Goal: Task Accomplishment & Management: Manage account settings

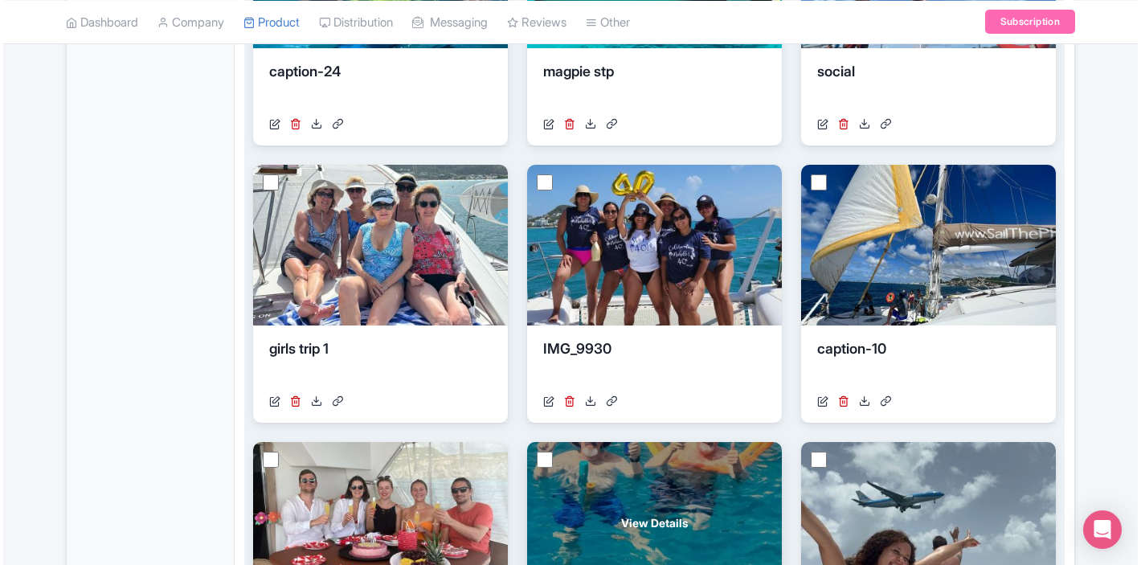
scroll to position [760, 0]
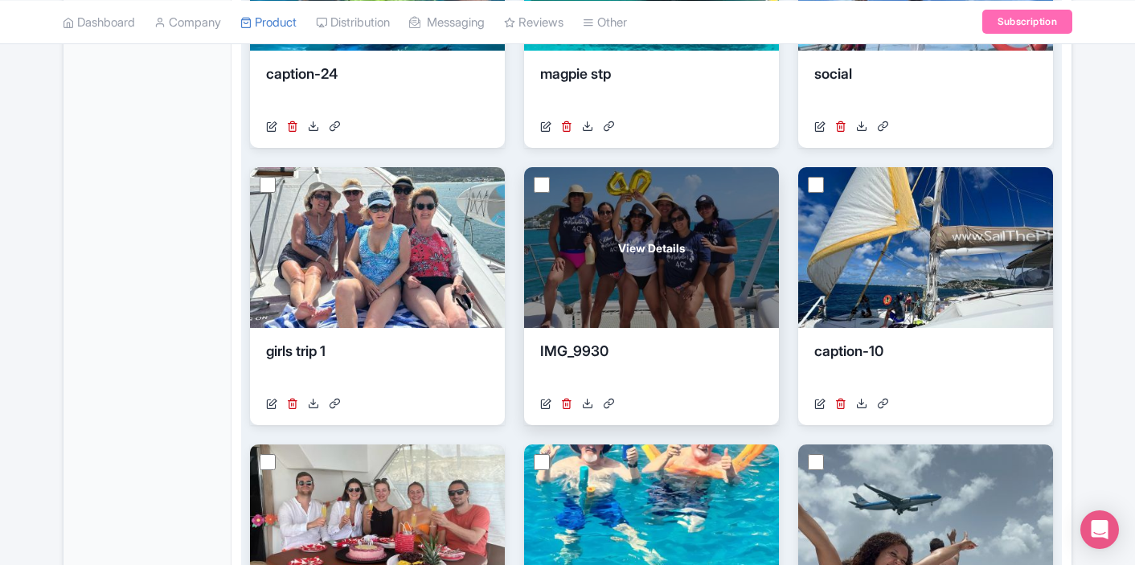
click at [713, 248] on div "View Details" at bounding box center [651, 247] width 255 height 161
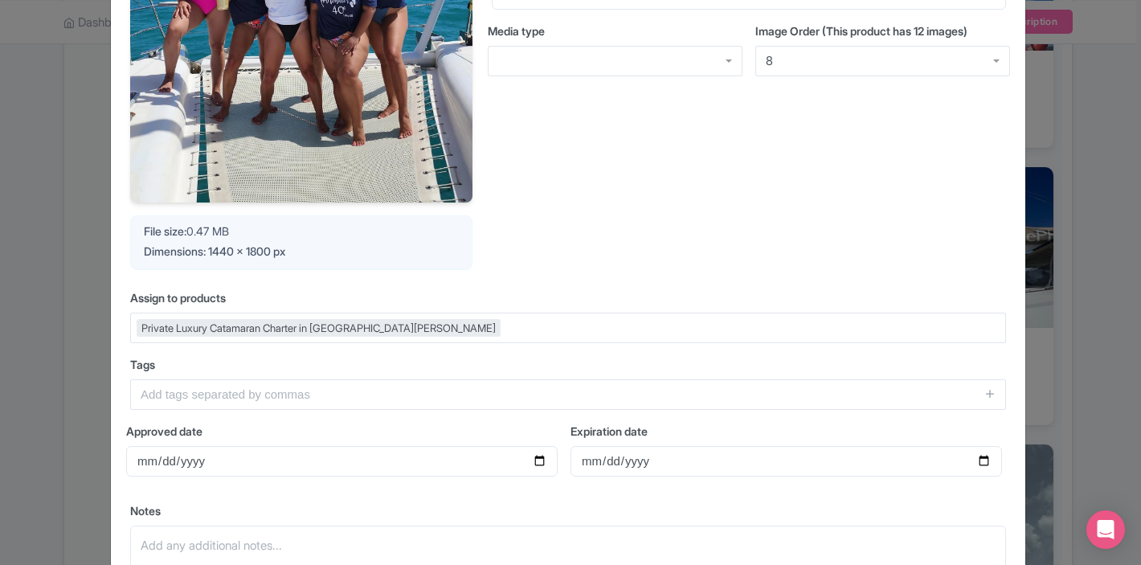
scroll to position [353, 0]
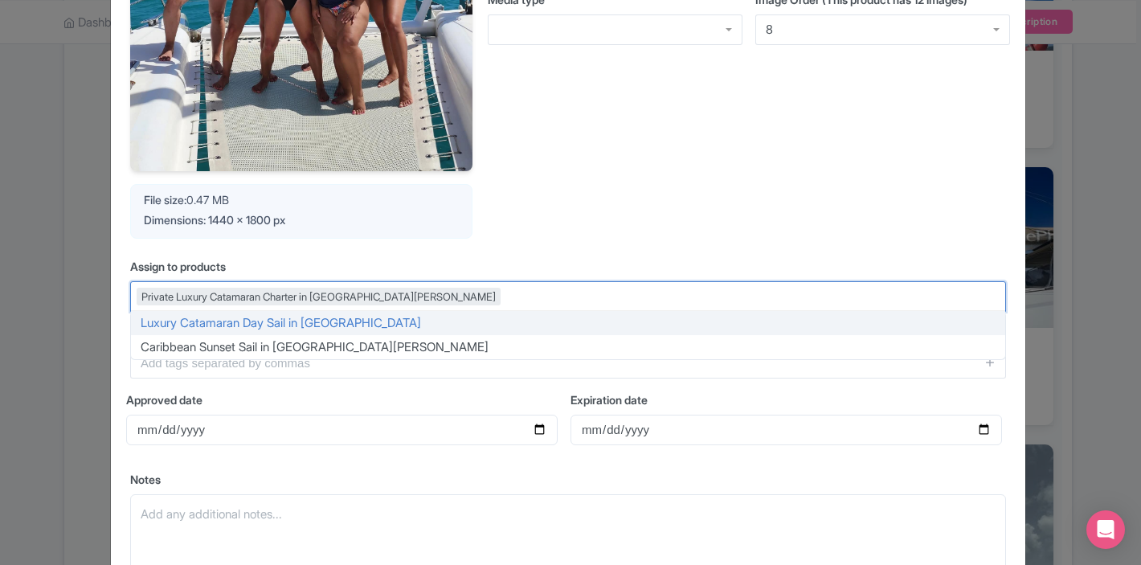
click at [583, 299] on div "Private Luxury Catamaran Charter in [GEOGRAPHIC_DATA][PERSON_NAME]" at bounding box center [568, 296] width 876 height 31
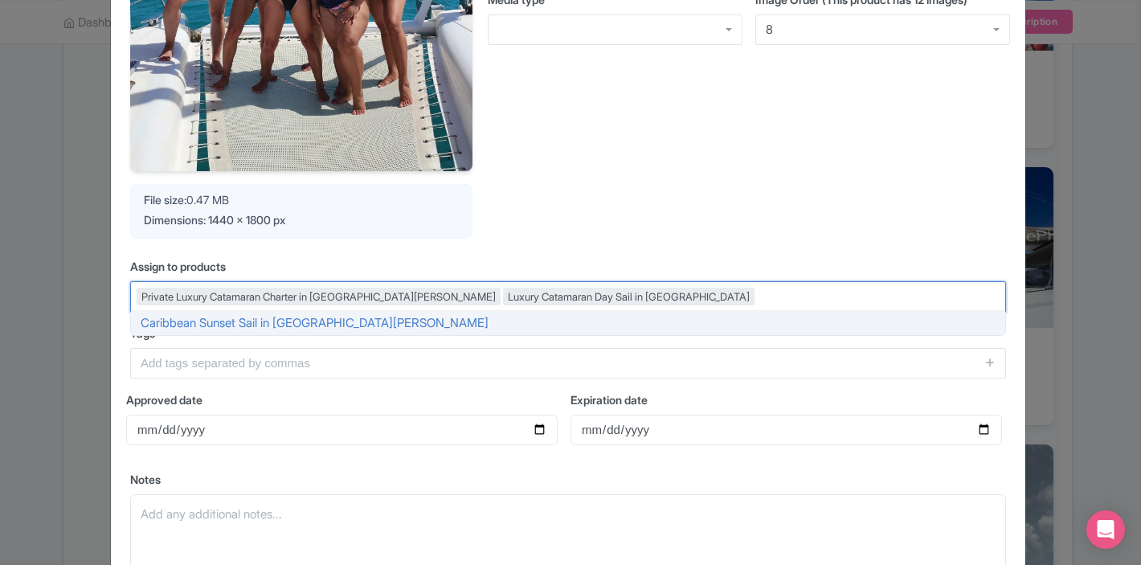
scroll to position [504, 0]
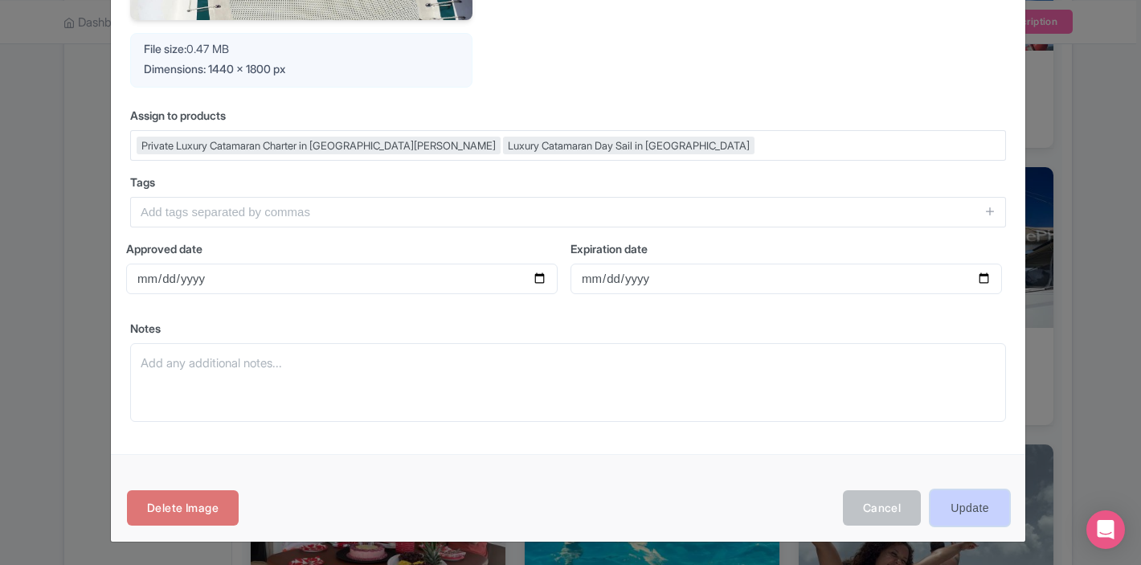
click at [951, 510] on input "Update" at bounding box center [970, 508] width 79 height 36
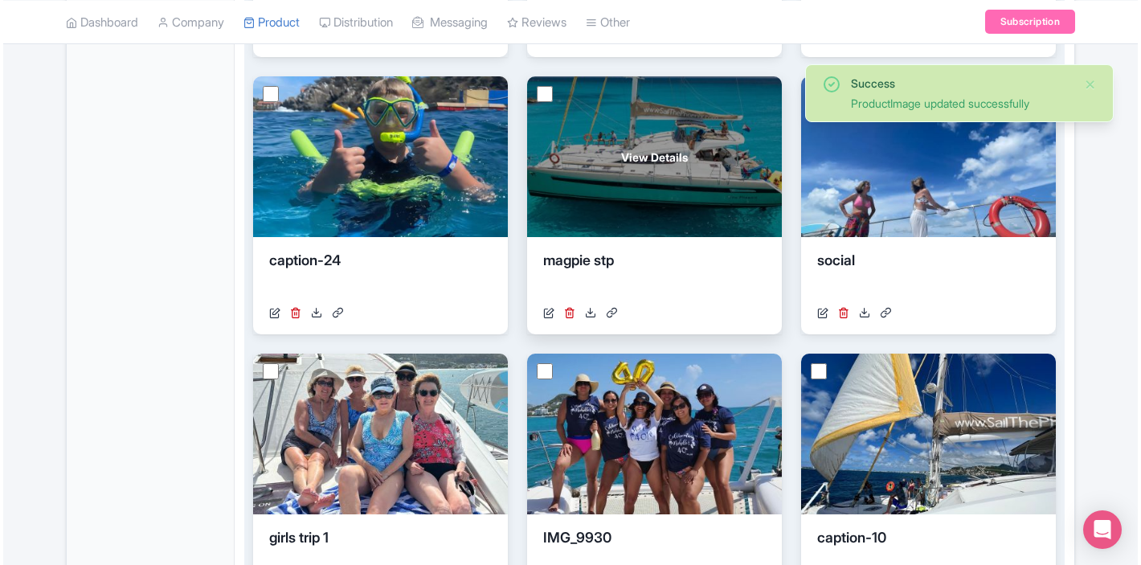
scroll to position [559, 0]
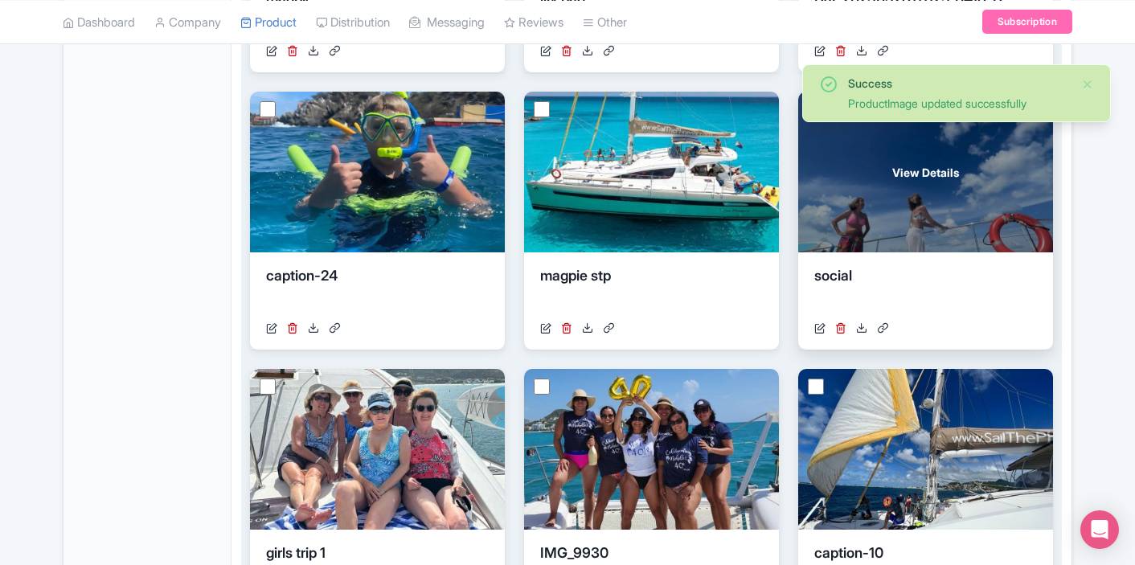
click at [880, 235] on div "View Details" at bounding box center [925, 172] width 255 height 161
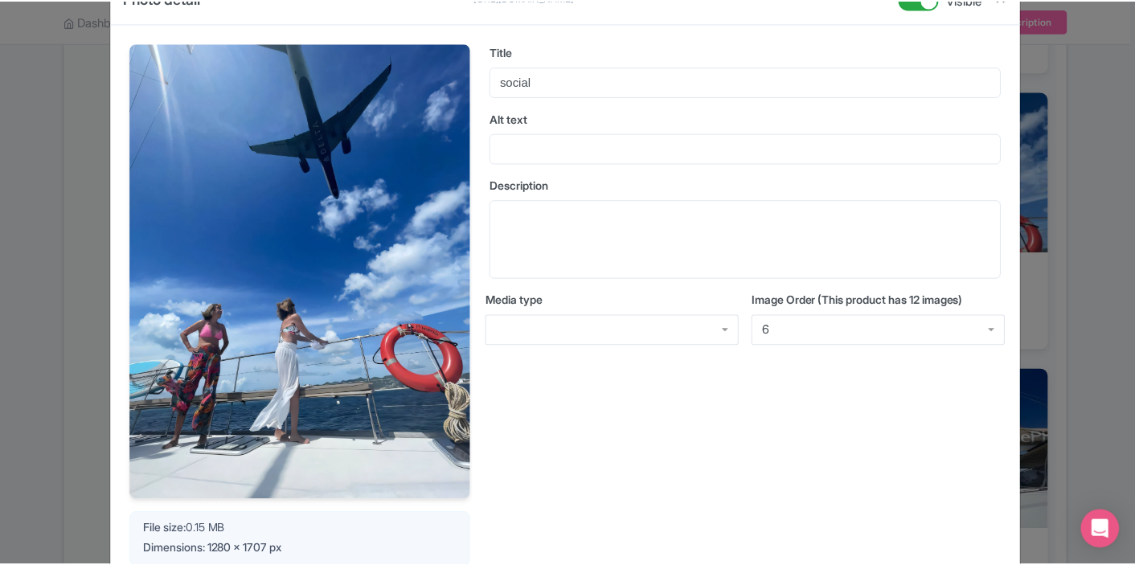
scroll to position [0, 0]
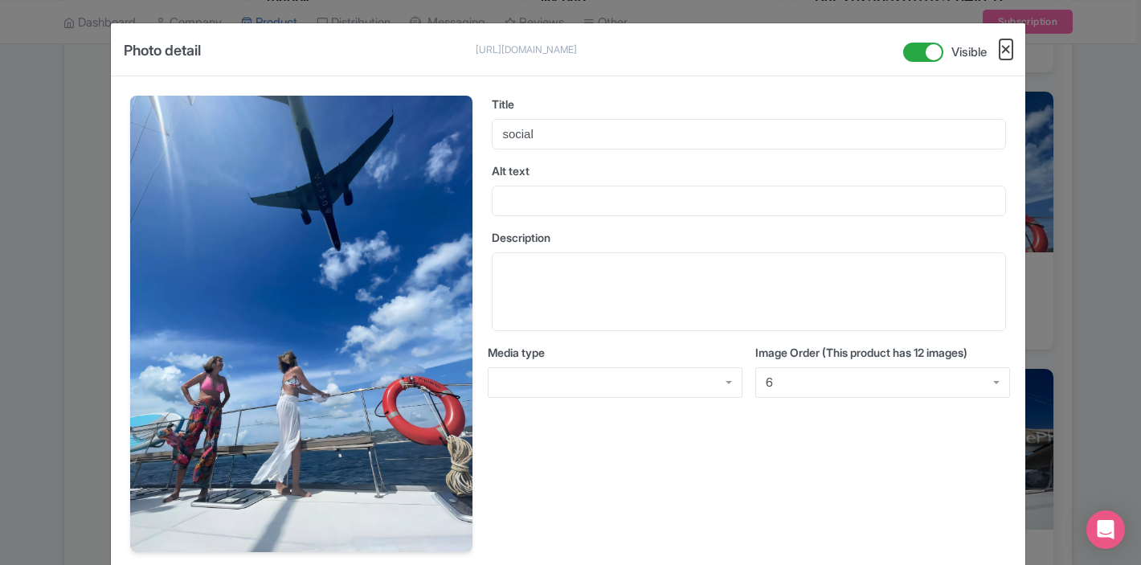
click at [1002, 55] on button "Close" at bounding box center [1006, 49] width 13 height 20
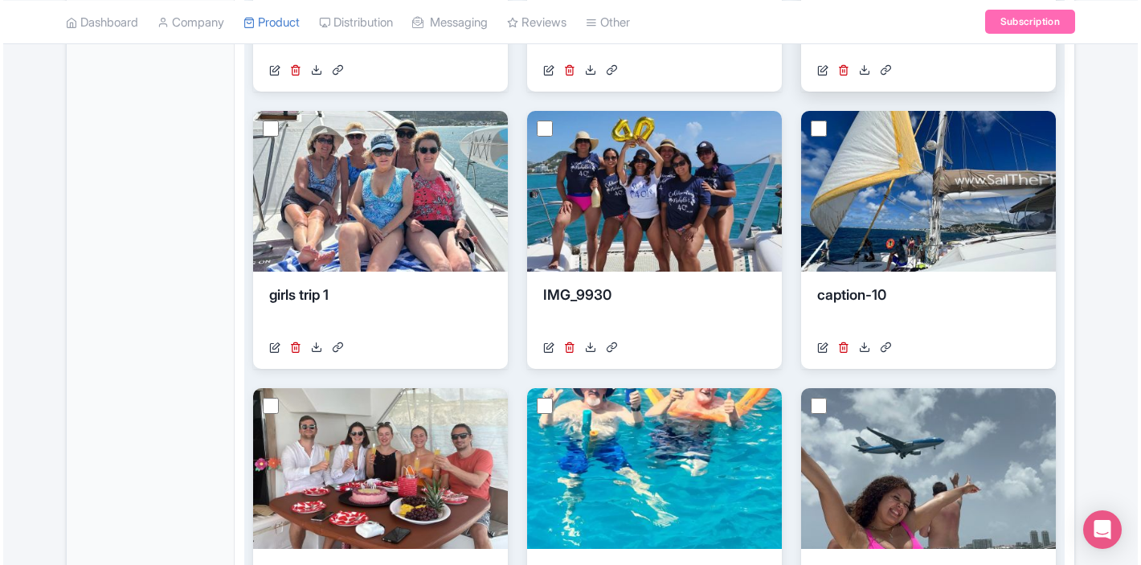
scroll to position [818, 0]
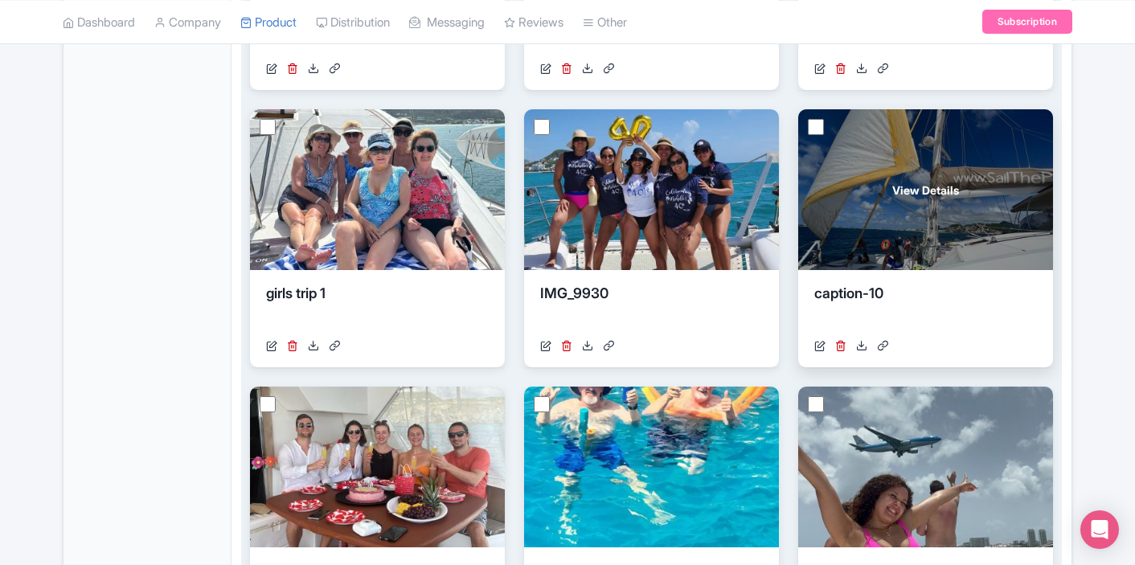
click at [850, 203] on div "View Details" at bounding box center [925, 189] width 255 height 161
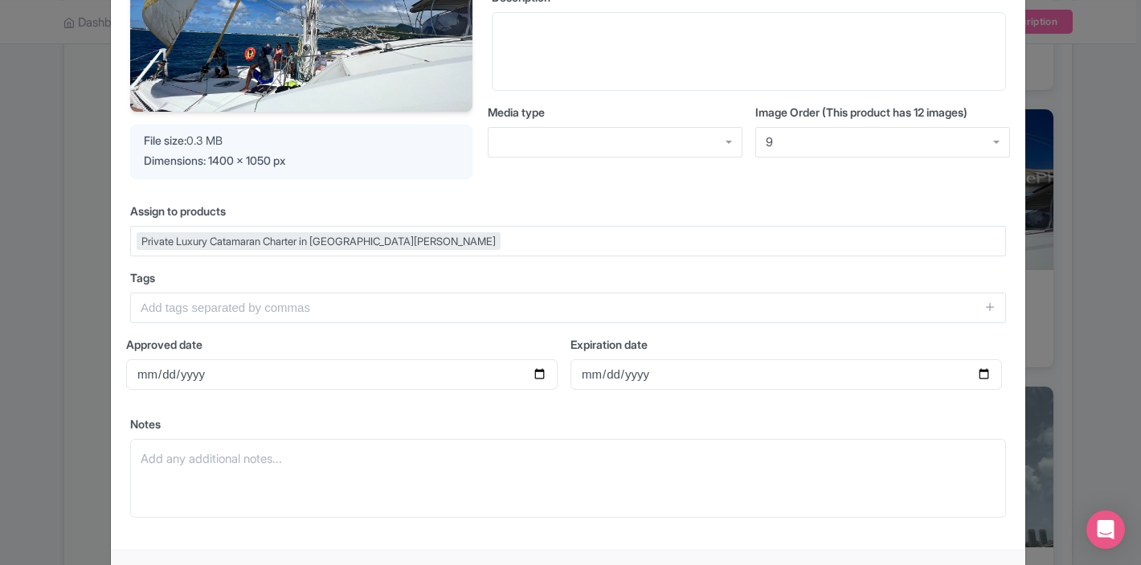
scroll to position [331, 0]
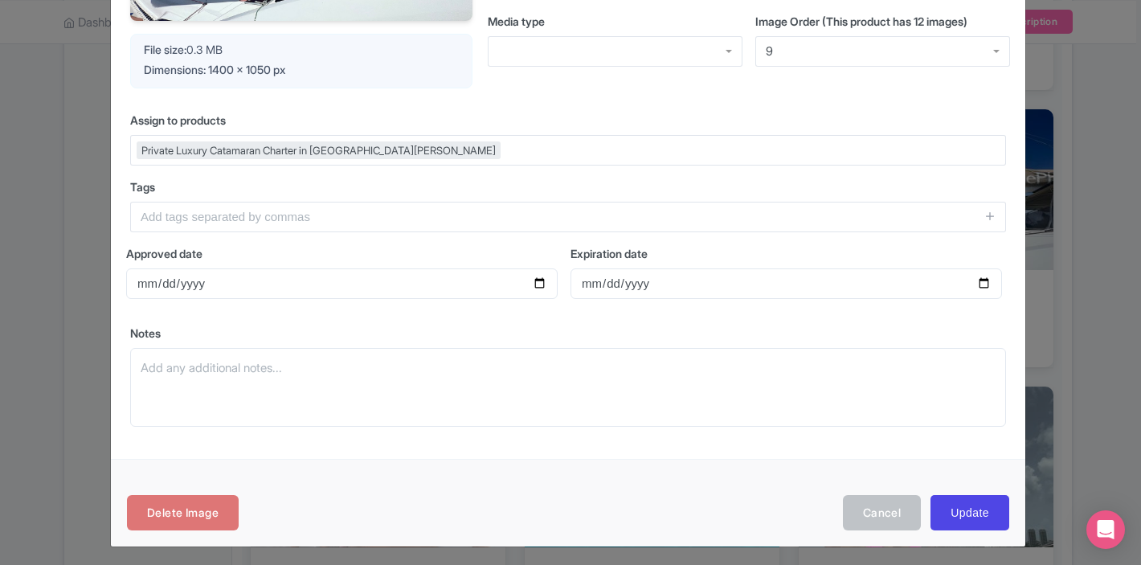
click at [531, 152] on div "Private Luxury Catamaran Charter in [GEOGRAPHIC_DATA][PERSON_NAME]" at bounding box center [568, 150] width 876 height 31
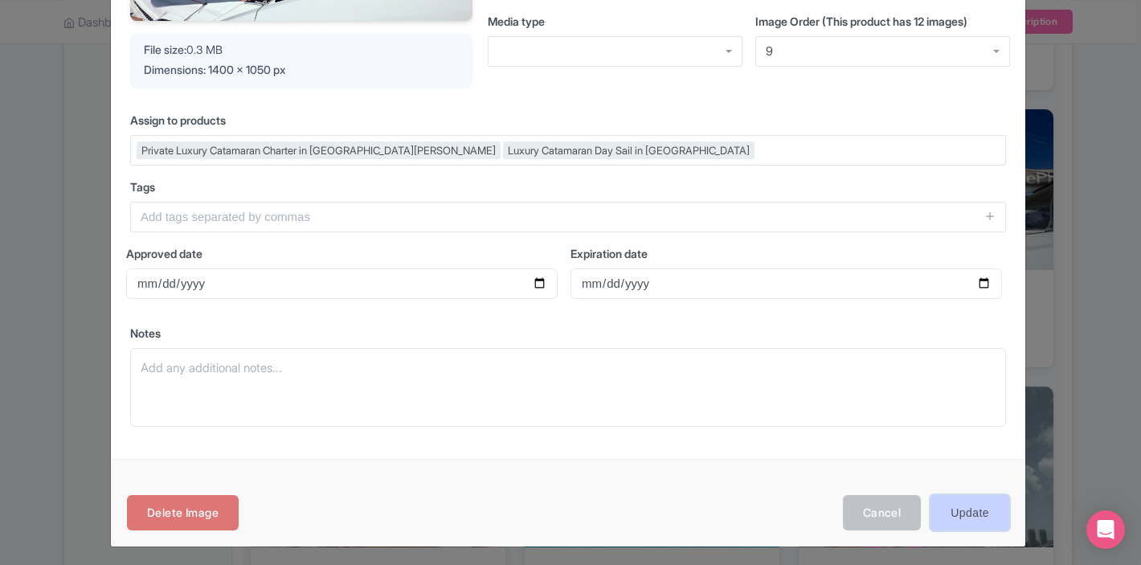
click at [951, 527] on input "Update" at bounding box center [970, 513] width 79 height 36
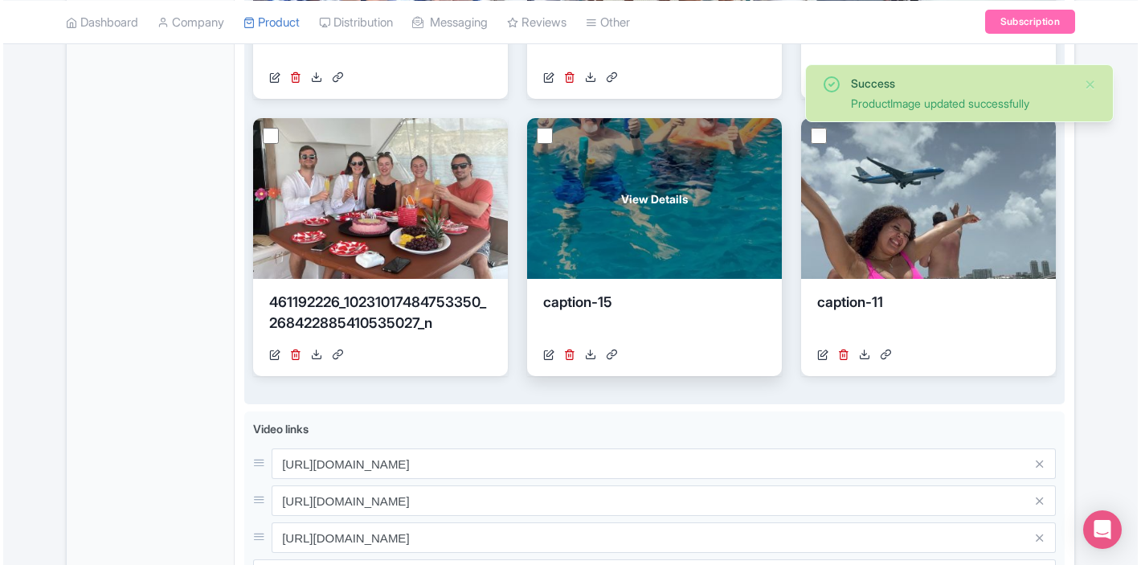
scroll to position [1073, 0]
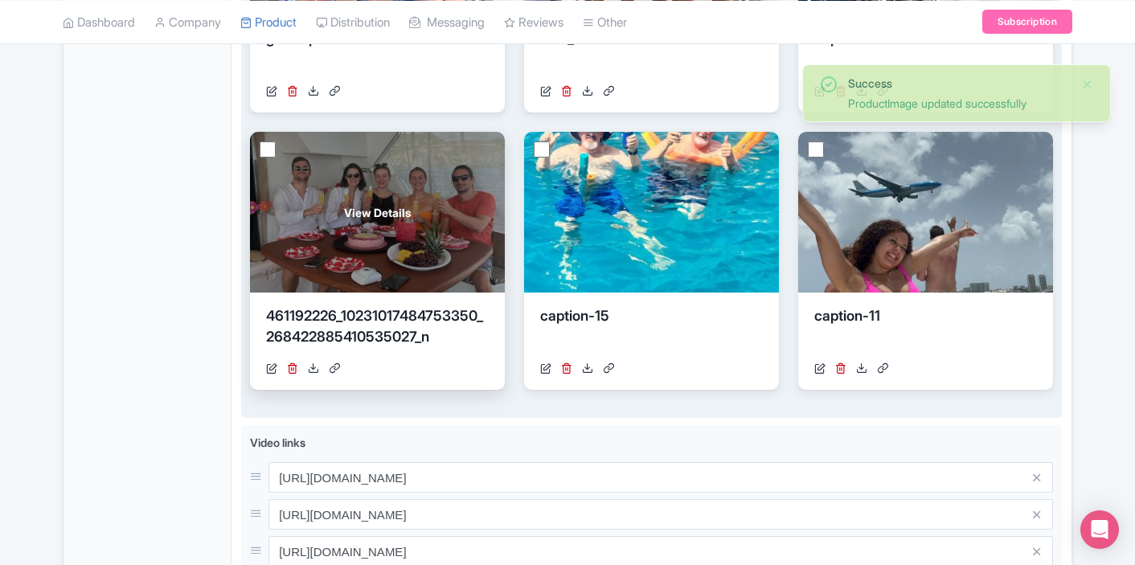
click at [453, 214] on div "View Details" at bounding box center [377, 212] width 255 height 161
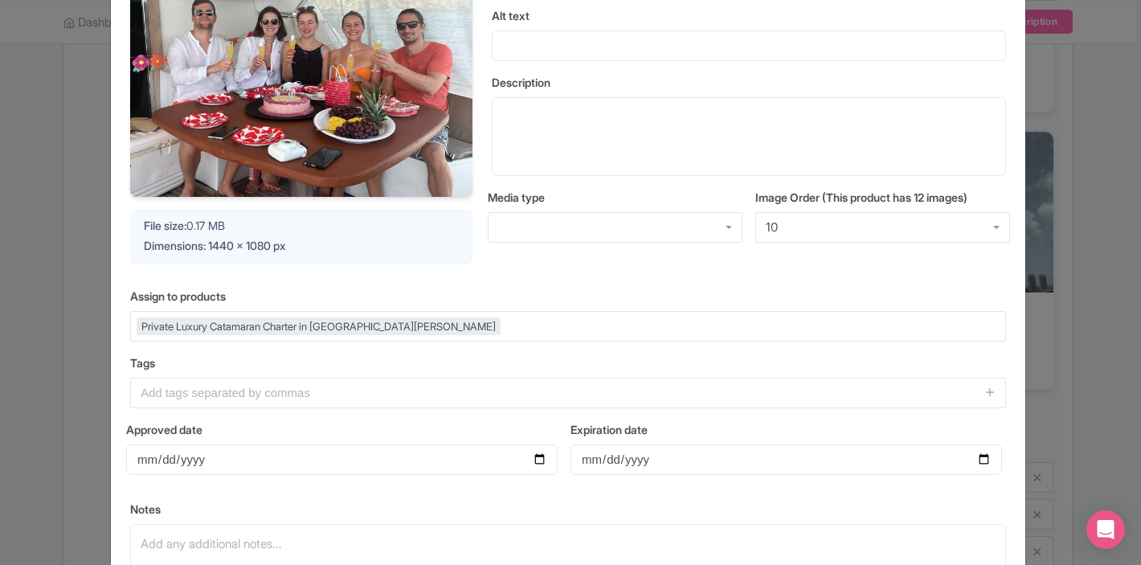
scroll to position [170, 0]
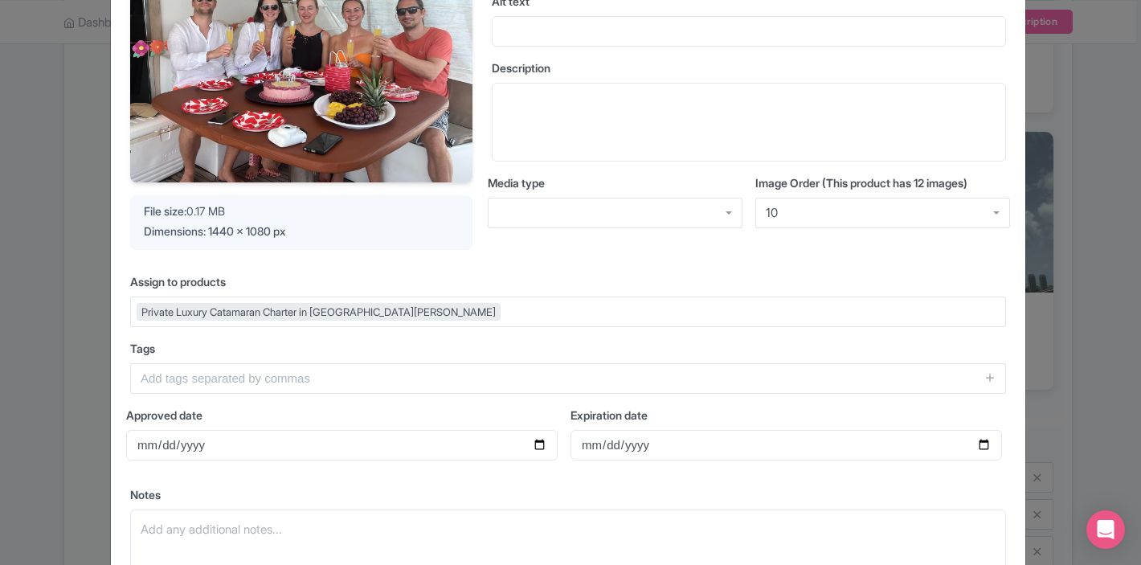
click at [1072, 255] on div "Photo detail https://res.cloudinary.com/hfyvkoyi1/image/upload/v1757583632/4611…" at bounding box center [570, 282] width 1141 height 565
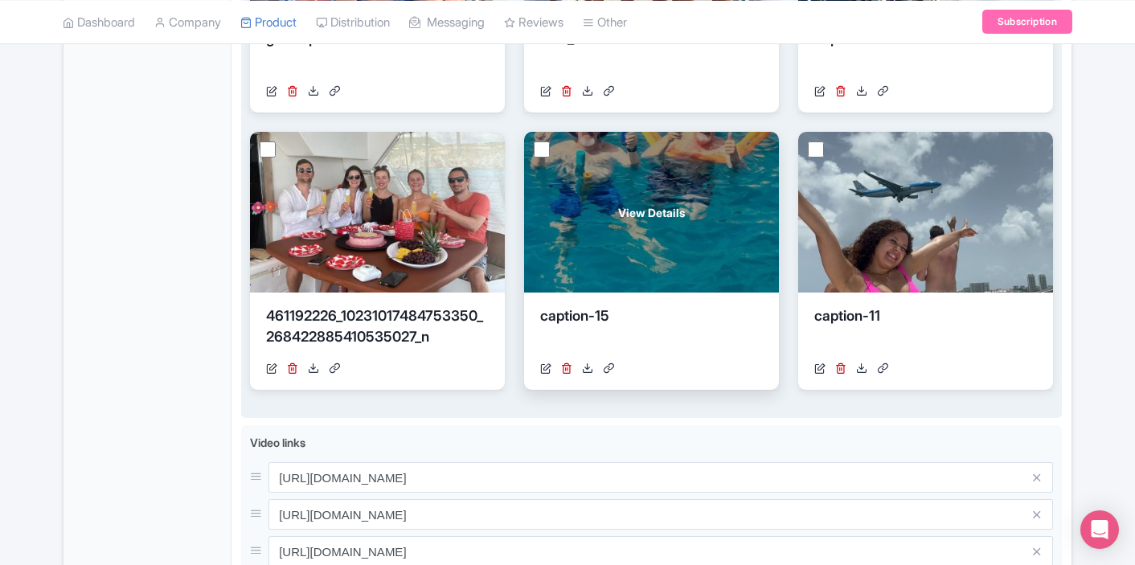
click at [678, 232] on div "View Details" at bounding box center [651, 212] width 255 height 161
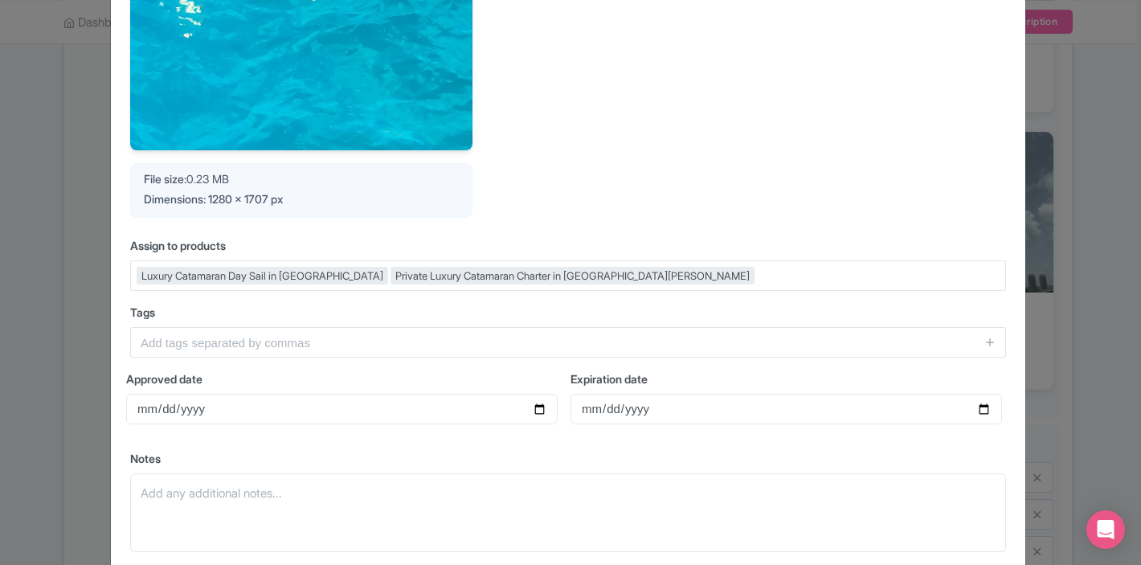
scroll to position [415, 0]
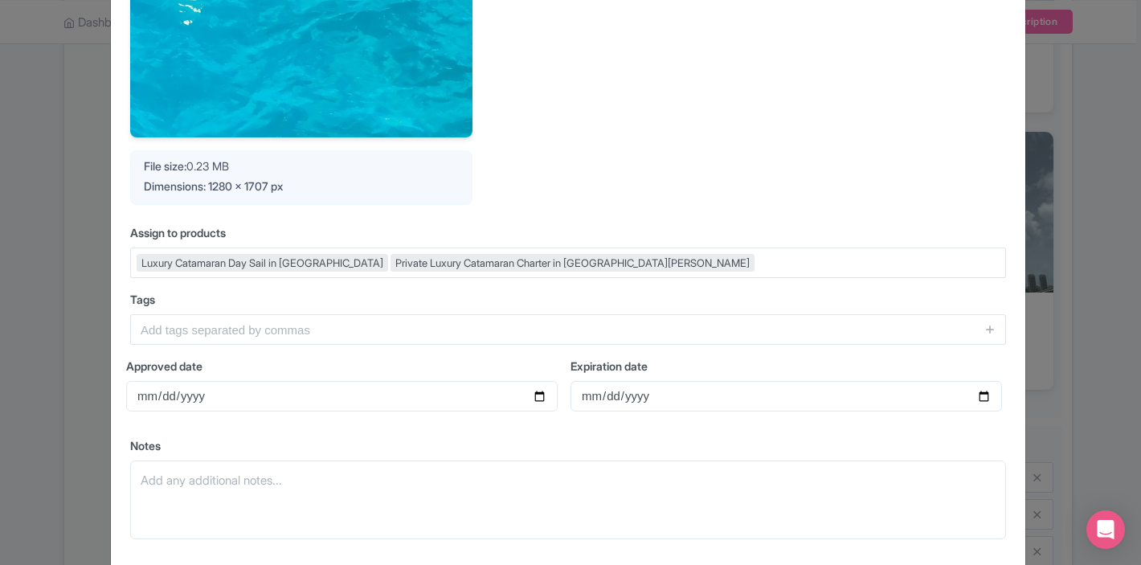
click at [1100, 197] on div "Photo detail https://res.cloudinary.com/hfyvkoyi1/image/upload/v1757583887/klmt…" at bounding box center [570, 282] width 1141 height 565
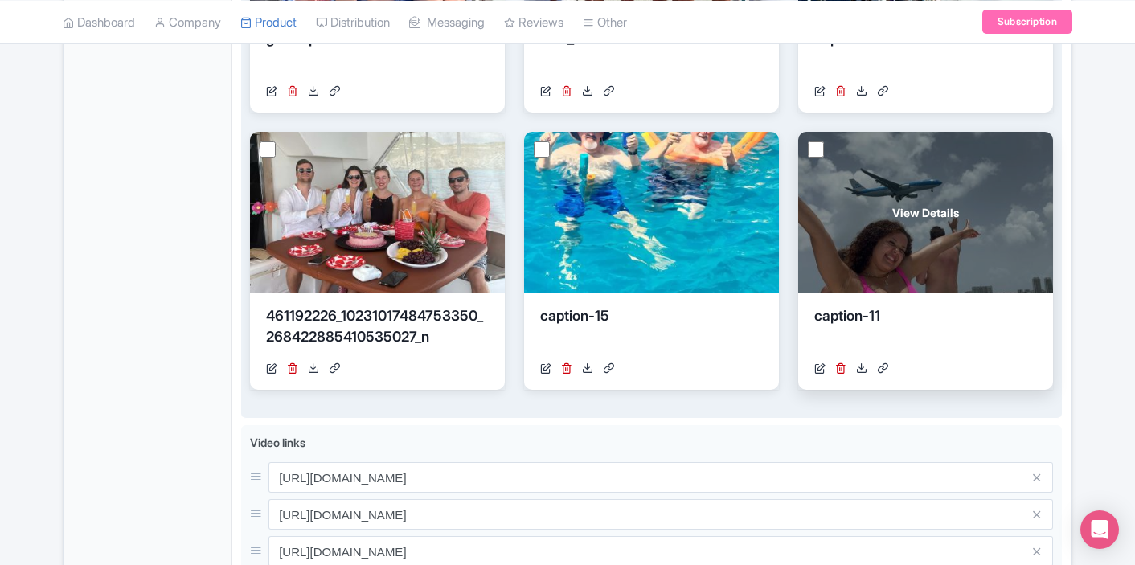
click at [966, 238] on div "View Details" at bounding box center [925, 212] width 255 height 161
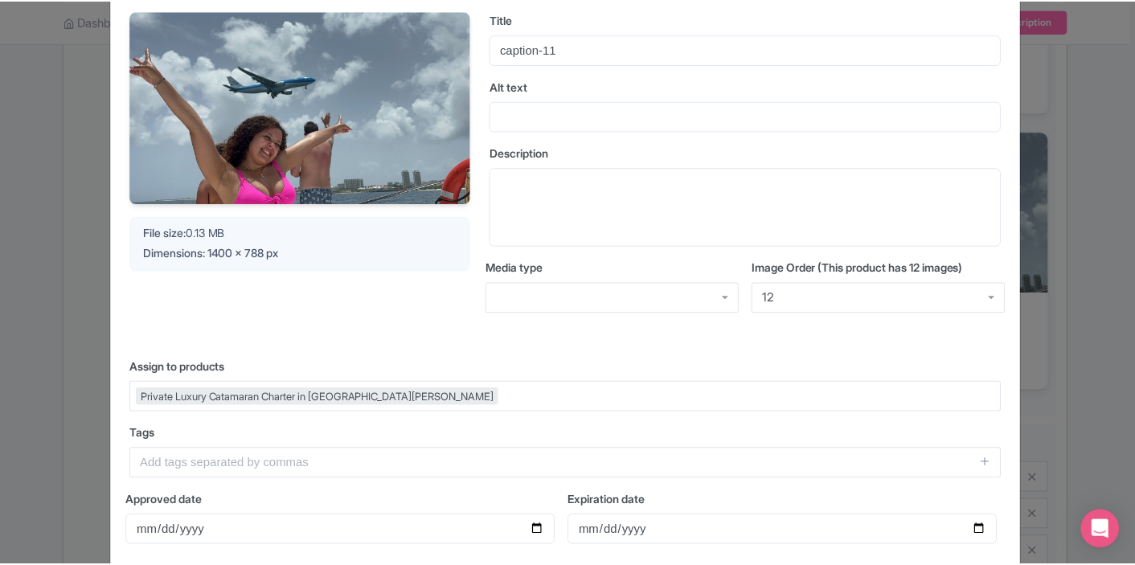
scroll to position [113, 0]
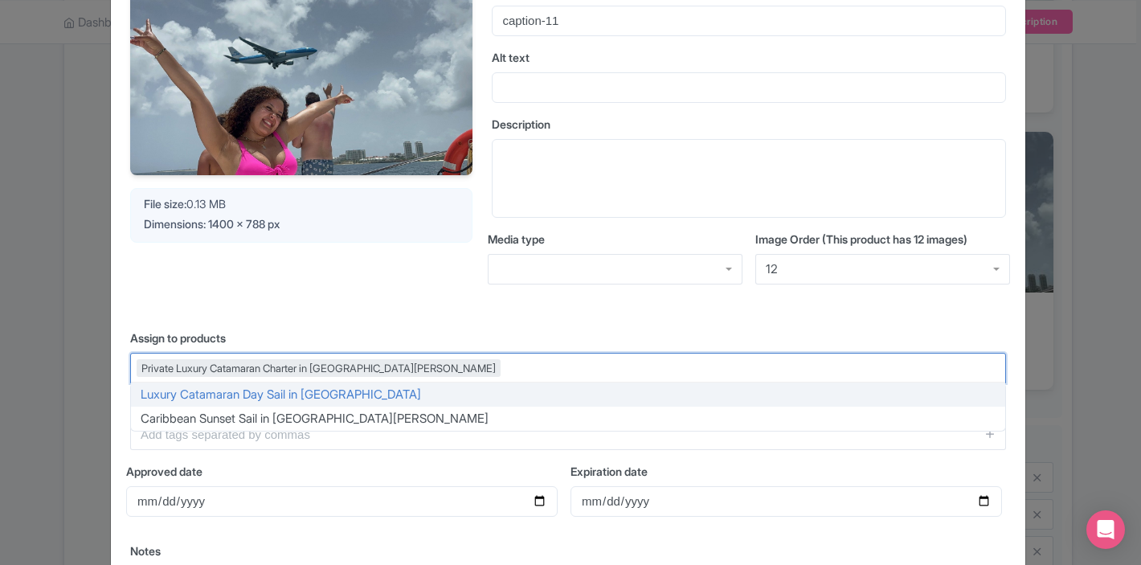
click at [548, 366] on div "Private Luxury Catamaran Charter in [GEOGRAPHIC_DATA][PERSON_NAME]" at bounding box center [568, 368] width 876 height 31
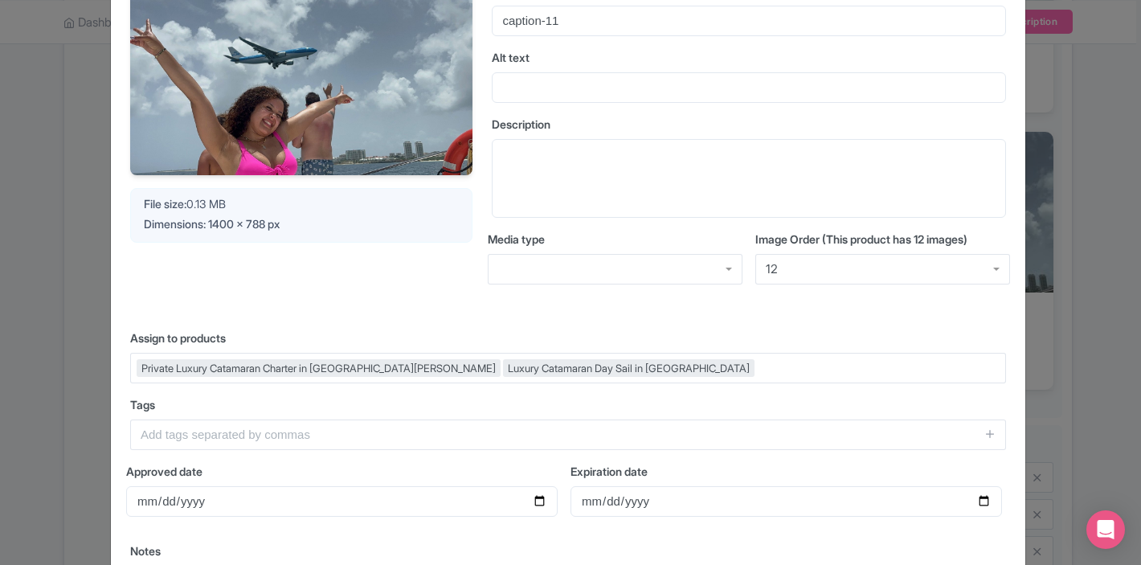
click at [1076, 171] on div "Photo detail https://res.cloudinary.com/hfyvkoyi1/image/upload/v1757583631/capt…" at bounding box center [570, 282] width 1141 height 565
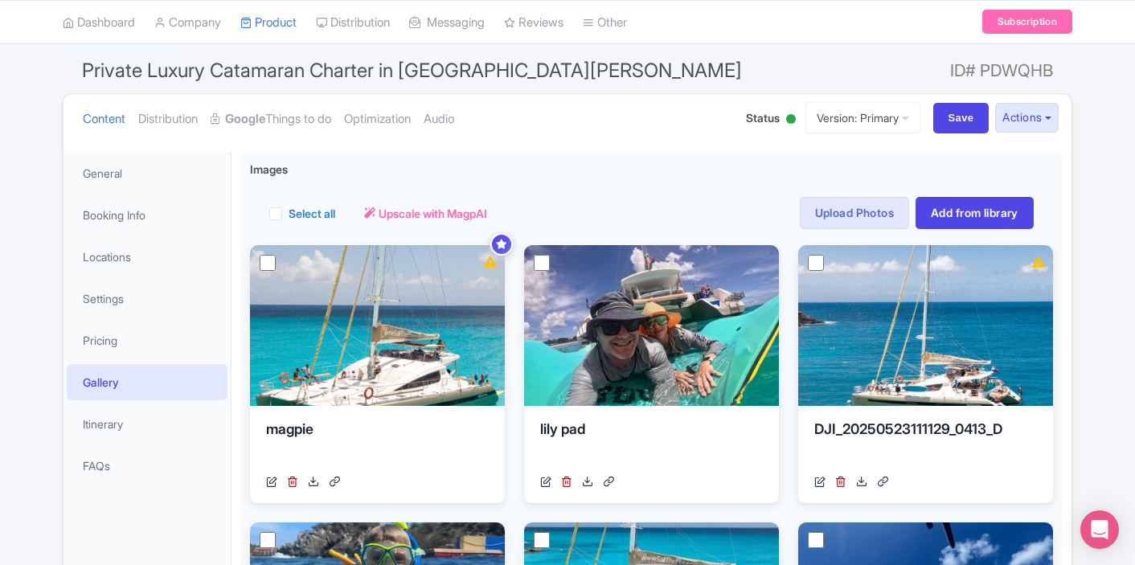
scroll to position [125, 0]
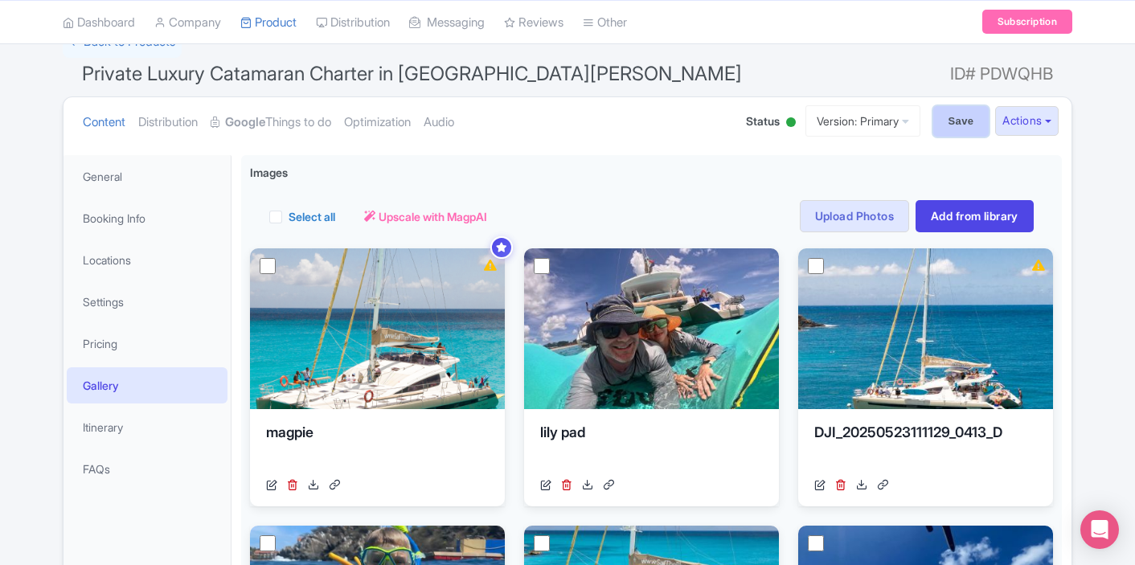
click at [944, 121] on input "Save" at bounding box center [961, 121] width 56 height 31
type input "Saving..."
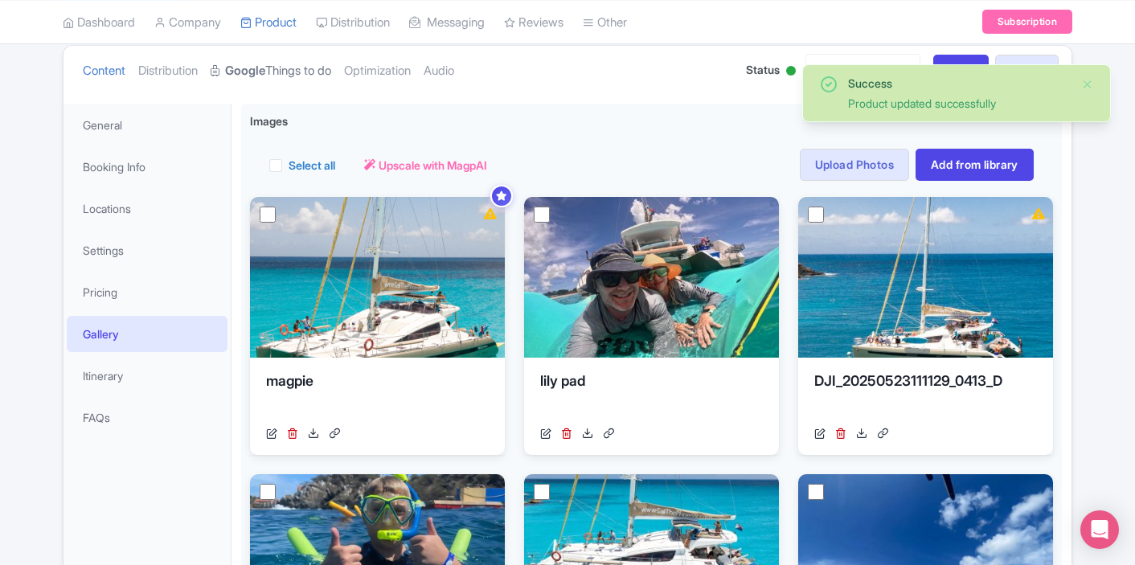
scroll to position [182, 0]
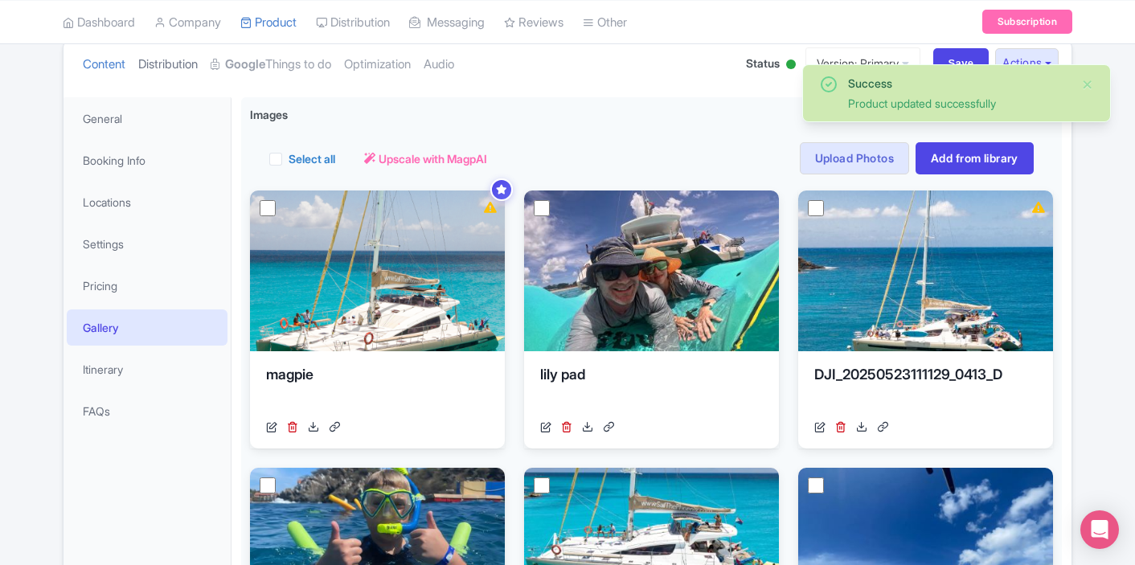
click at [170, 55] on link "Distribution" at bounding box center [167, 64] width 59 height 51
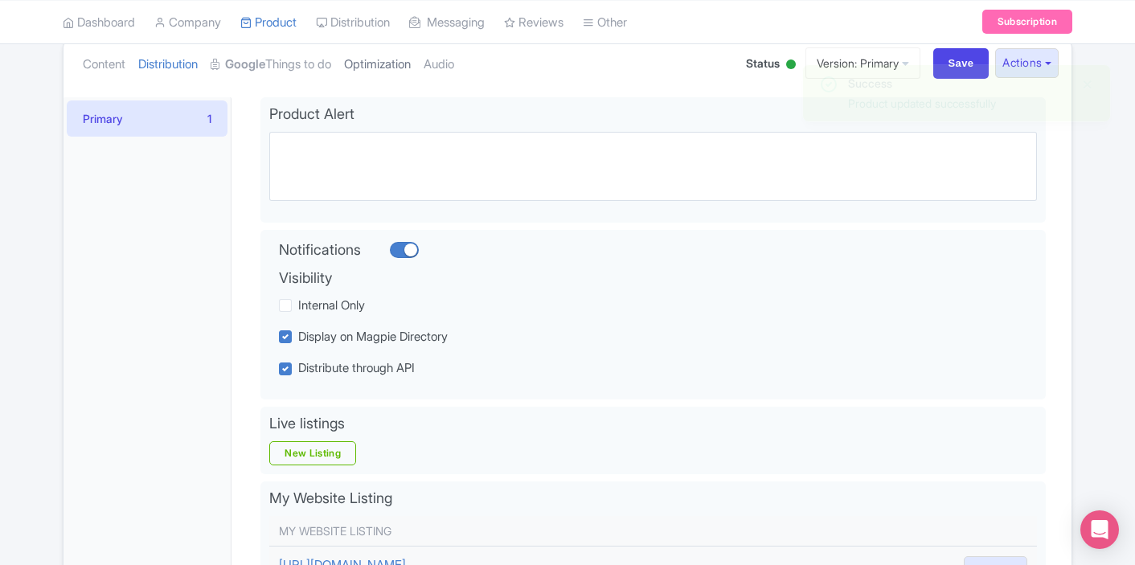
click at [402, 71] on link "Optimization" at bounding box center [377, 64] width 67 height 51
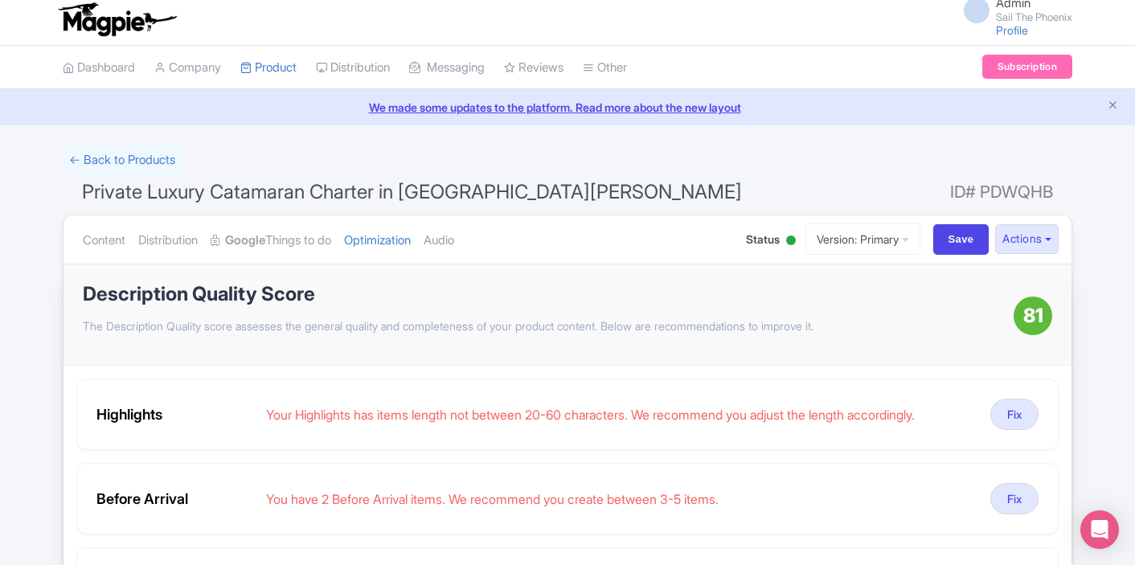
scroll to position [134, 0]
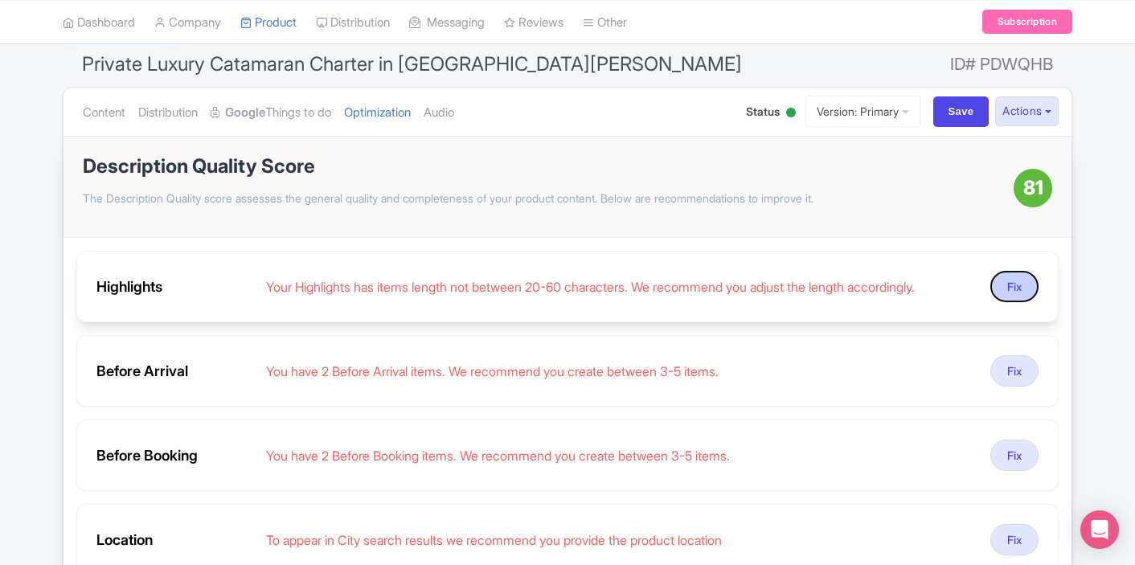
click at [1000, 285] on button "Fix" at bounding box center [1014, 286] width 48 height 31
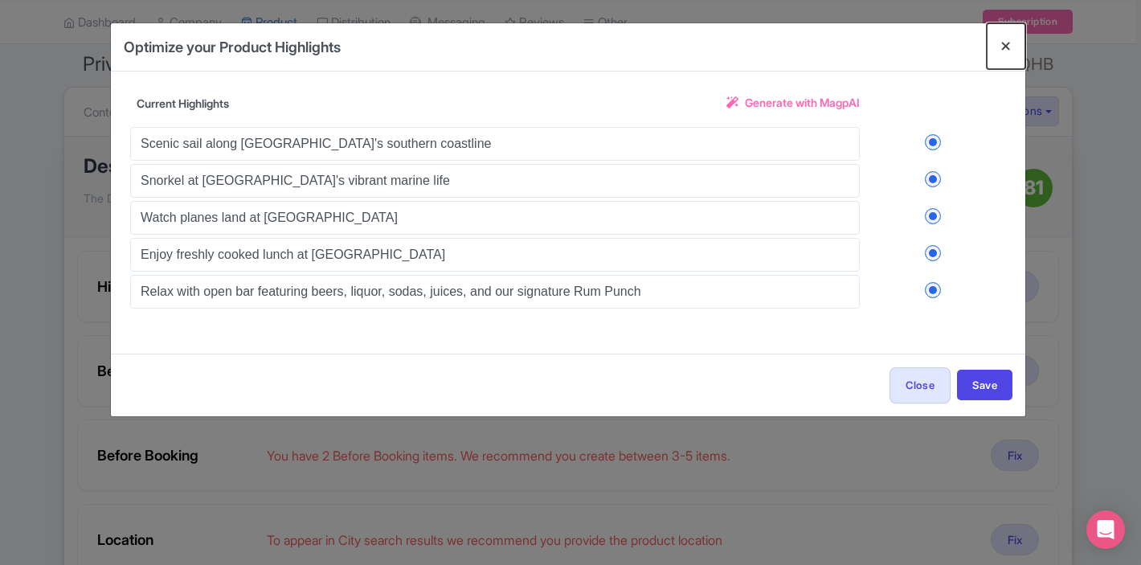
click at [1008, 51] on button "Close" at bounding box center [1006, 46] width 39 height 46
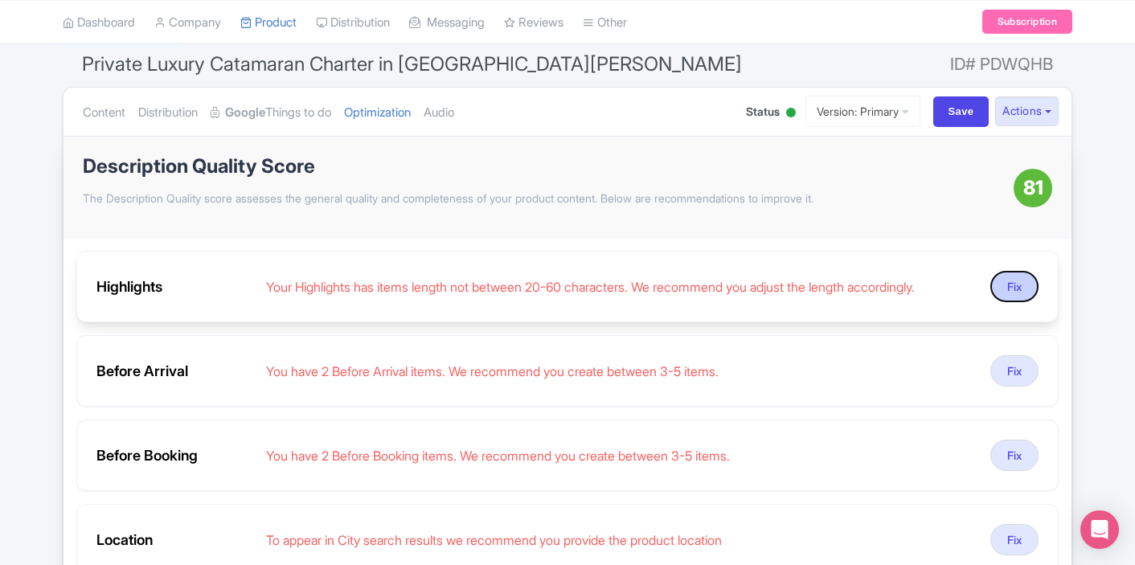
click at [1017, 283] on button "Fix" at bounding box center [1014, 286] width 48 height 31
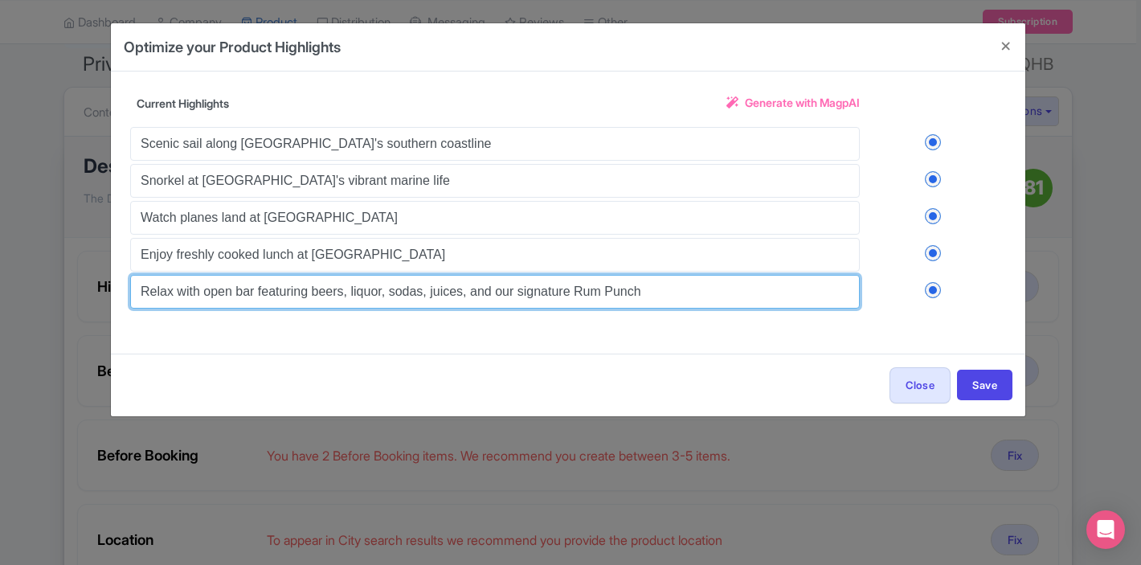
drag, startPoint x: 494, startPoint y: 293, endPoint x: 309, endPoint y: 294, distance: 184.9
click at [309, 294] on input "Relax with open bar featuring beers, liquor, sodas, juices, and our signature R…" at bounding box center [495, 292] width 730 height 34
type input "Relax with open bar featuring our signature Rum Punch"
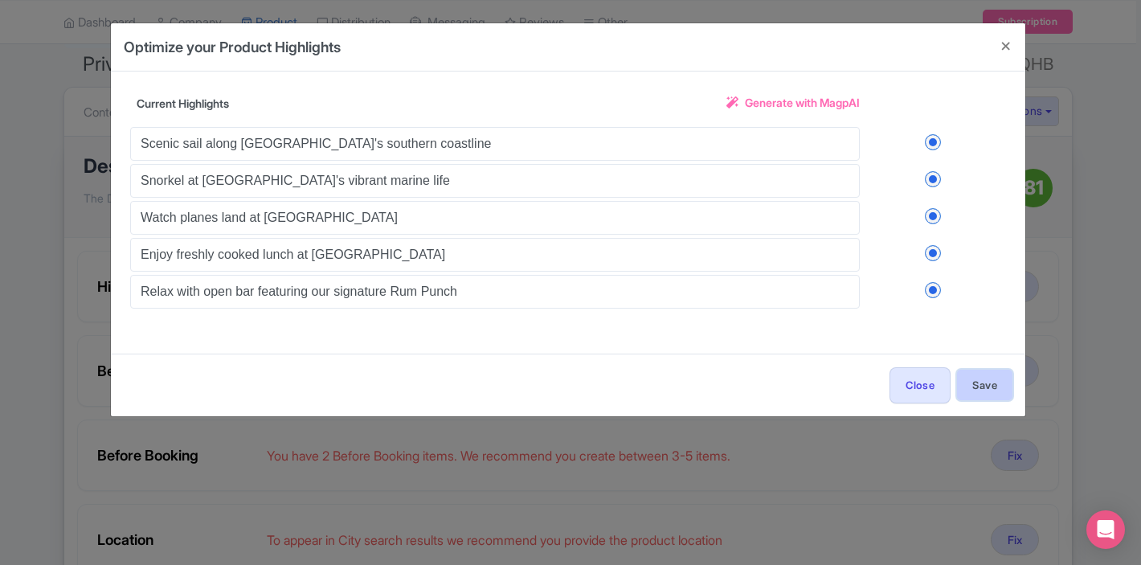
click at [1000, 382] on button "Save" at bounding box center [984, 385] width 55 height 31
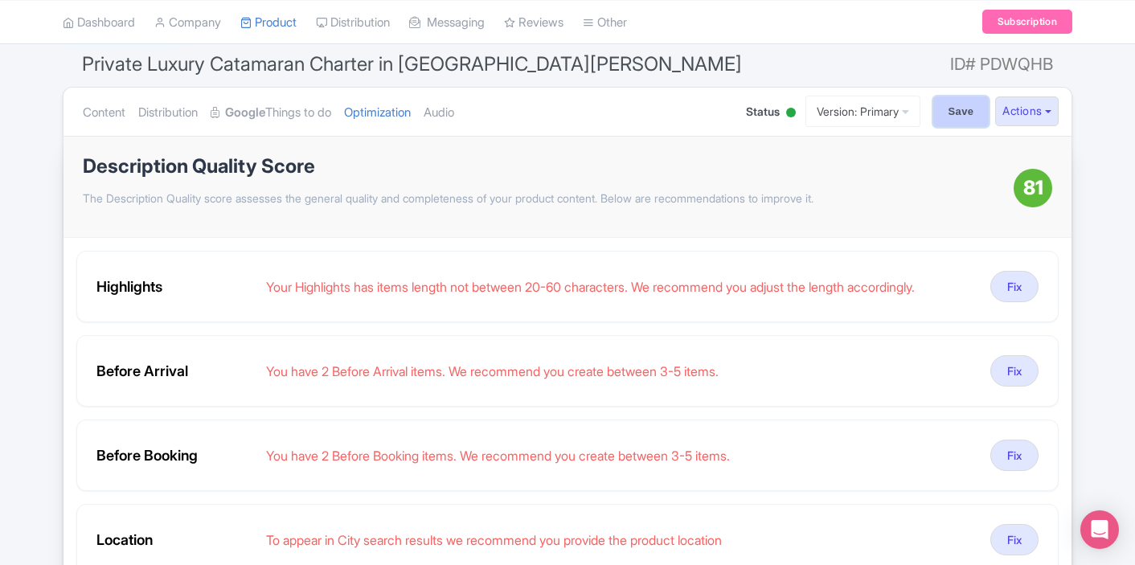
click at [948, 115] on input "Save" at bounding box center [961, 111] width 56 height 31
type input "Saving..."
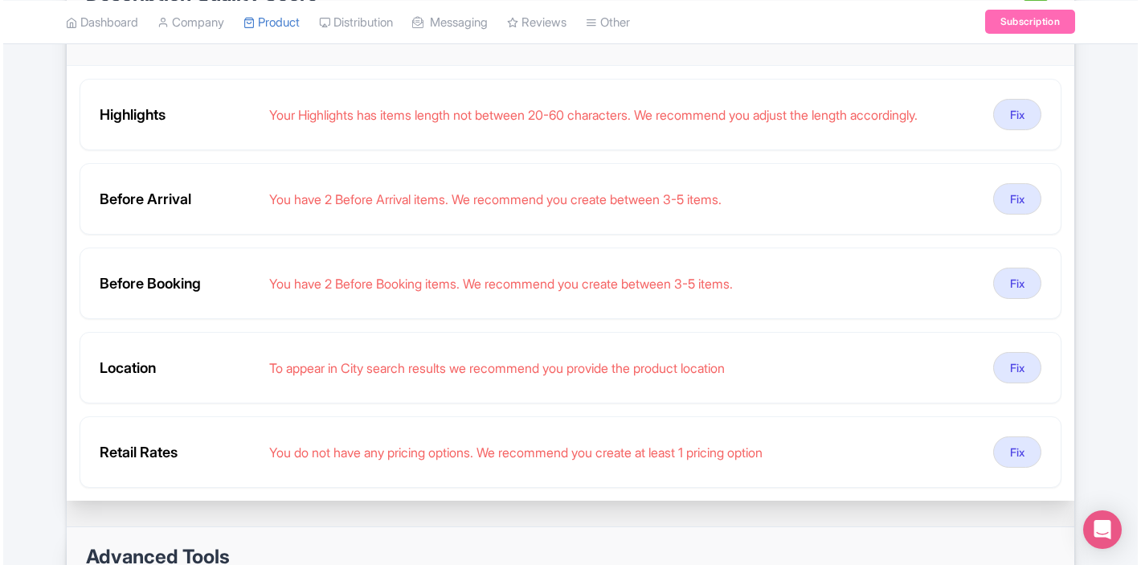
scroll to position [285, 0]
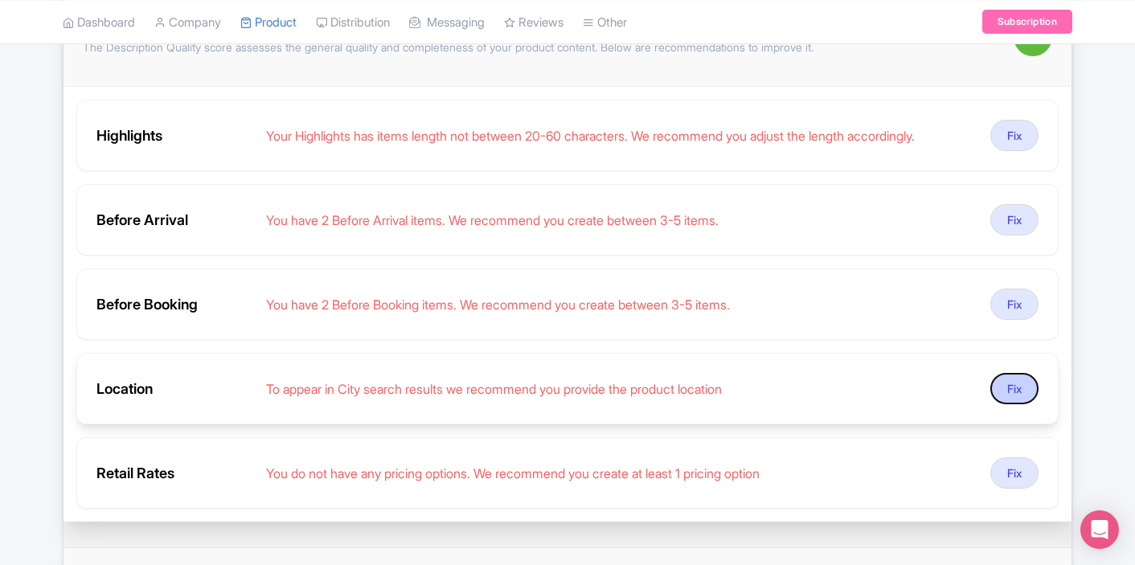
click at [1026, 392] on button "Fix" at bounding box center [1014, 388] width 48 height 31
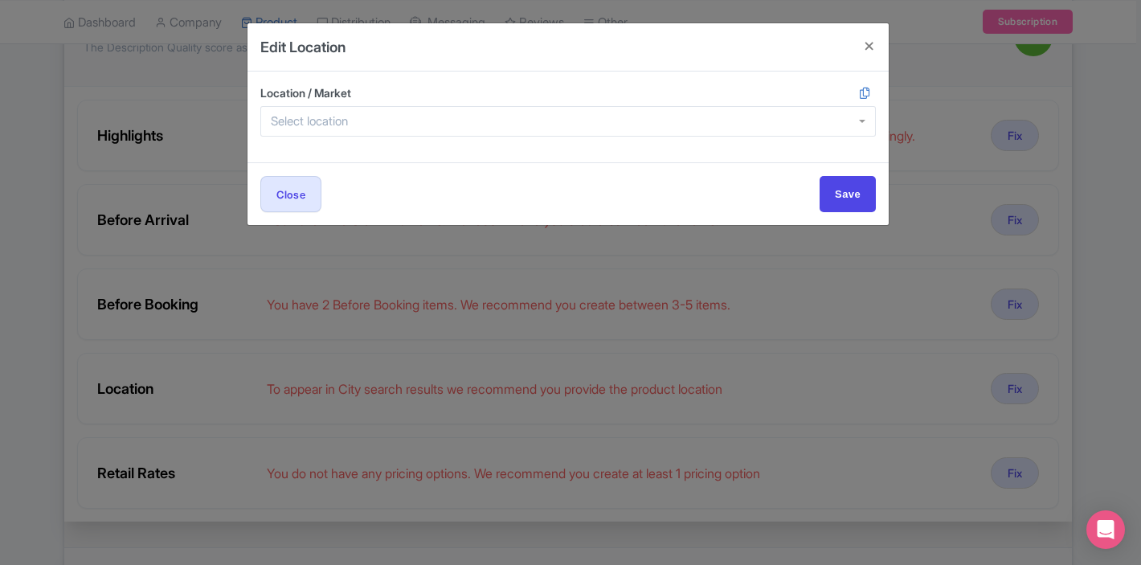
click at [476, 113] on div at bounding box center [568, 121] width 616 height 31
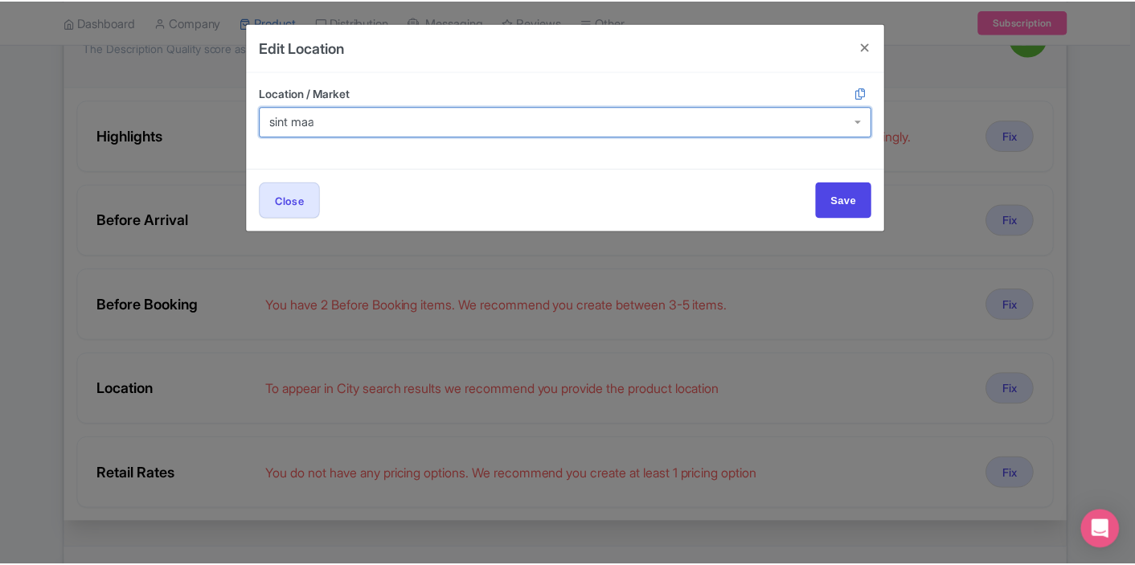
scroll to position [0, 0]
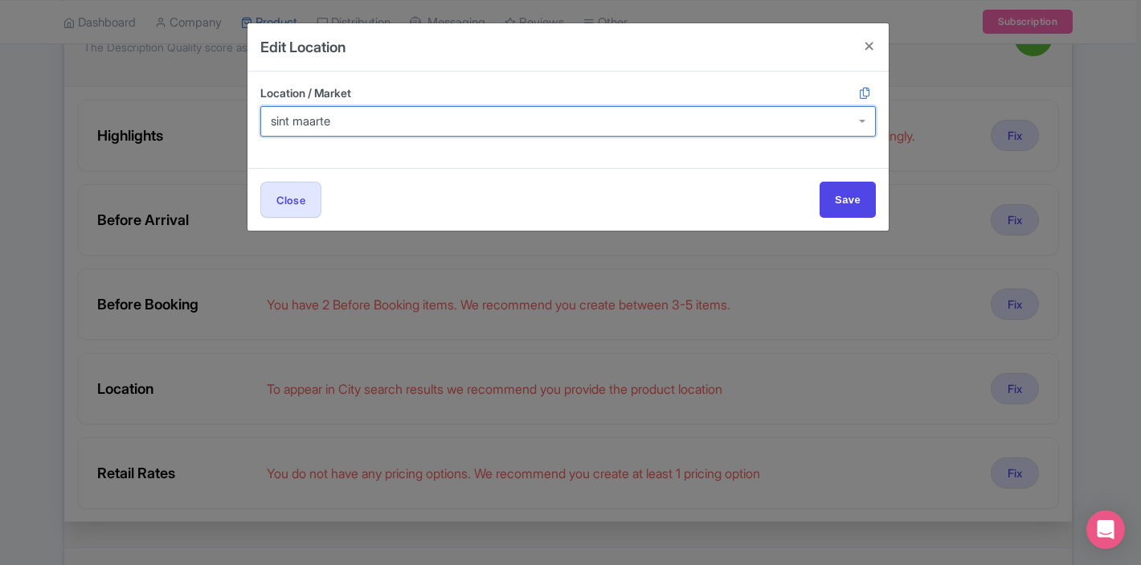
type input "sint maarten"
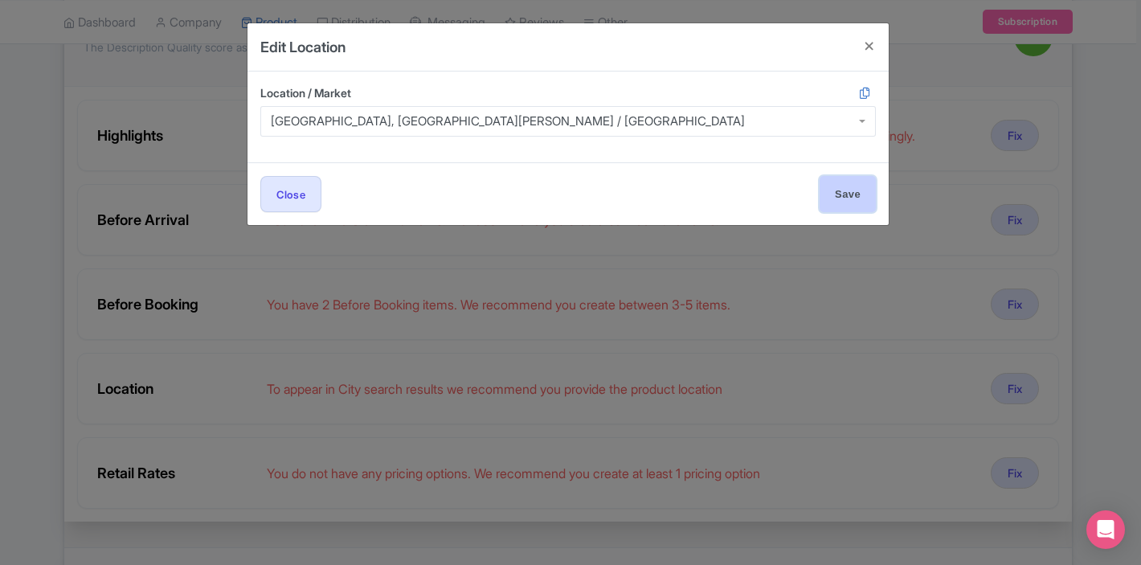
click at [833, 211] on input "Save" at bounding box center [848, 194] width 56 height 36
type input "Save"
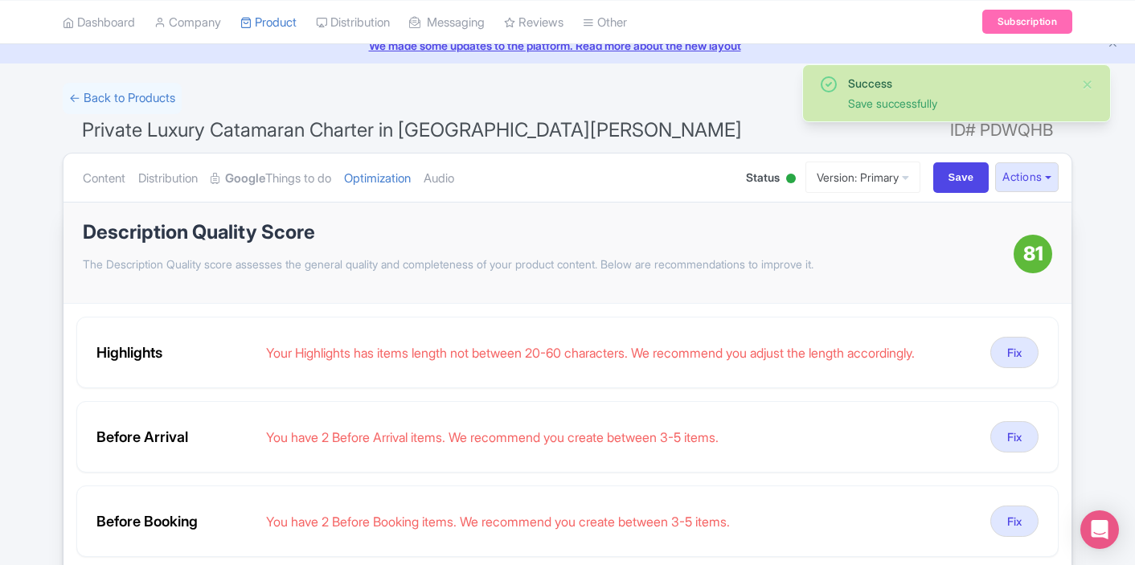
scroll to position [54, 0]
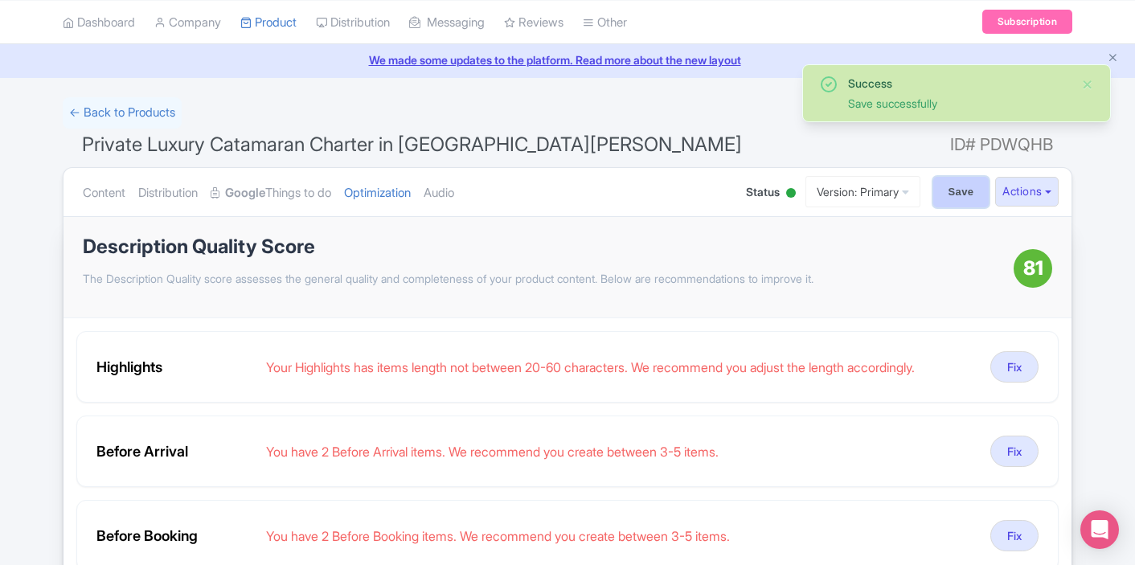
click at [962, 191] on input "Save" at bounding box center [961, 192] width 56 height 31
type input "Saving..."
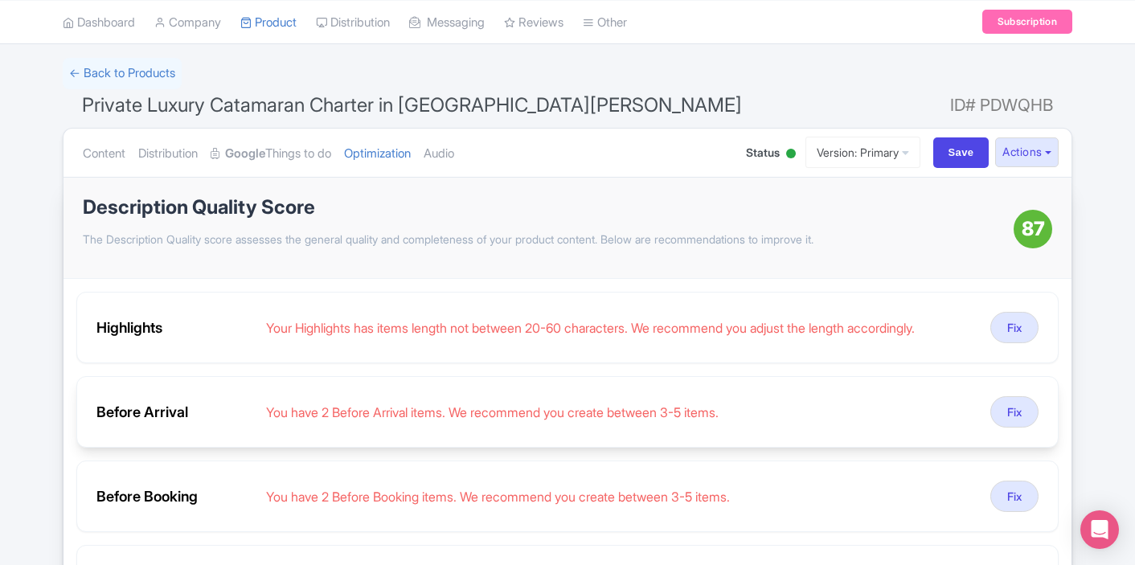
scroll to position [113, 0]
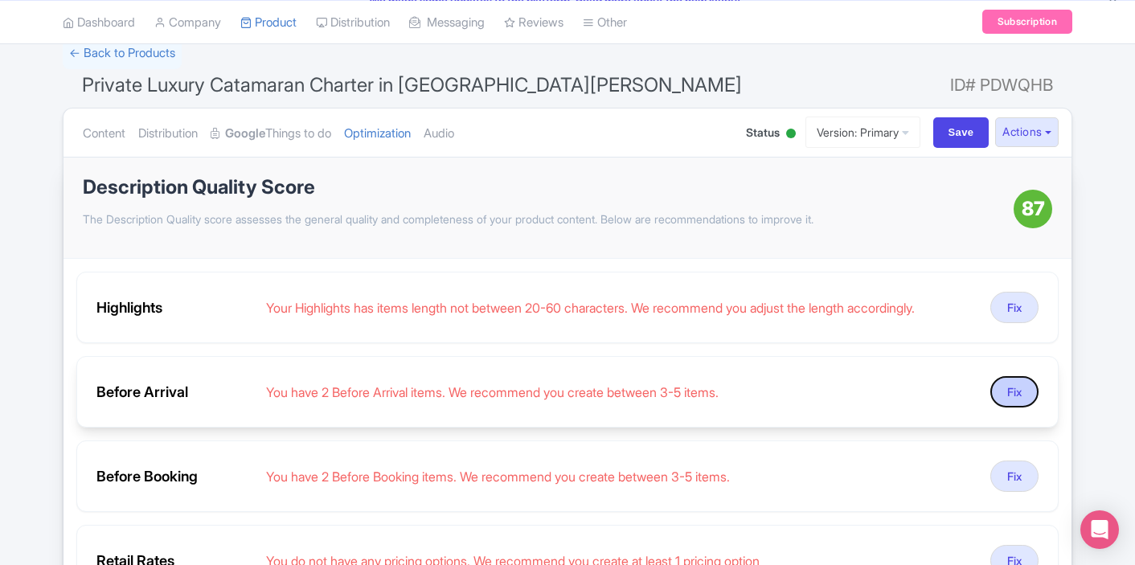
click at [1006, 391] on button "Fix" at bounding box center [1014, 391] width 48 height 31
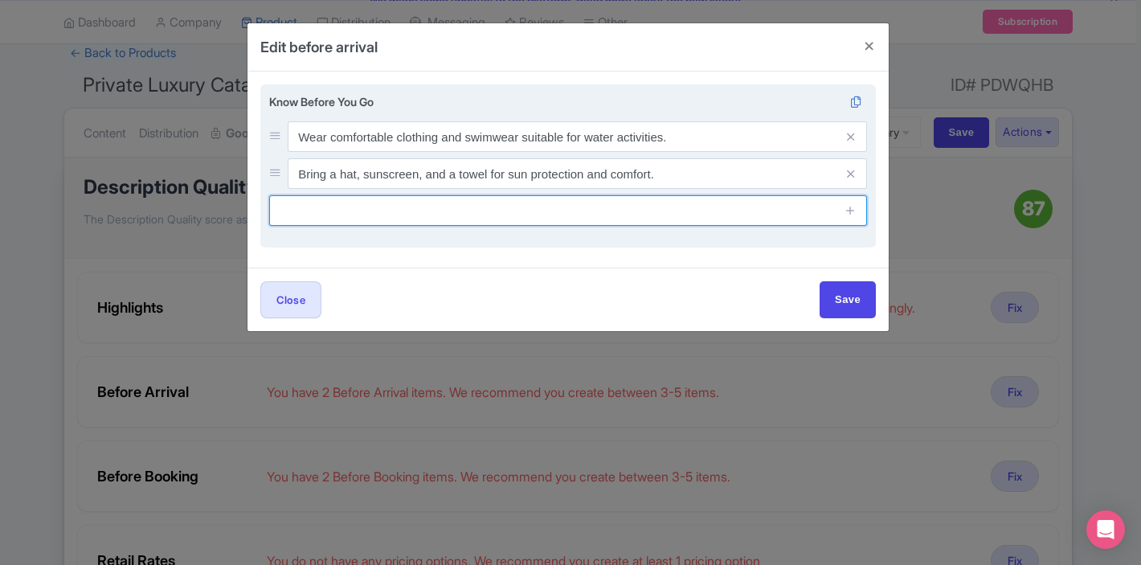
click at [356, 213] on input "text" at bounding box center [568, 210] width 598 height 31
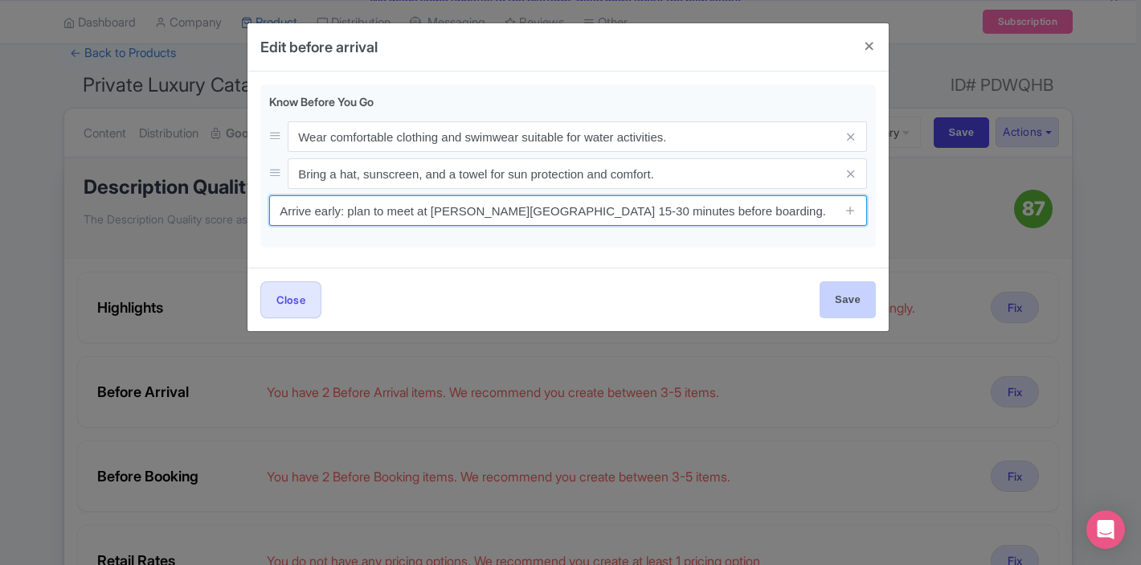
type input "Arrive early: plan to meet at [PERSON_NAME][GEOGRAPHIC_DATA] 15-30 minutes befo…"
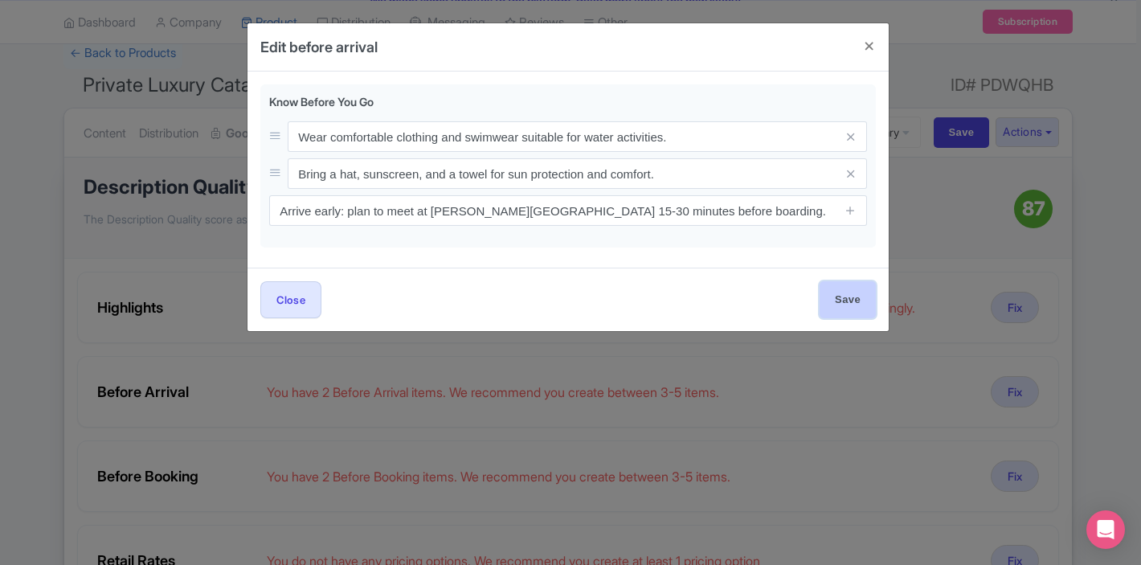
click at [834, 309] on input "Save" at bounding box center [848, 299] width 56 height 36
type input "Save"
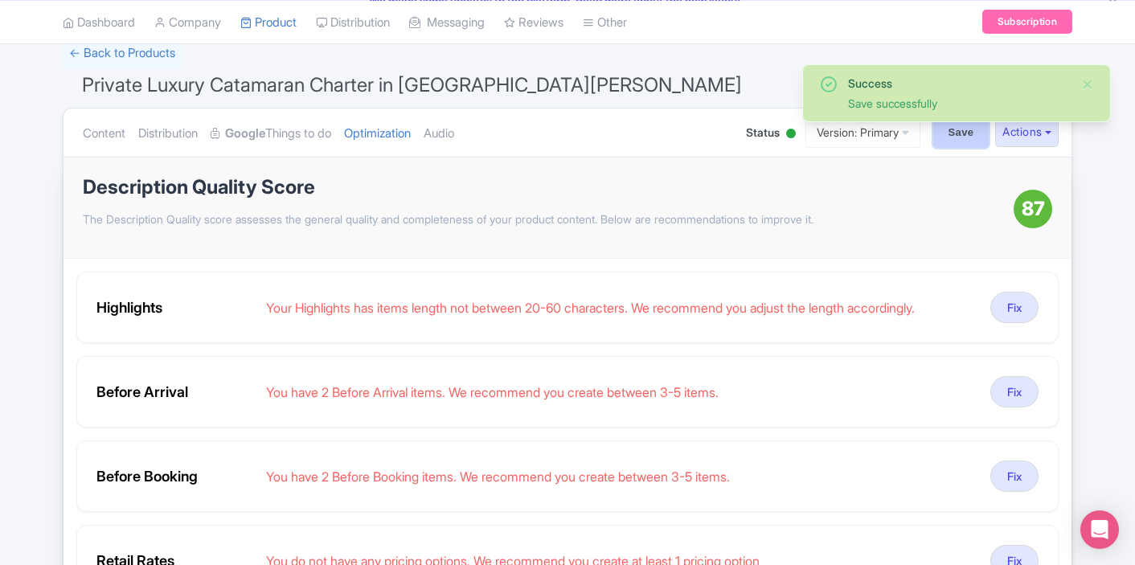
click at [956, 142] on input "Save" at bounding box center [961, 132] width 56 height 31
type input "Saving..."
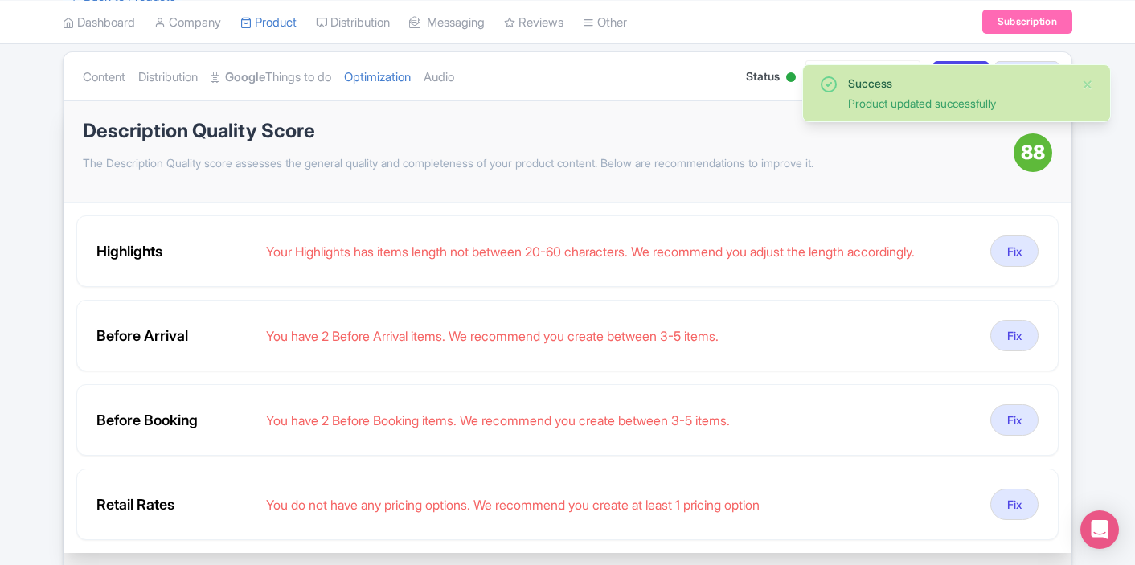
scroll to position [174, 0]
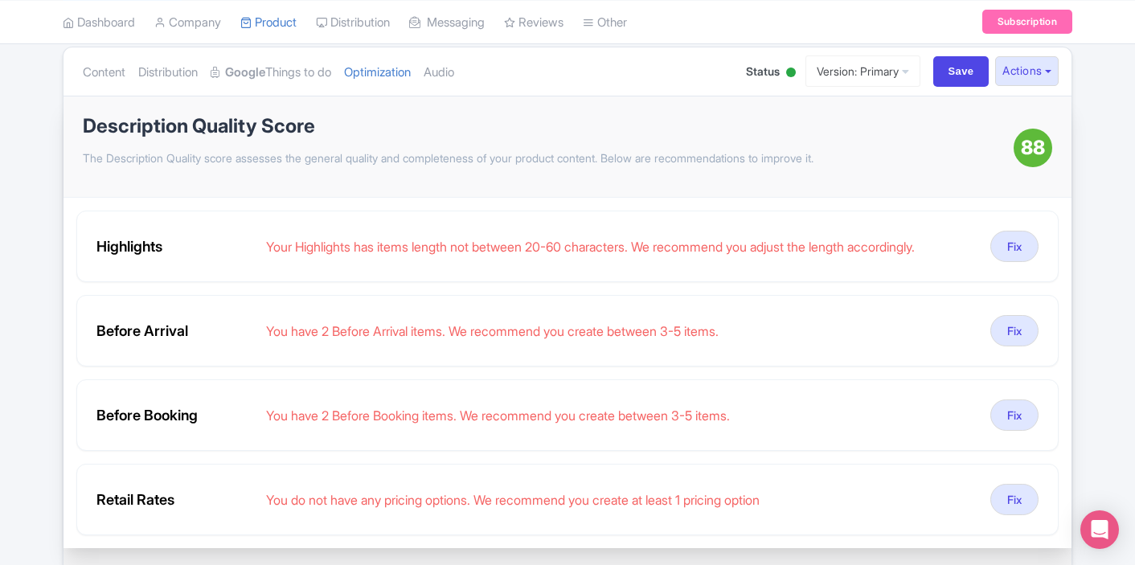
click at [1063, 317] on div "Highlights Your Highlights has items length not between 20-60 characters. We re…" at bounding box center [568, 373] width 1008 height 350
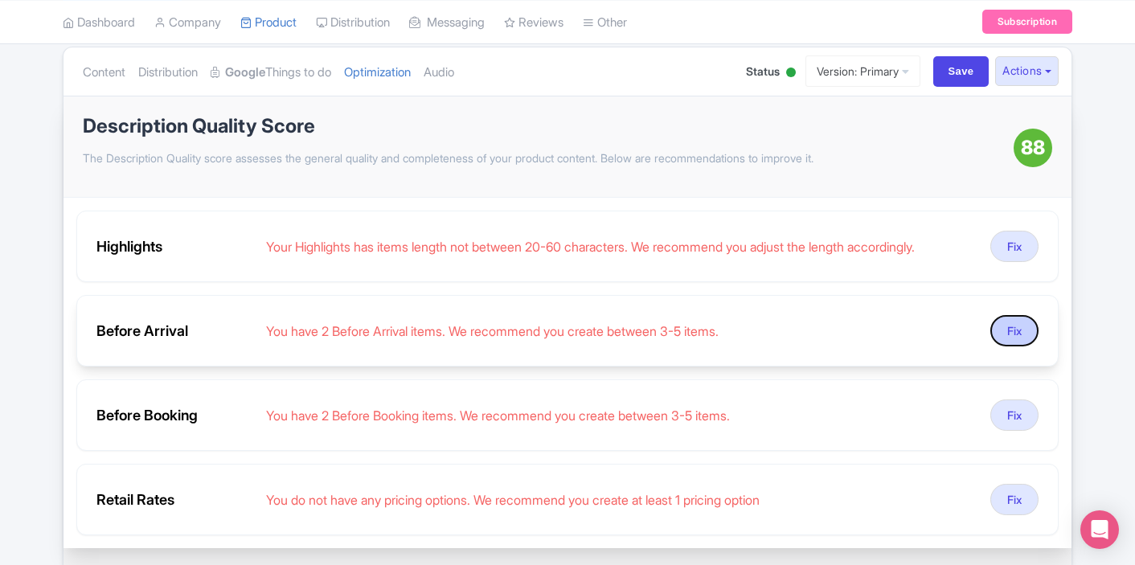
click at [1023, 322] on button "Fix" at bounding box center [1014, 330] width 48 height 31
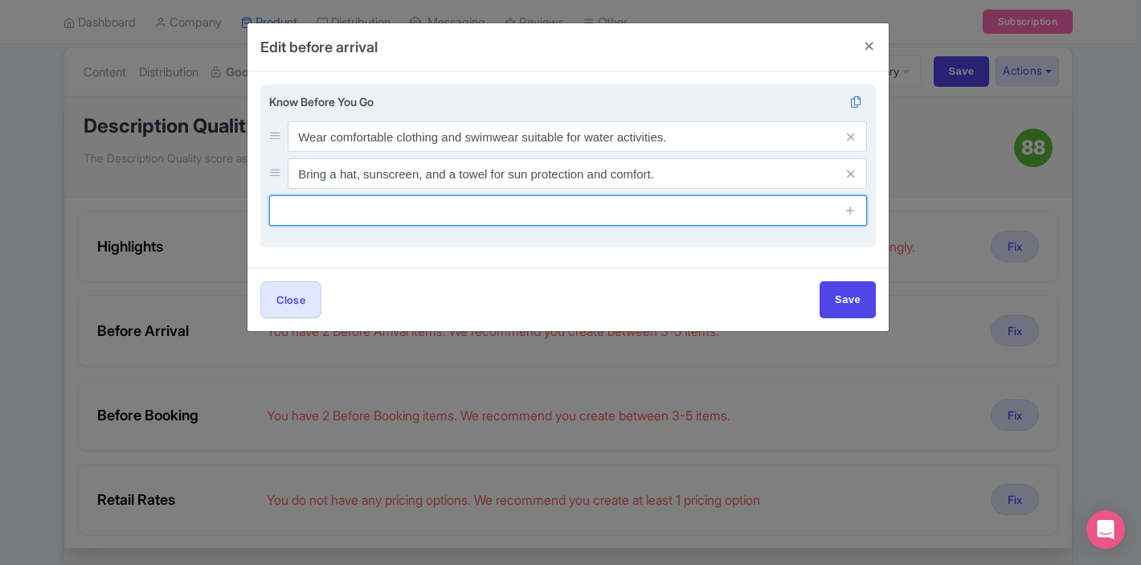
click at [553, 218] on input "text" at bounding box center [568, 210] width 598 height 31
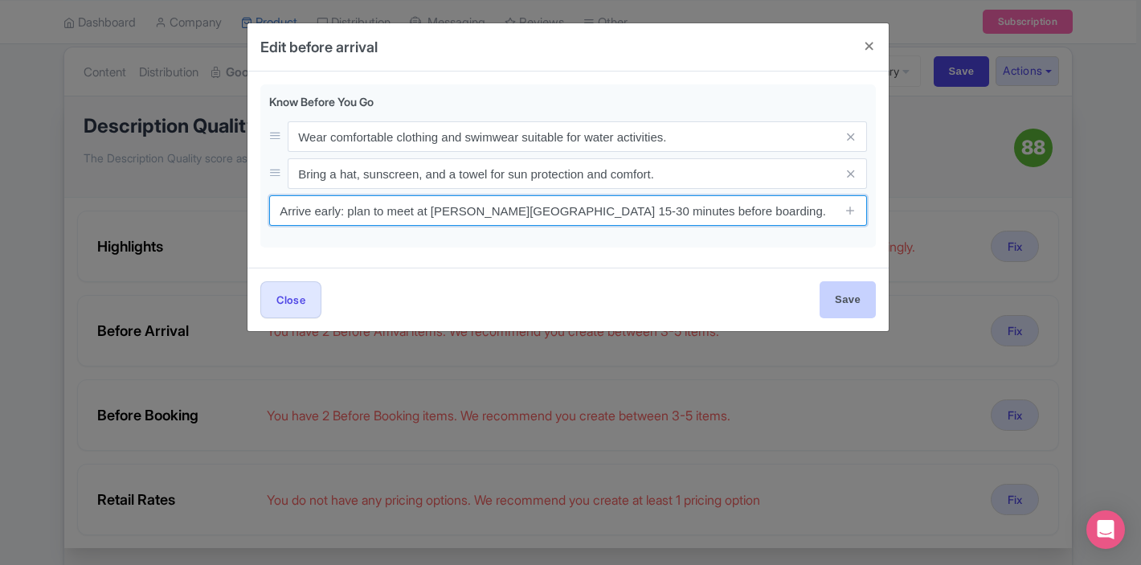
type input "Arrive early: plan to meet at [PERSON_NAME][GEOGRAPHIC_DATA] 15-30 minutes befo…"
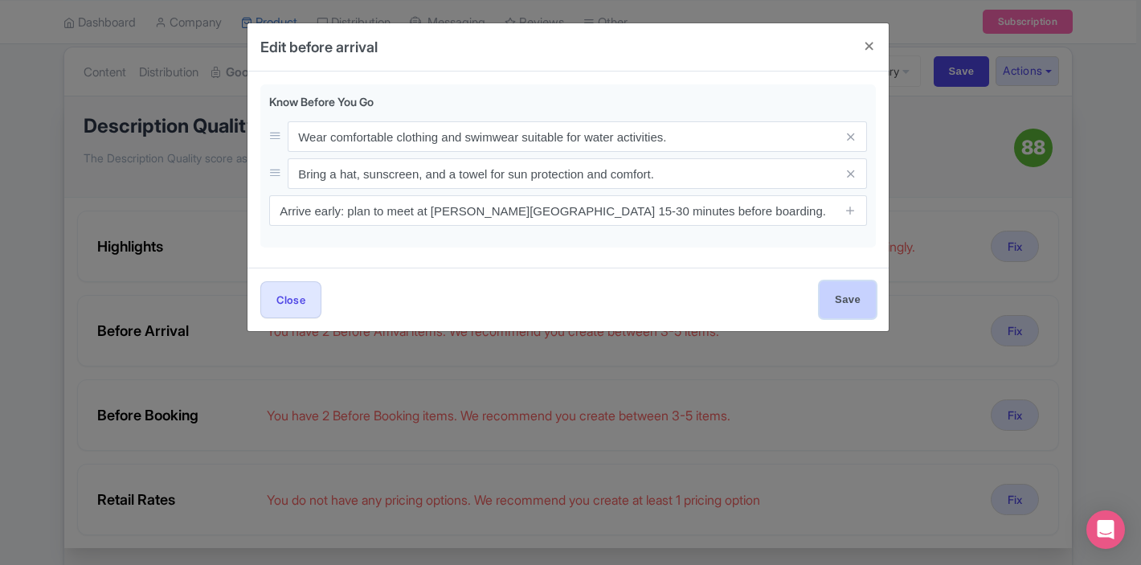
click at [855, 310] on input "Save" at bounding box center [848, 299] width 56 height 36
type input "Save"
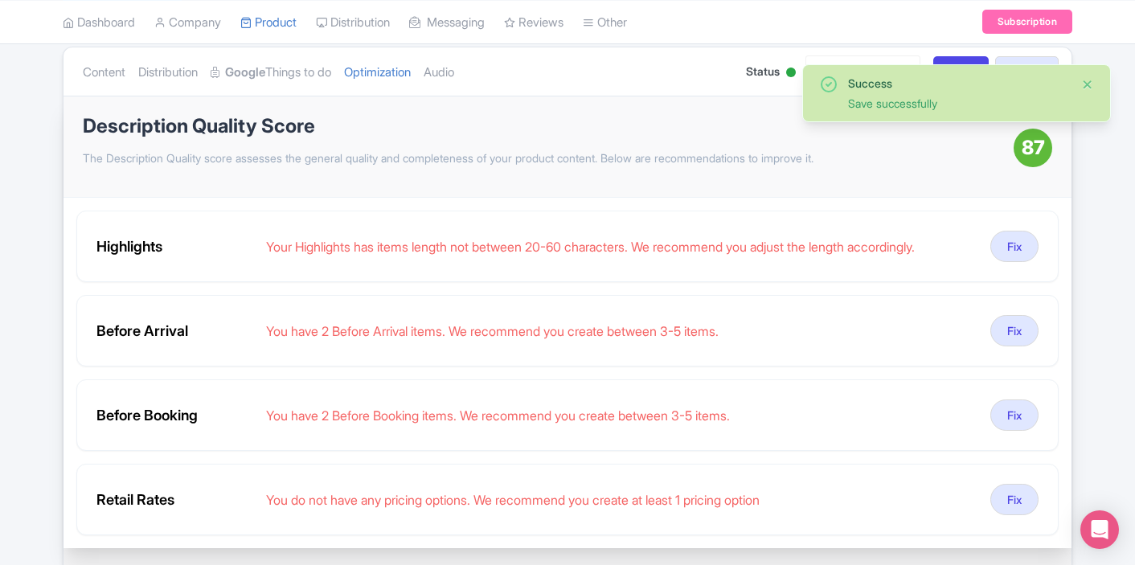
click at [1089, 85] on button "Close" at bounding box center [1087, 84] width 13 height 19
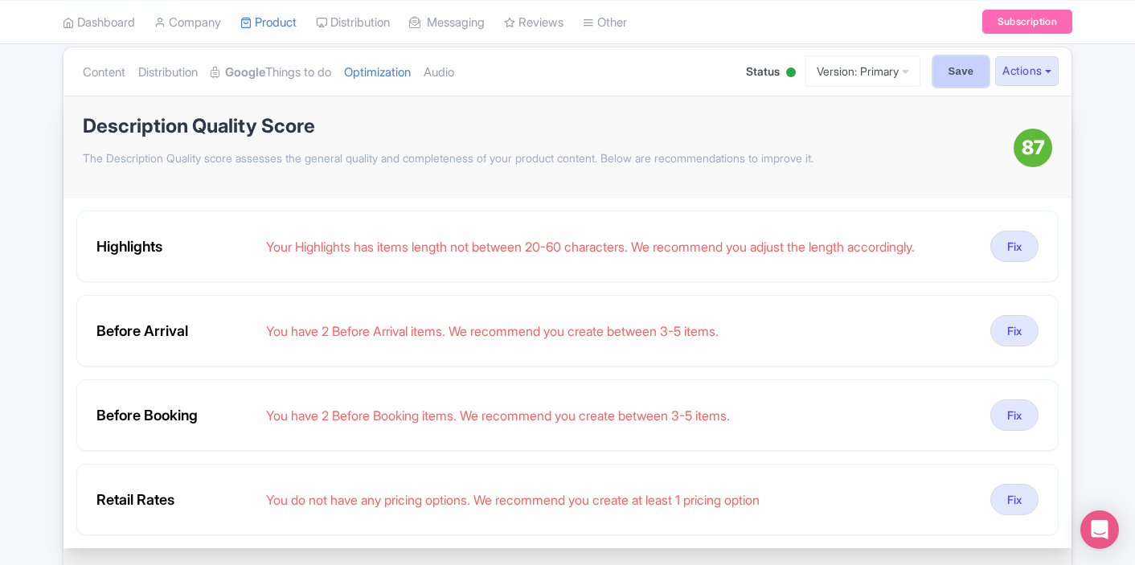
click at [962, 82] on input "Save" at bounding box center [961, 71] width 56 height 31
type input "Saving..."
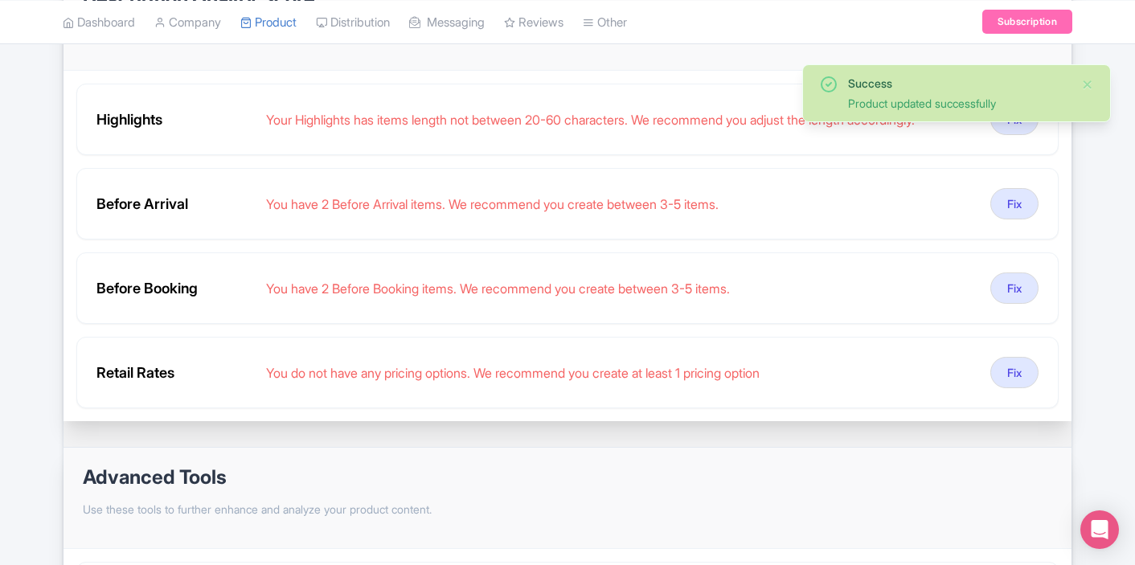
scroll to position [268, 0]
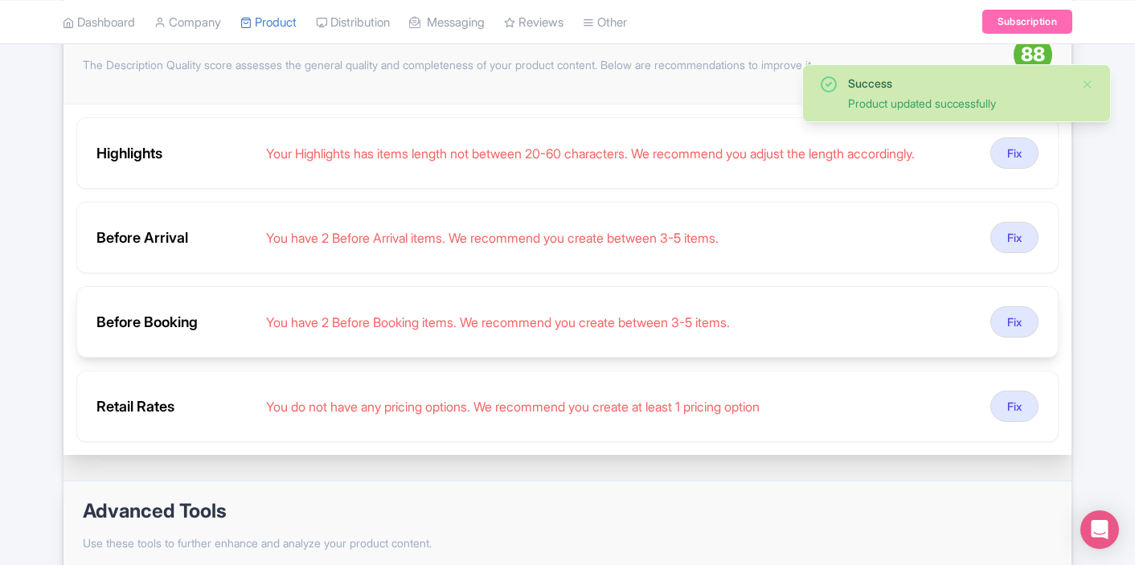
click at [1037, 313] on link "Fix" at bounding box center [1014, 321] width 48 height 31
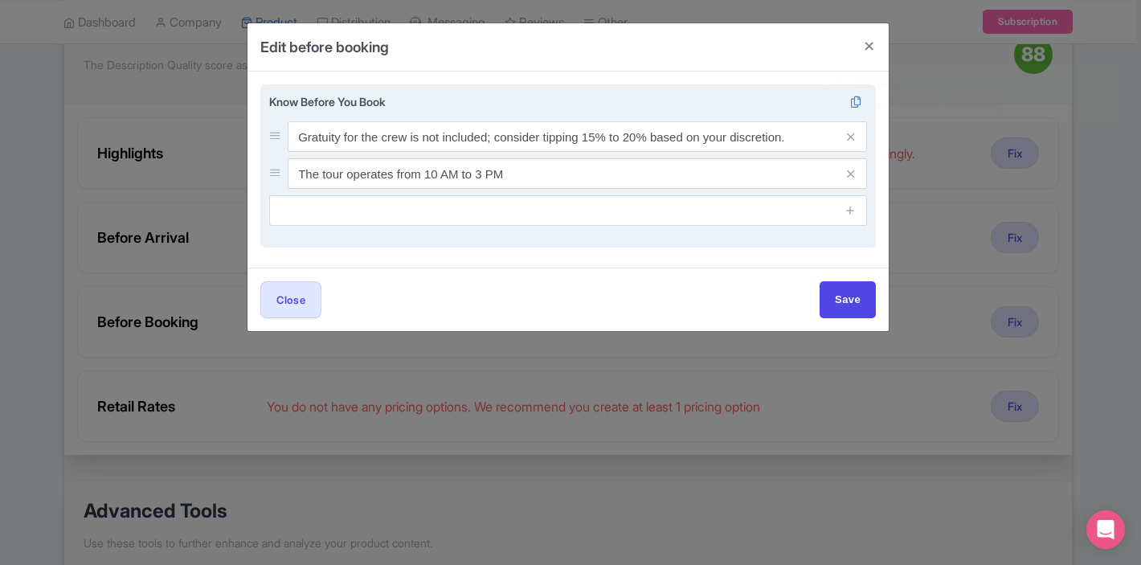
click at [730, 228] on div "Know Before You Book Gratuity for the crew is not included; consider tipping 15…" at bounding box center [568, 166] width 616 height 164
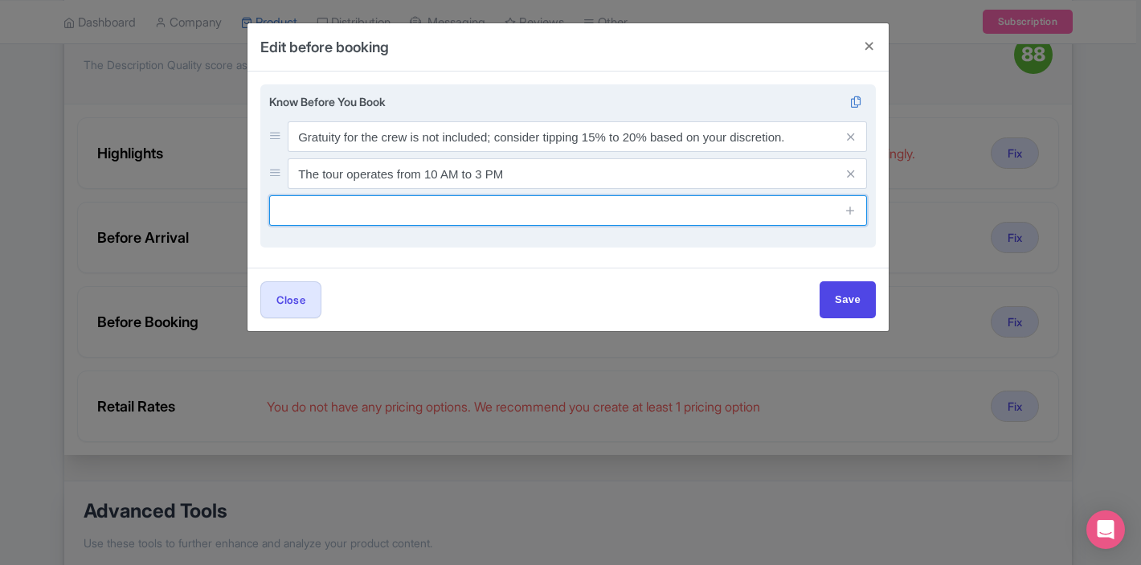
click at [724, 217] on input "text" at bounding box center [568, 210] width 598 height 31
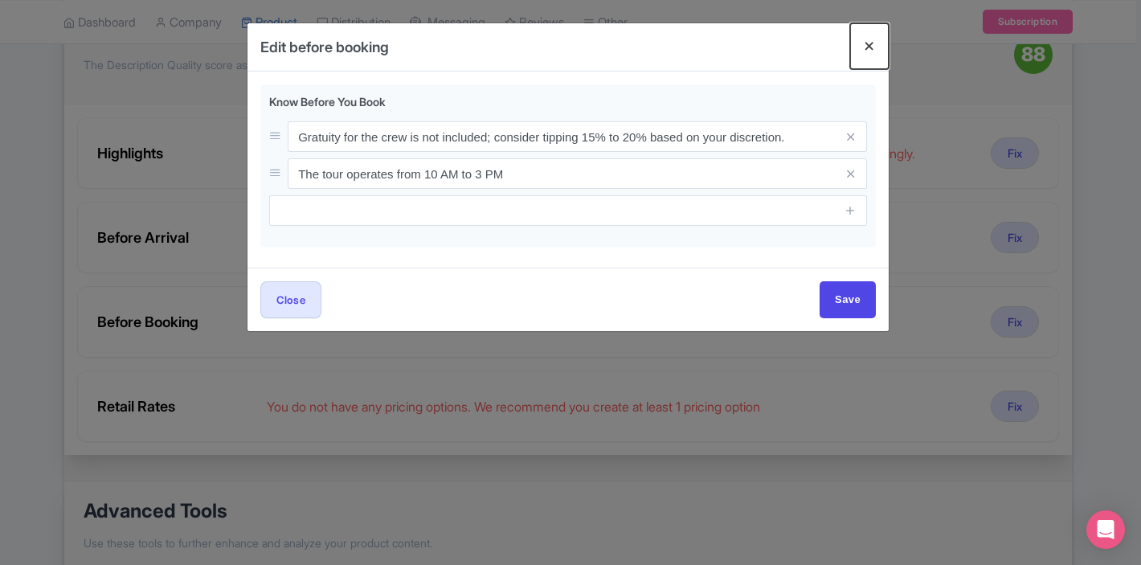
click at [863, 47] on button "Close" at bounding box center [869, 46] width 39 height 46
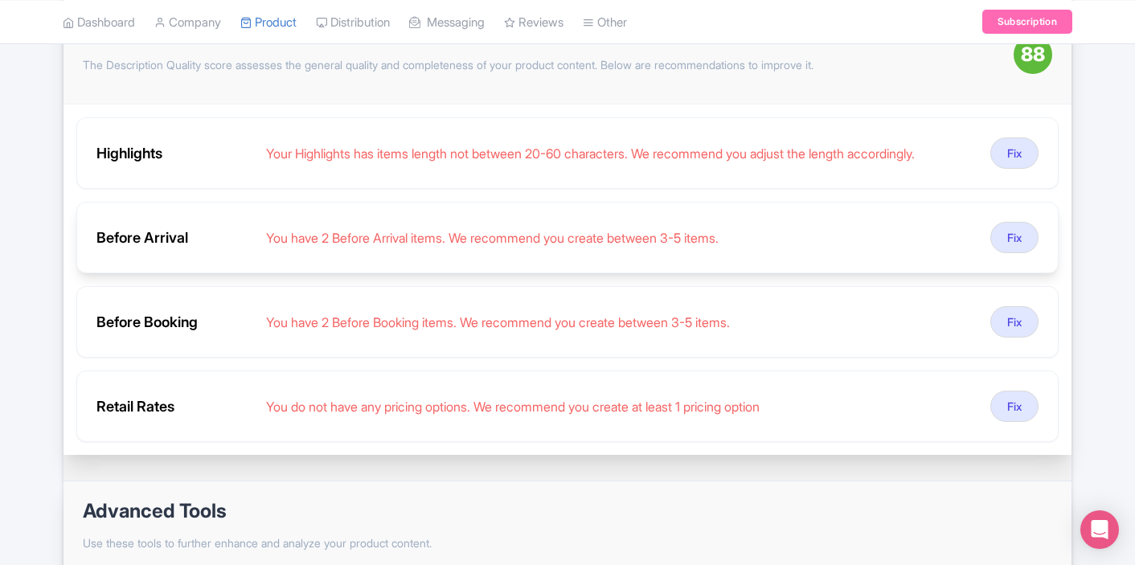
click at [449, 243] on div "You have 2 Before Arrival items. We recommend you create between 3-5 items." at bounding box center [621, 237] width 711 height 19
click at [1008, 222] on div "Before Arrival You have 2 Before Arrival items. We recommend you create between…" at bounding box center [567, 238] width 982 height 72
click at [1019, 244] on button "Fix" at bounding box center [1014, 237] width 48 height 31
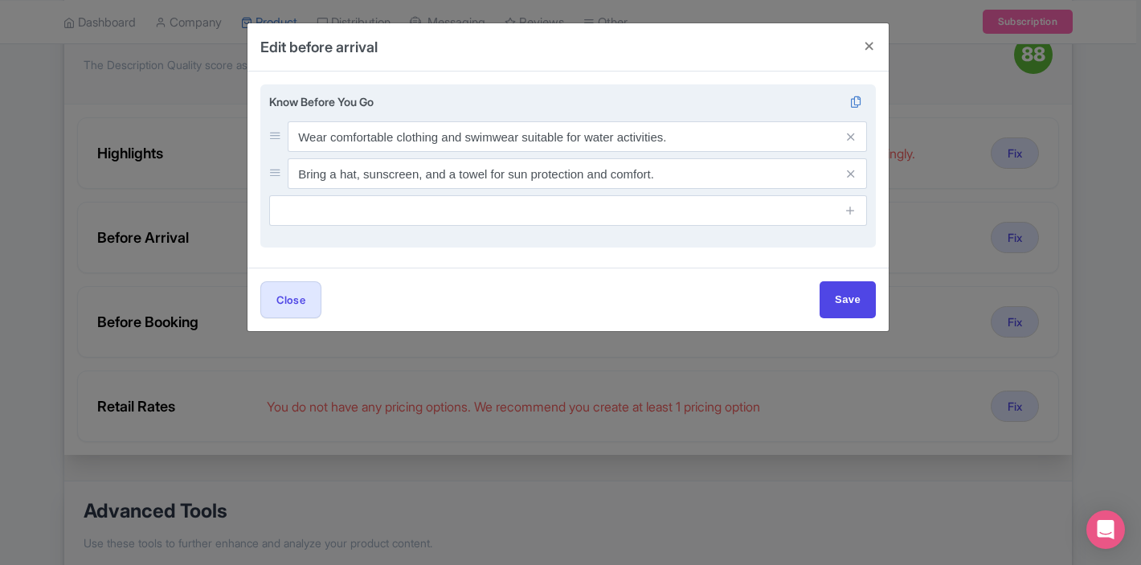
click at [700, 233] on div "Know Before You Go Wear comfortable clothing and swimwear suitable for water ac…" at bounding box center [568, 166] width 616 height 164
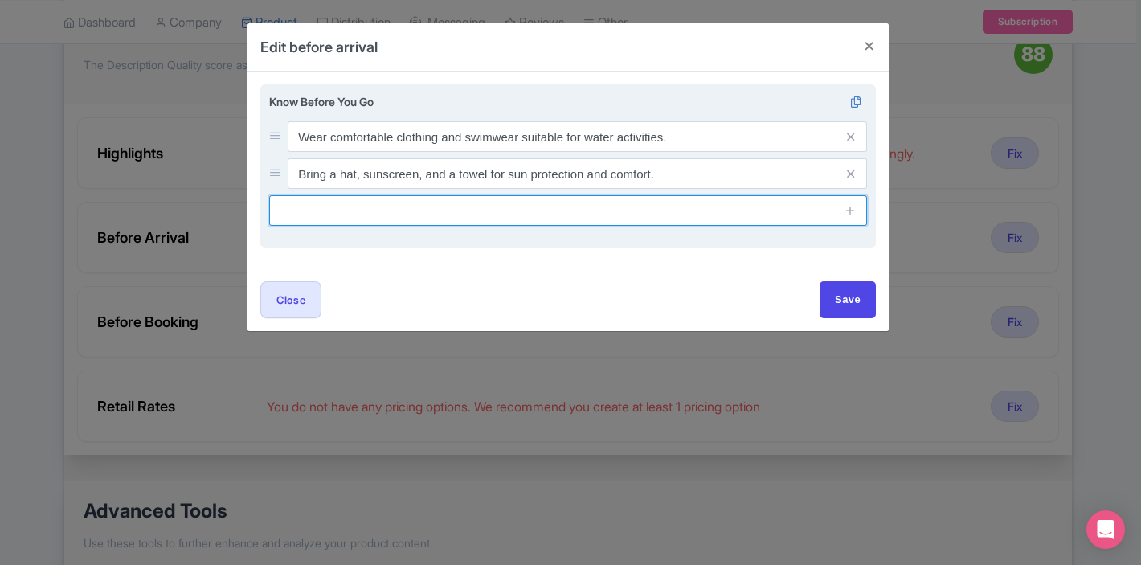
click at [701, 220] on input "text" at bounding box center [568, 210] width 598 height 31
type input "P"
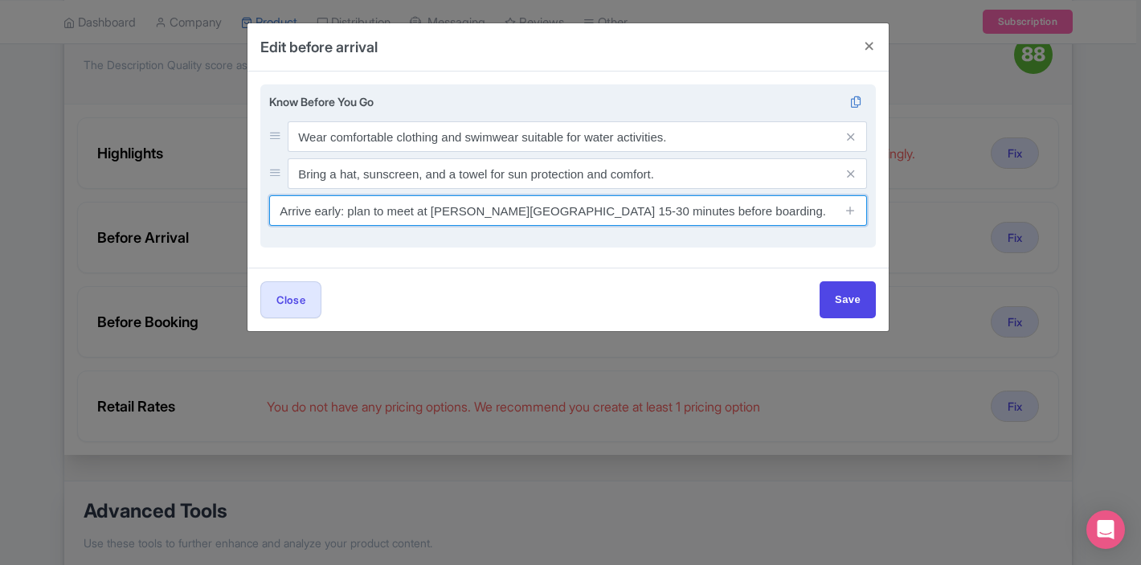
click at [664, 211] on input "Arrive early: plan to meet at [PERSON_NAME][GEOGRAPHIC_DATA] 15-30 minutes befo…" at bounding box center [568, 210] width 598 height 31
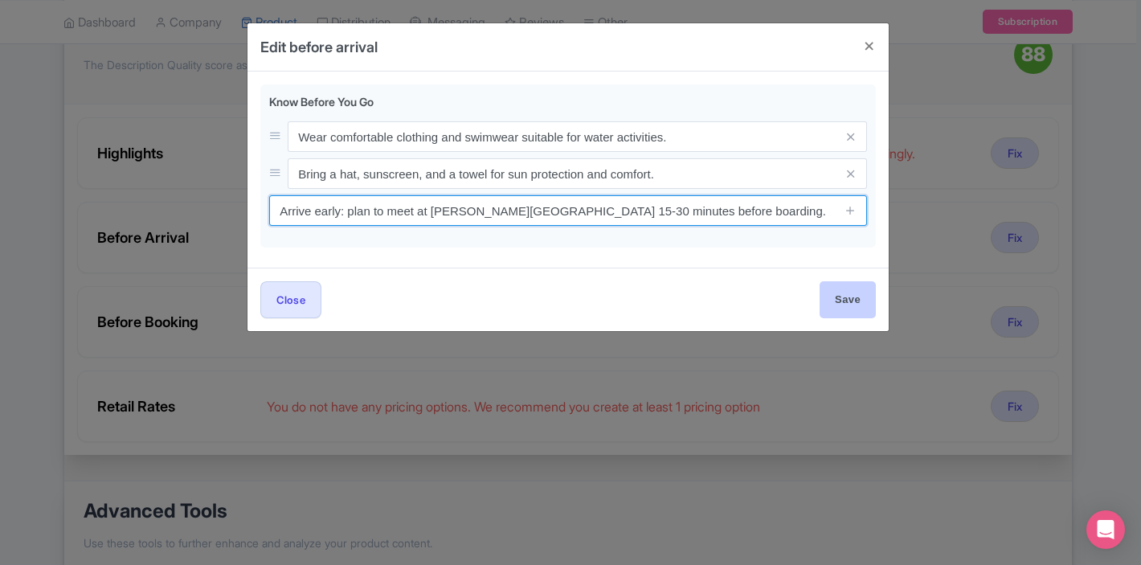
type input "Arrive early: plan to meet at [PERSON_NAME][GEOGRAPHIC_DATA] 15-30 minutes befo…"
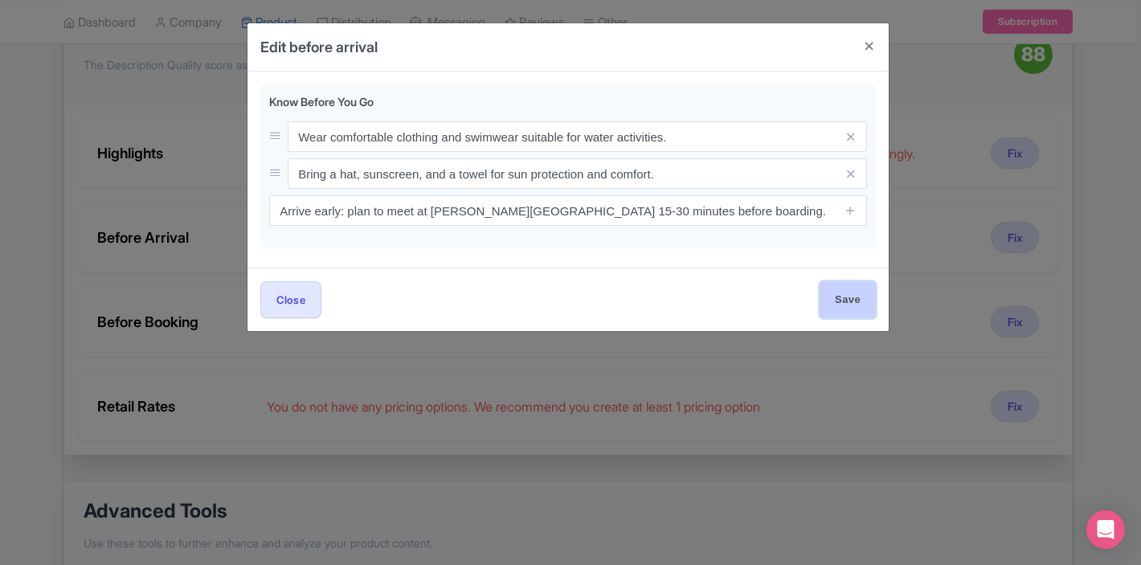
click at [835, 294] on input "Save" at bounding box center [848, 299] width 56 height 36
type input "Save"
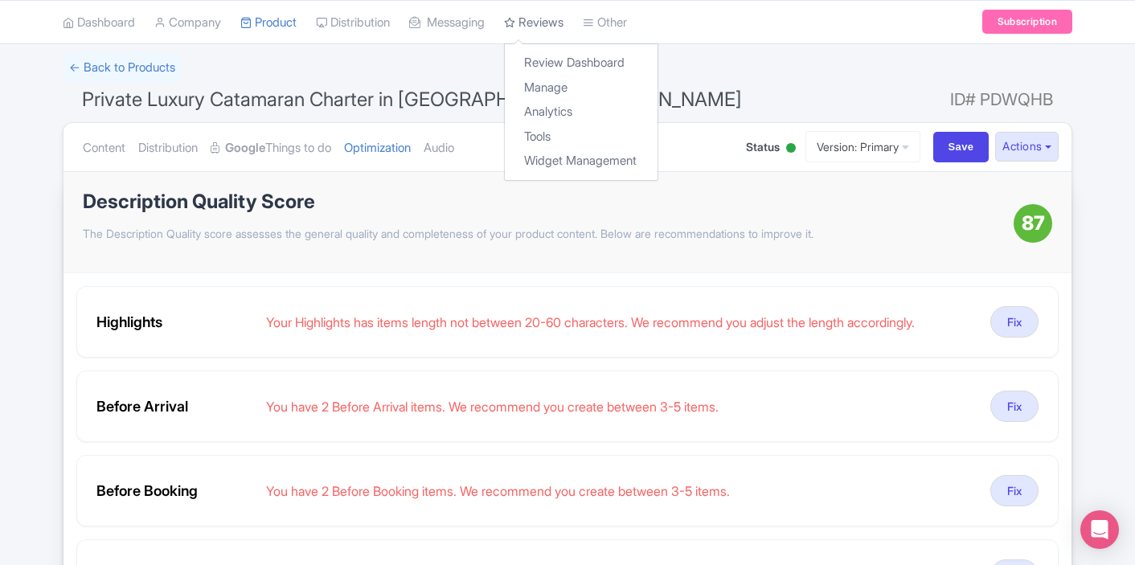
scroll to position [0, 0]
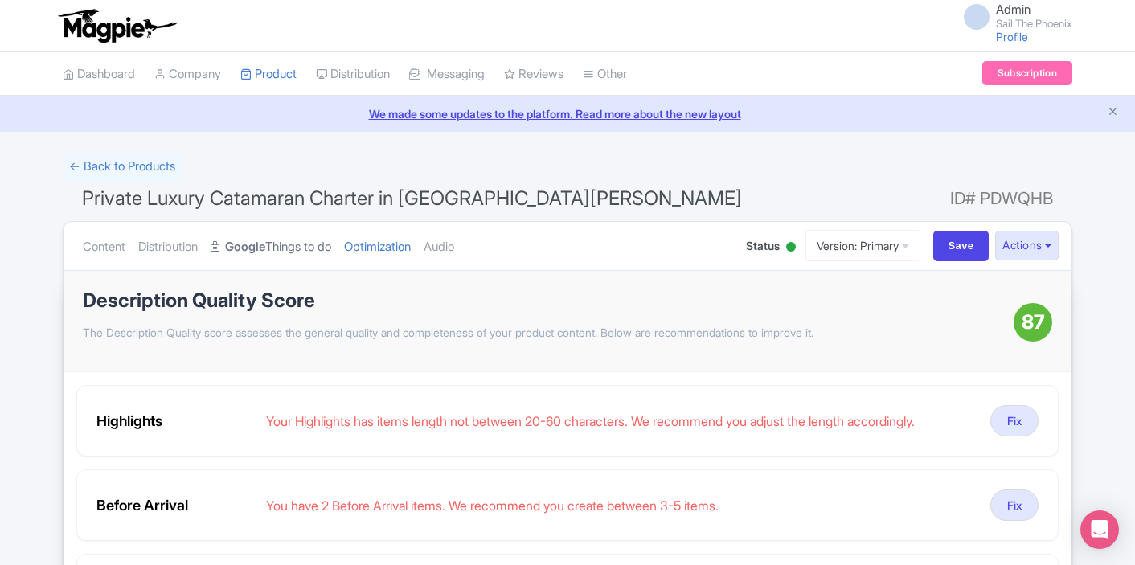
click at [293, 243] on link "Google Things to do" at bounding box center [271, 247] width 121 height 51
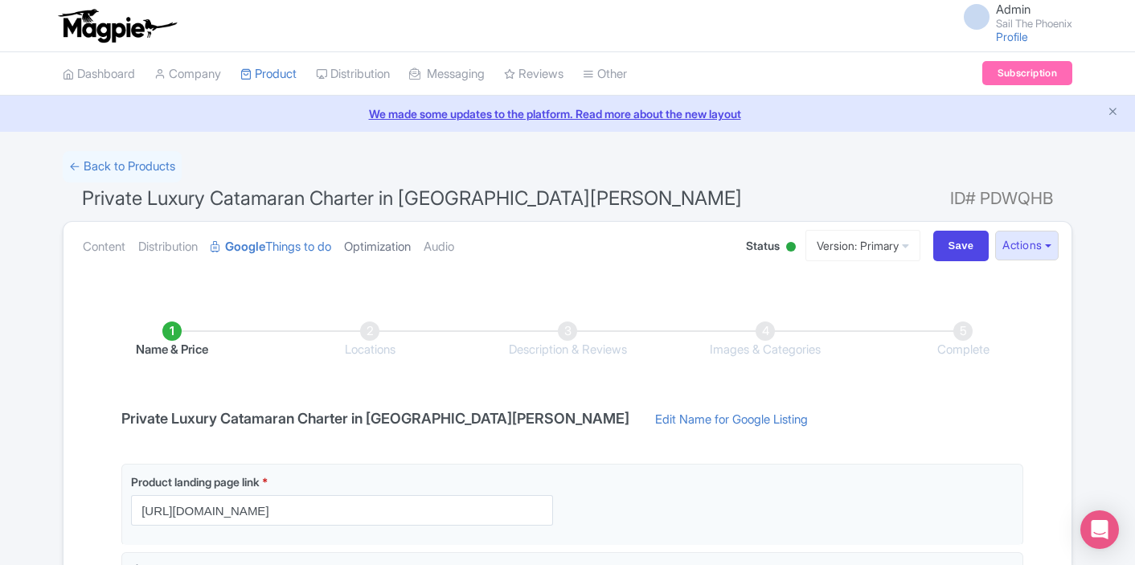
click at [379, 252] on link "Optimization" at bounding box center [377, 247] width 67 height 51
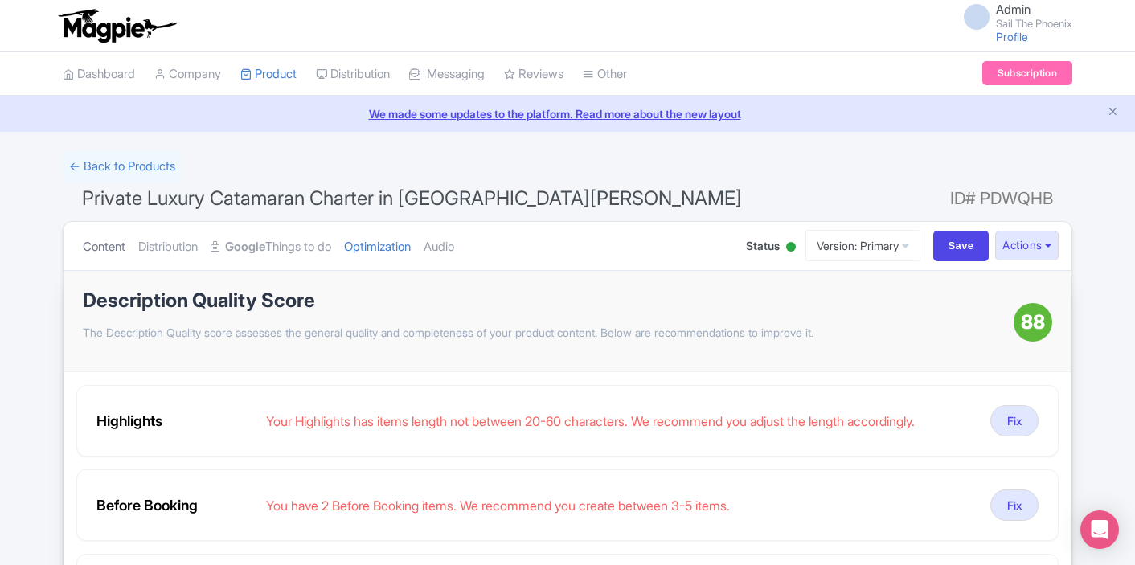
click at [119, 246] on link "Content" at bounding box center [104, 247] width 43 height 51
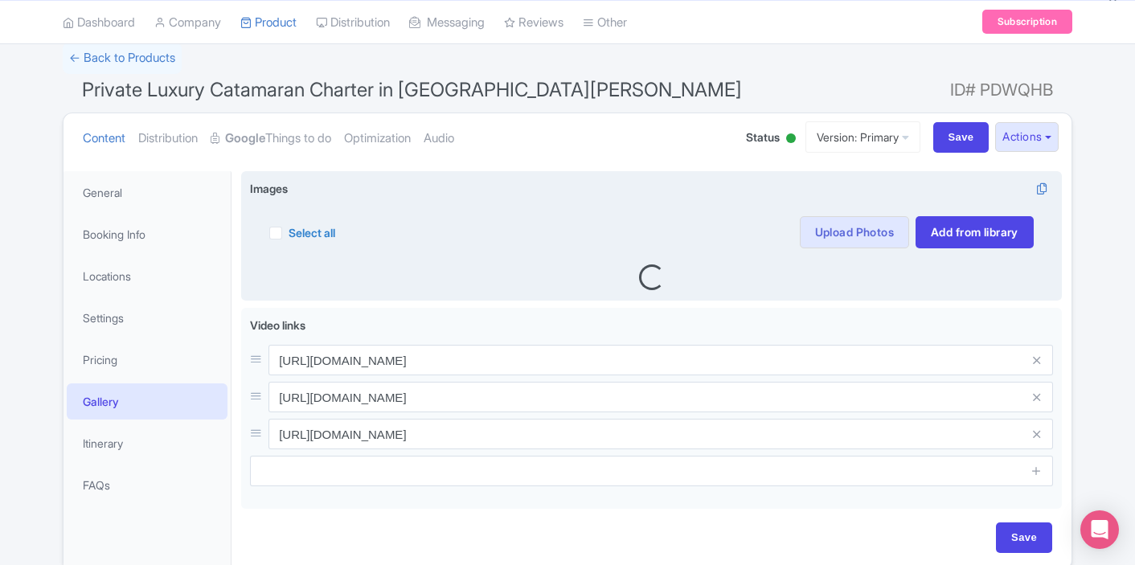
scroll to position [182, 0]
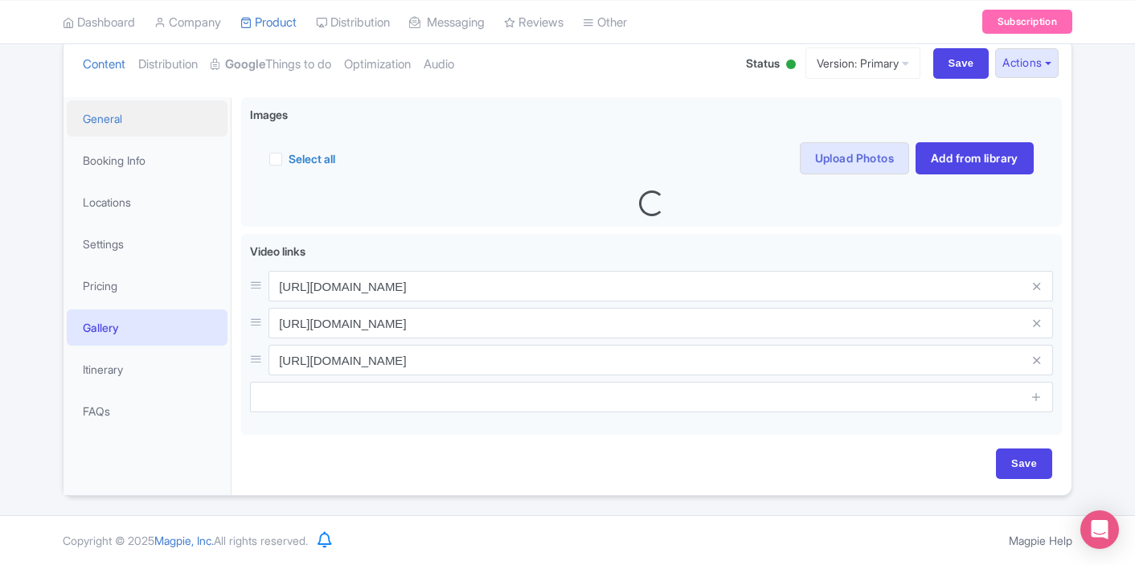
click at [141, 126] on link "General" at bounding box center [147, 118] width 161 height 36
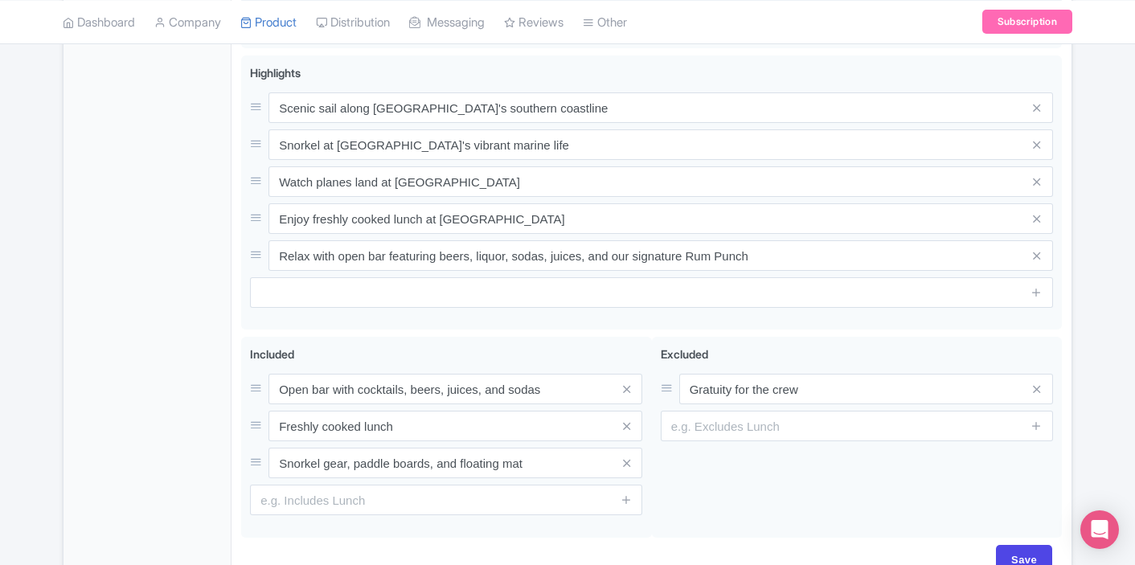
scroll to position [732, 0]
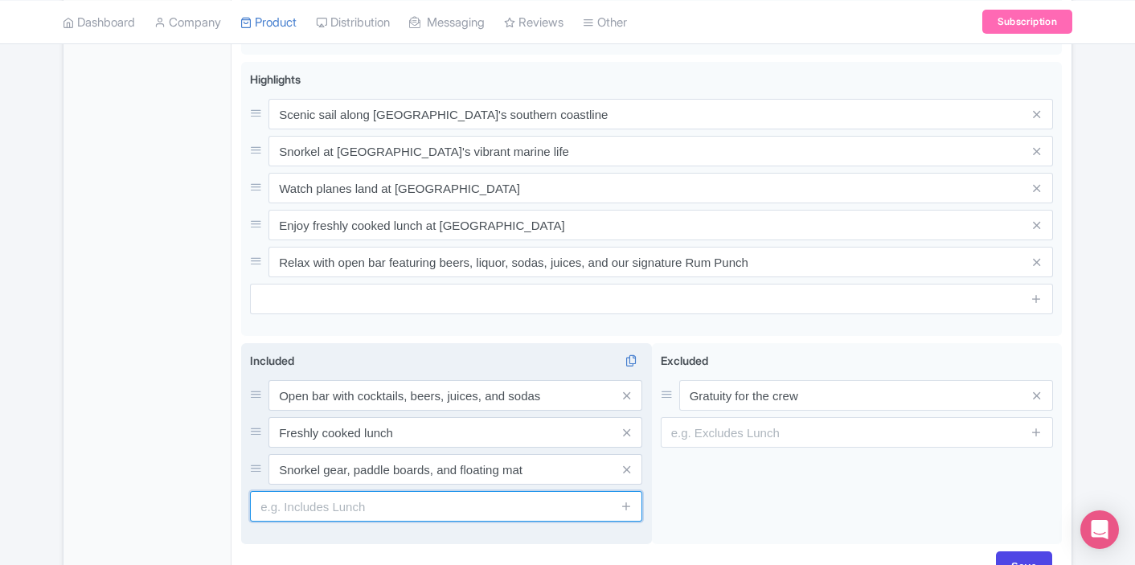
click at [293, 521] on div "Included i Open bar with cocktails, beers, juices, and sodas Freshly cooked lun…" at bounding box center [446, 443] width 411 height 201
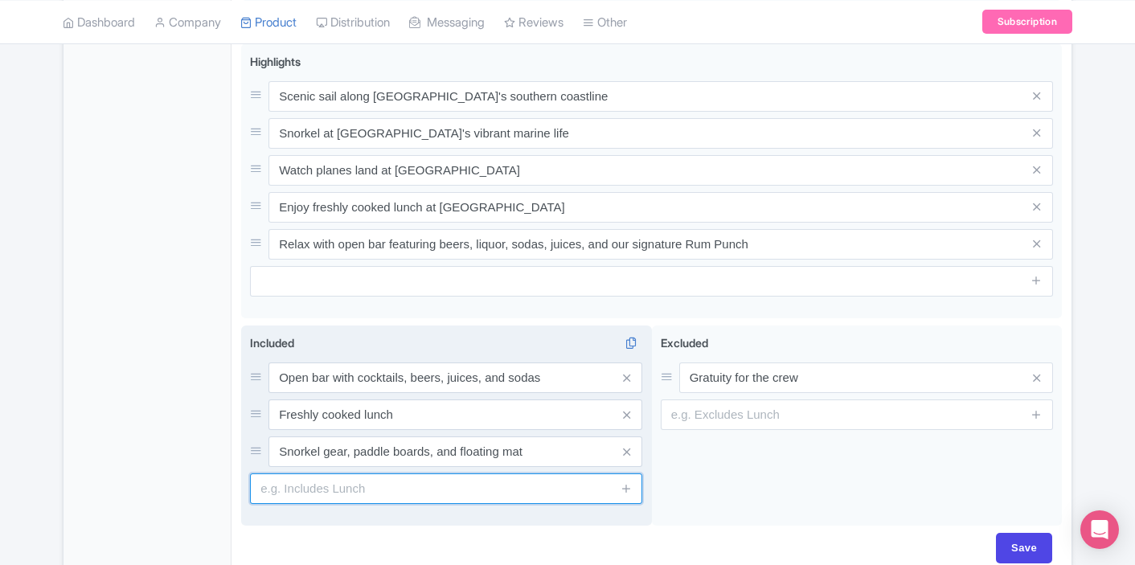
click at [291, 495] on input "text" at bounding box center [446, 488] width 392 height 31
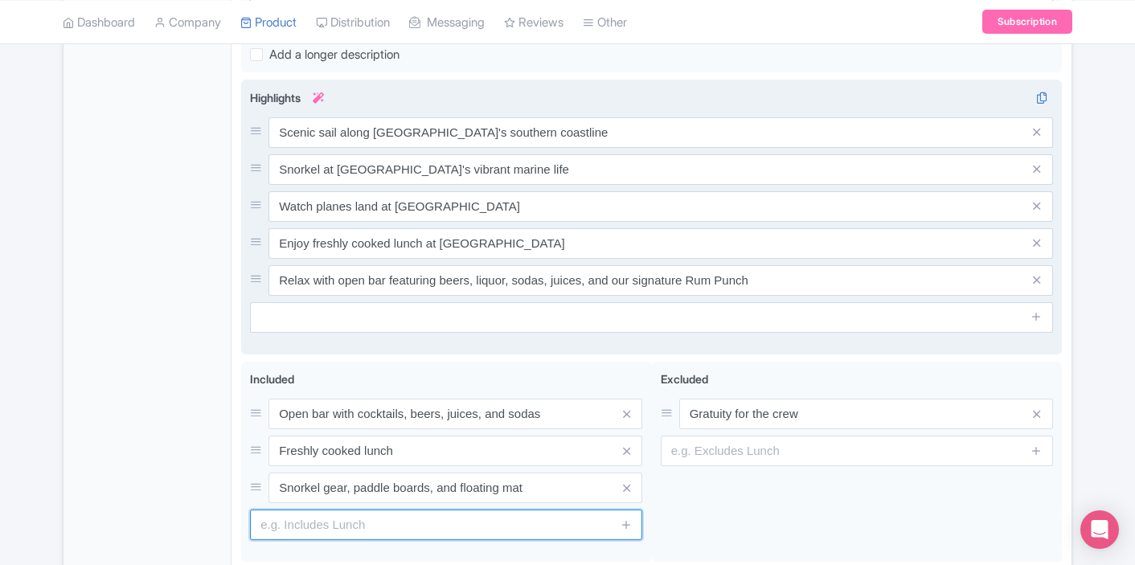
scroll to position [685, 0]
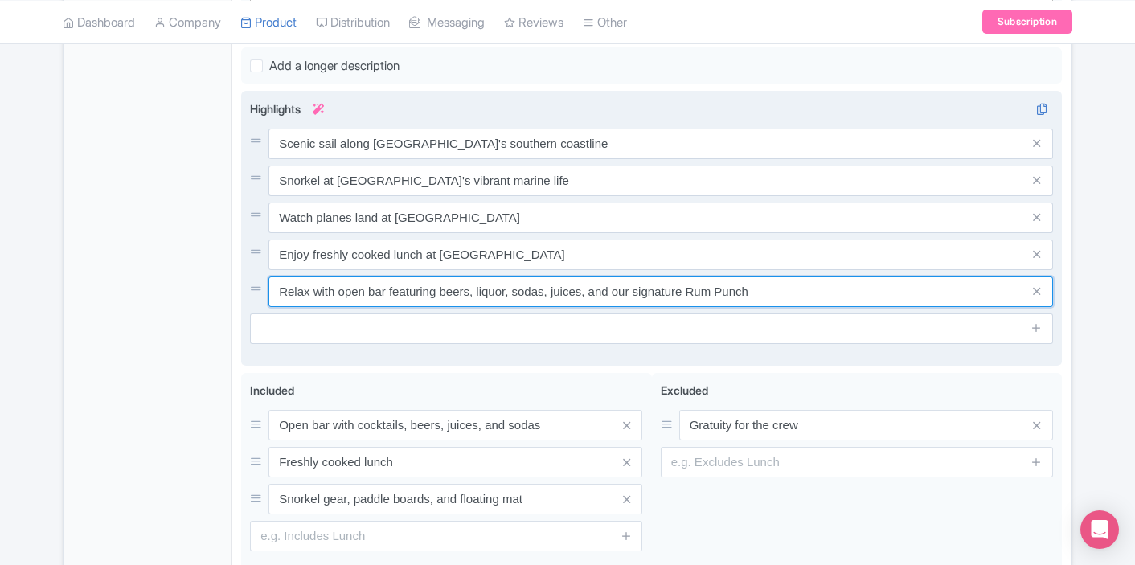
drag, startPoint x: 613, startPoint y: 290, endPoint x: 390, endPoint y: 296, distance: 222.7
click at [390, 296] on input "Relax with open bar featuring beers, liquor, sodas, juices, and our signature R…" at bounding box center [660, 292] width 785 height 31
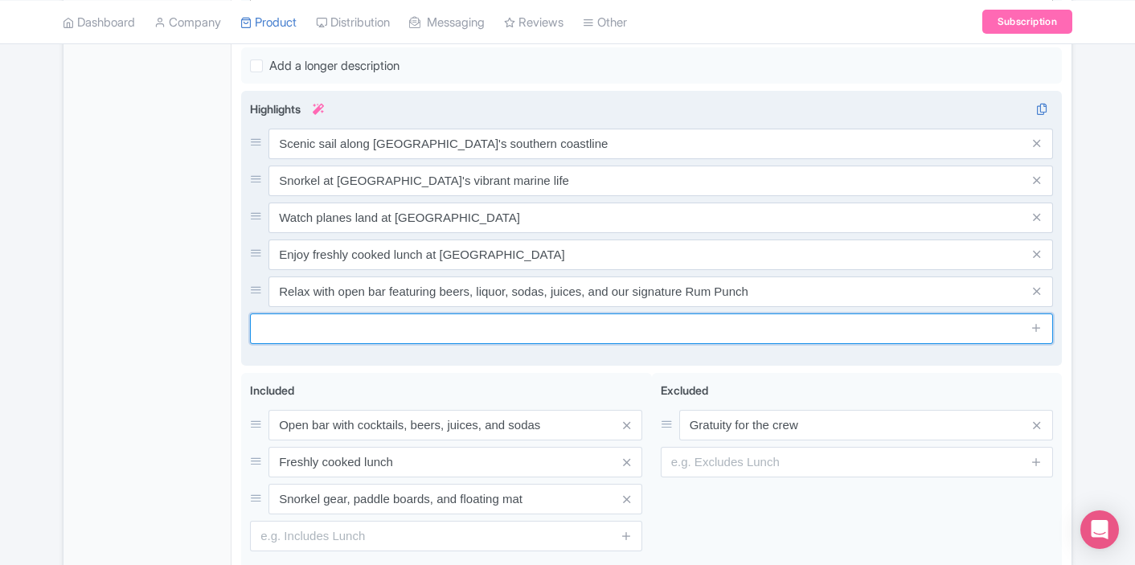
click at [588, 314] on input "text" at bounding box center [651, 328] width 803 height 31
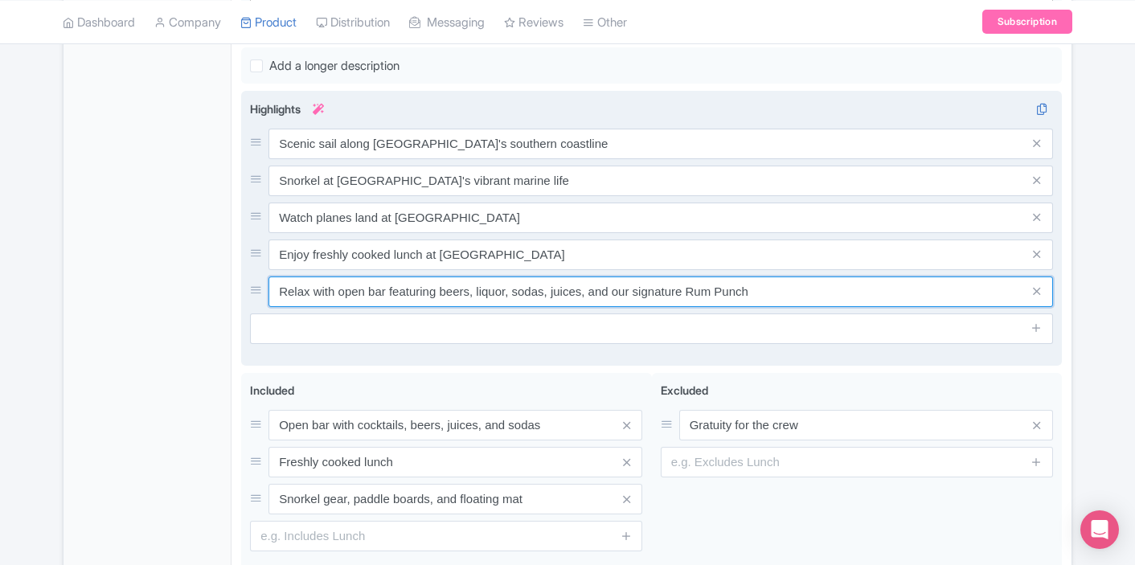
drag, startPoint x: 608, startPoint y: 294, endPoint x: 436, endPoint y: 287, distance: 172.2
click at [436, 287] on input "Relax with open bar featuring beers, liquor, sodas, juices, and our signature R…" at bounding box center [660, 292] width 785 height 31
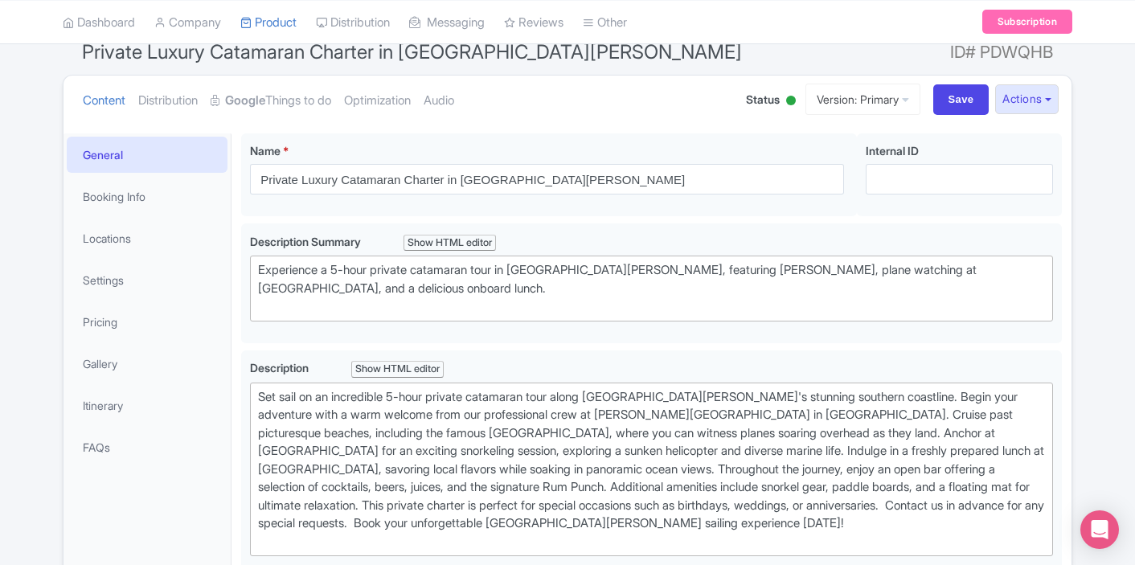
scroll to position [92, 0]
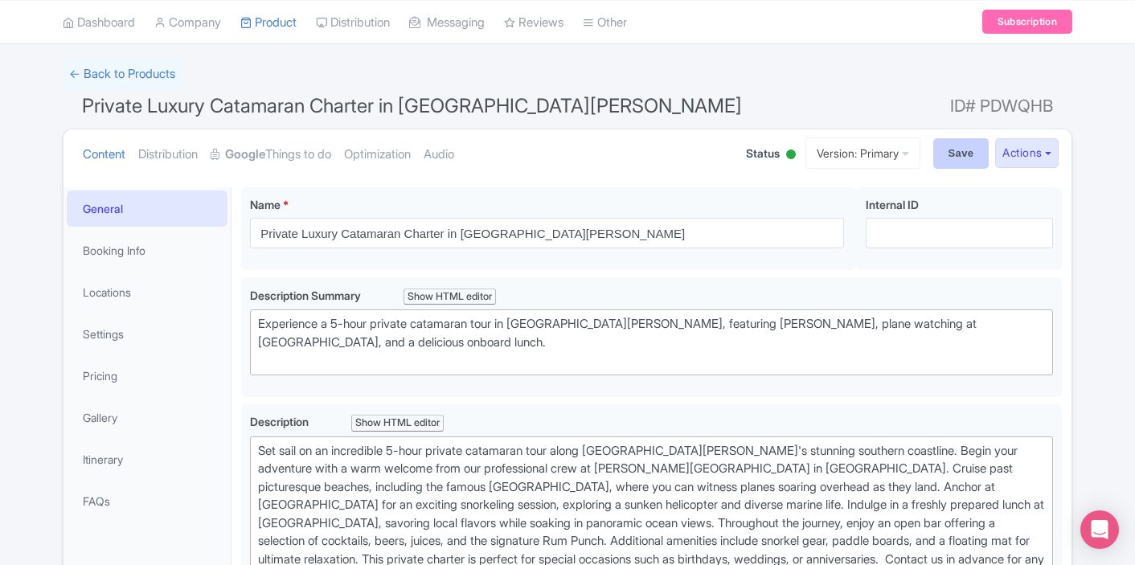
type input "Relax with open bar featuring our signature Rum Punch"
click at [971, 141] on input "Save" at bounding box center [961, 153] width 56 height 31
type input "Saving..."
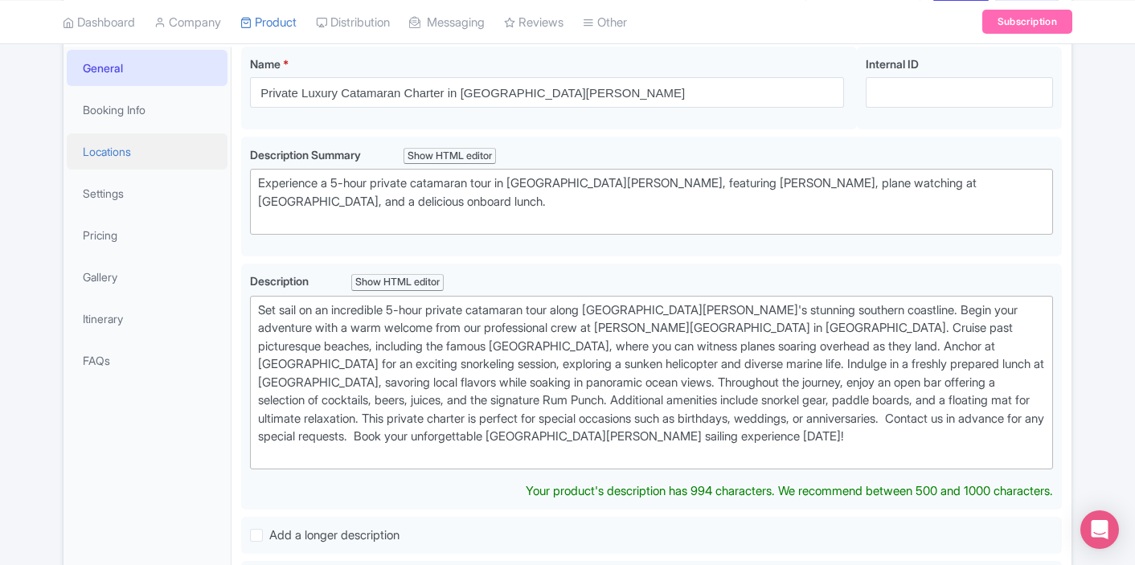
scroll to position [232, 0]
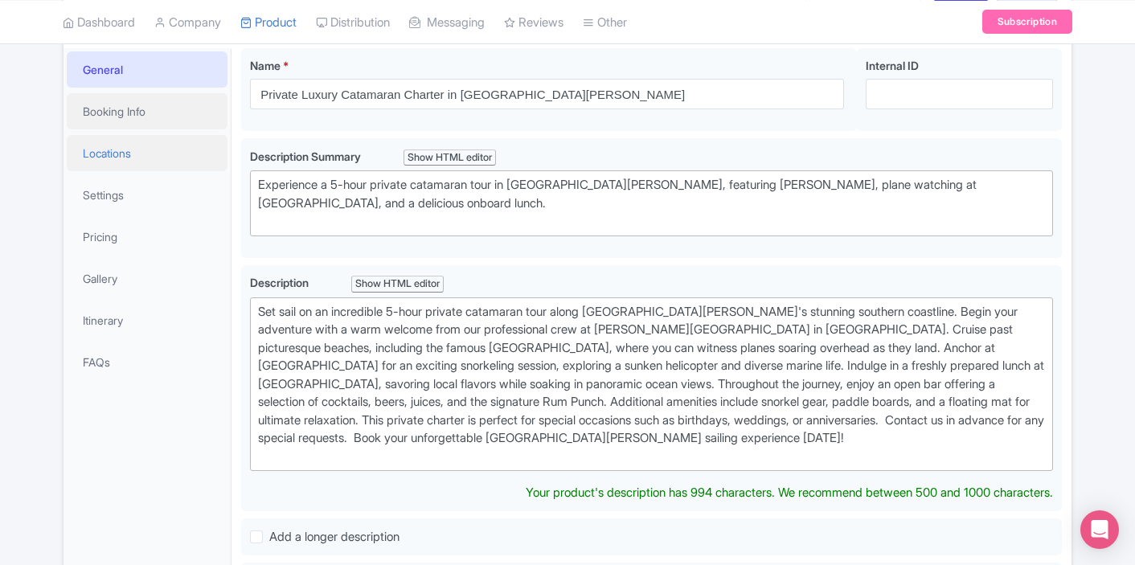
click at [155, 122] on link "Booking Info" at bounding box center [147, 111] width 161 height 36
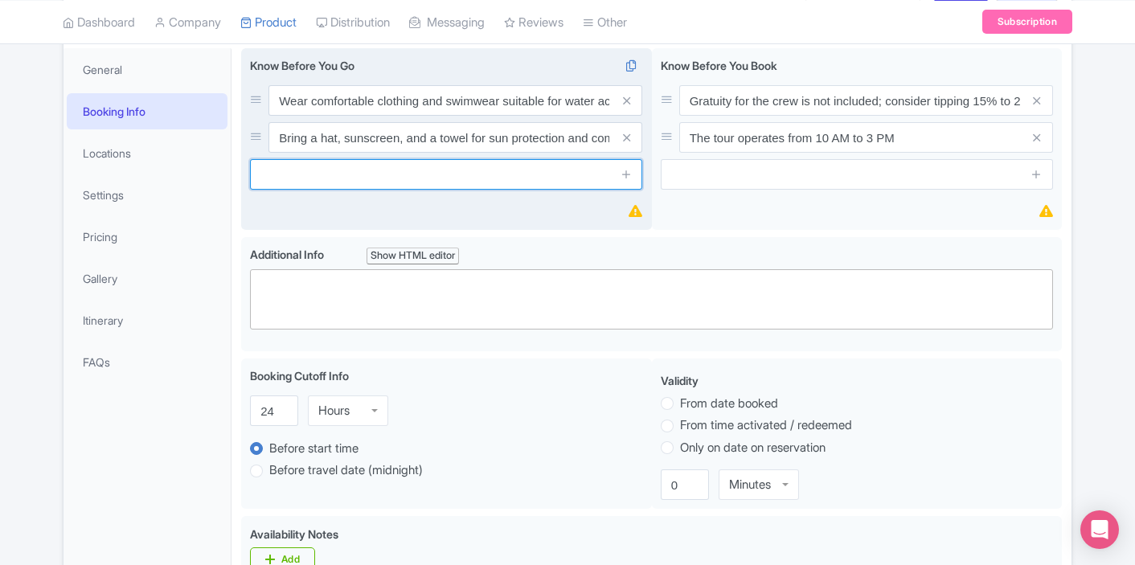
click at [388, 186] on input "text" at bounding box center [446, 174] width 392 height 31
paste input "Arrive early: plan to meet at [PERSON_NAME][GEOGRAPHIC_DATA] 15-30 minutes befo…"
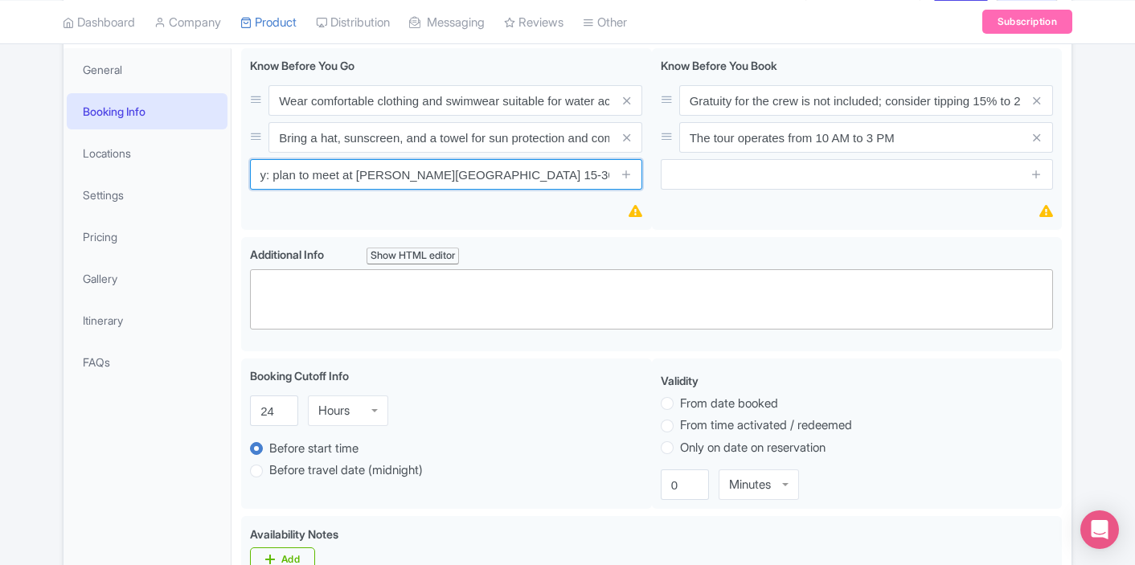
type input "Arrive early: plan to meet at [PERSON_NAME][GEOGRAPHIC_DATA] 15-30 minutes befo…"
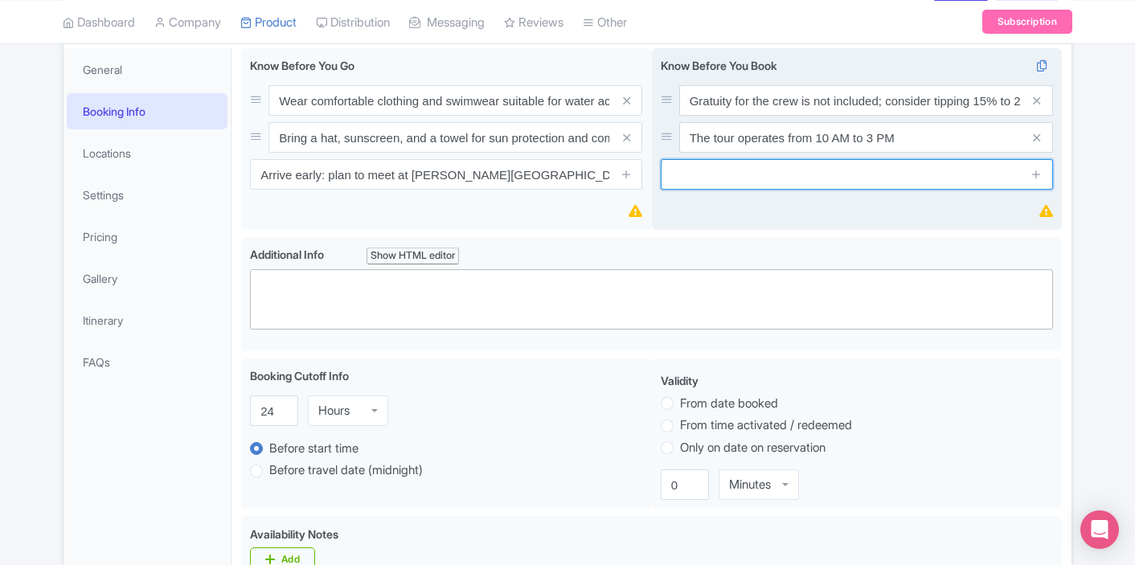
click at [760, 179] on input "text" at bounding box center [857, 174] width 392 height 31
paste input "If you’re motion-sensitive, take meds 30–60 min before boarding"
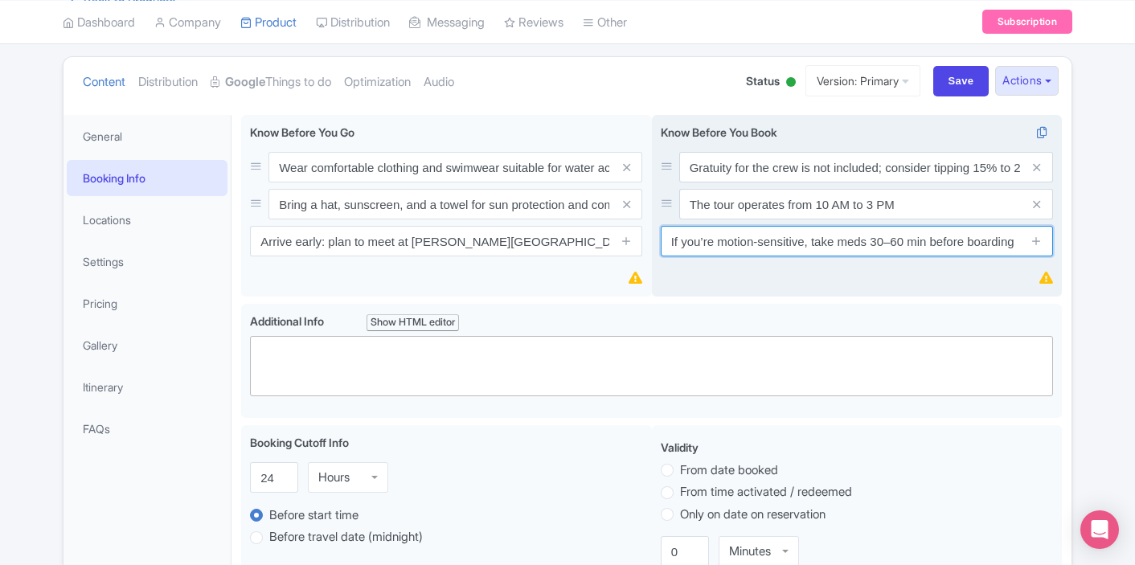
scroll to position [144, 0]
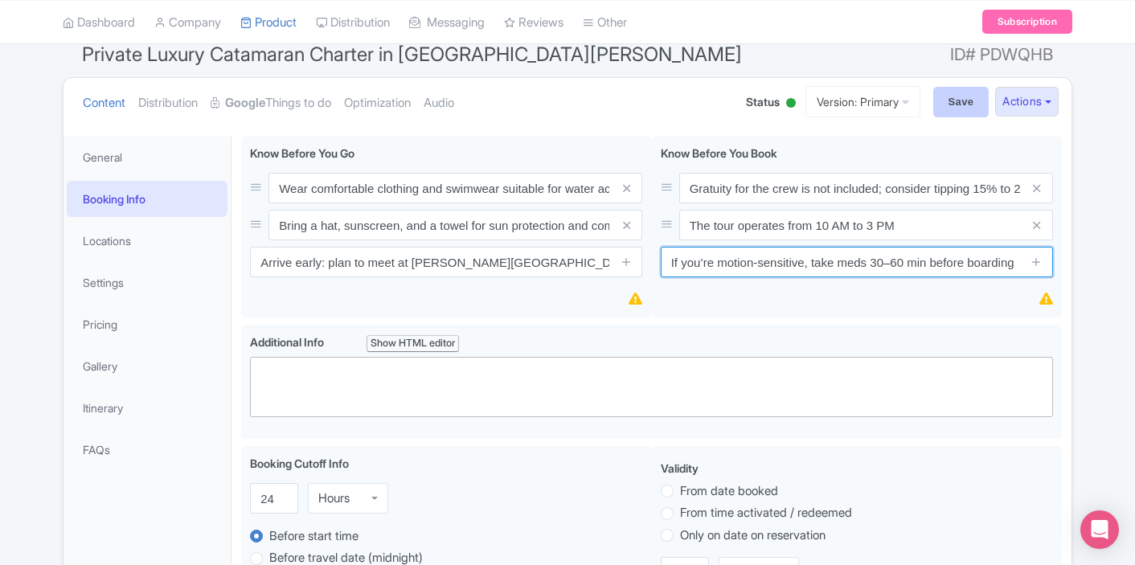
type input "If you’re motion-sensitive, take meds 30–60 min before boarding"
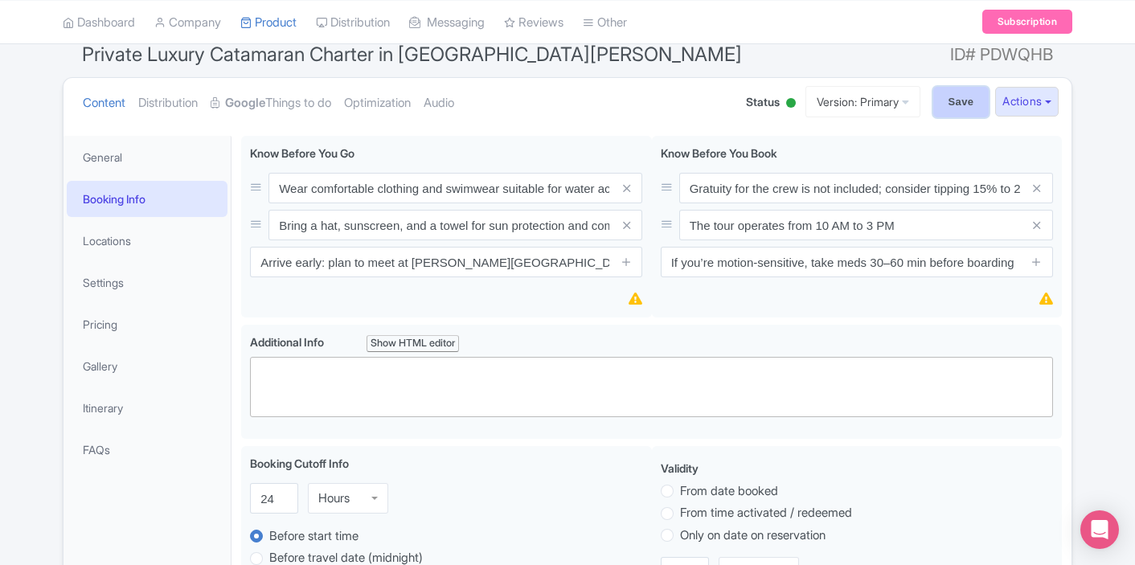
click at [948, 103] on input "Save" at bounding box center [961, 102] width 56 height 31
type input "Saving..."
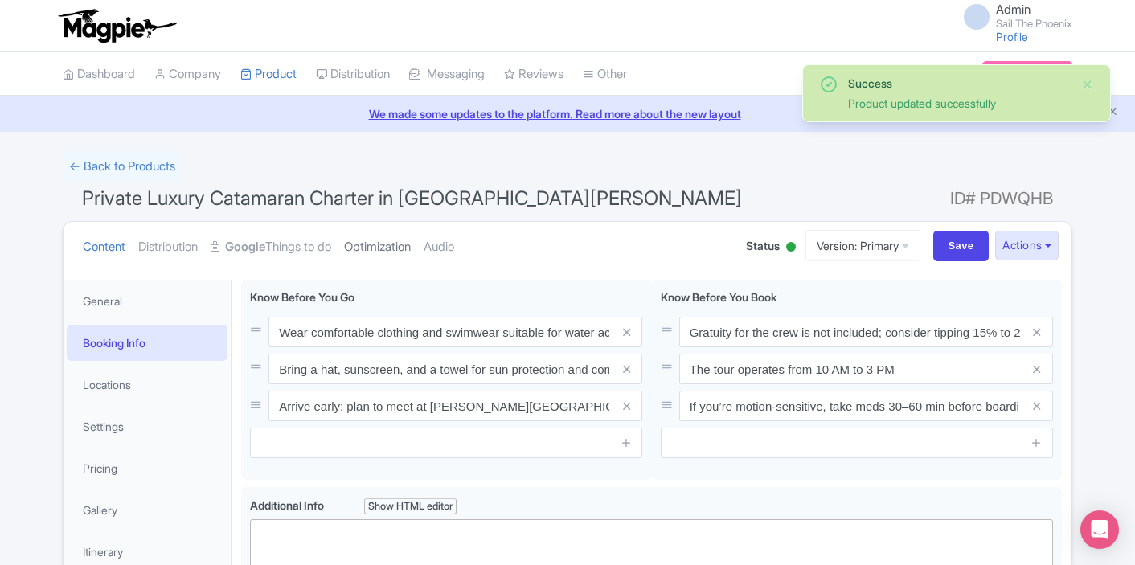
click at [386, 240] on link "Optimization" at bounding box center [377, 247] width 67 height 51
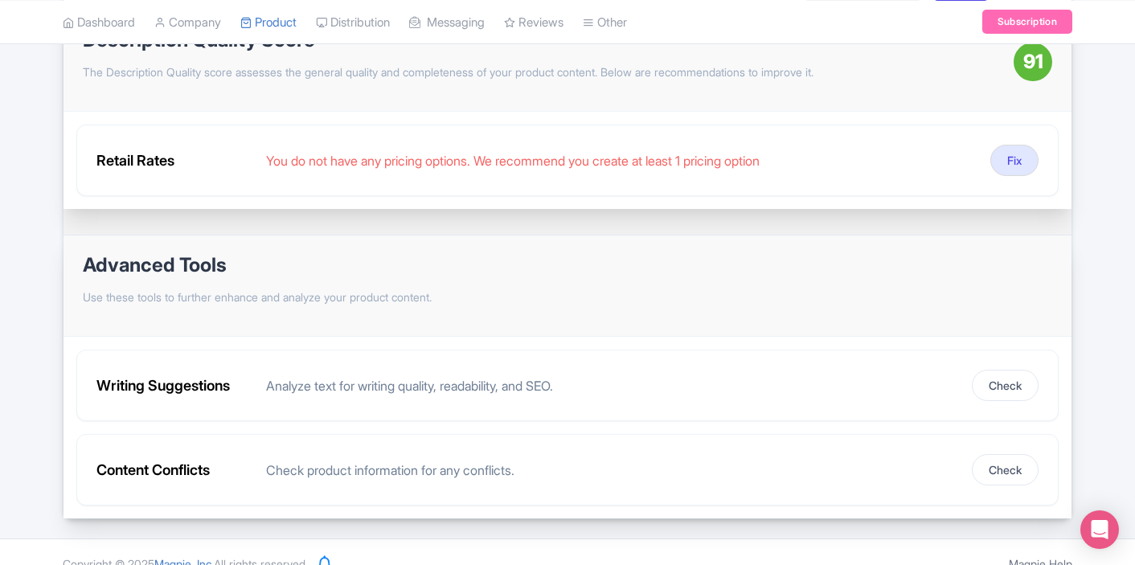
scroll to position [284, 0]
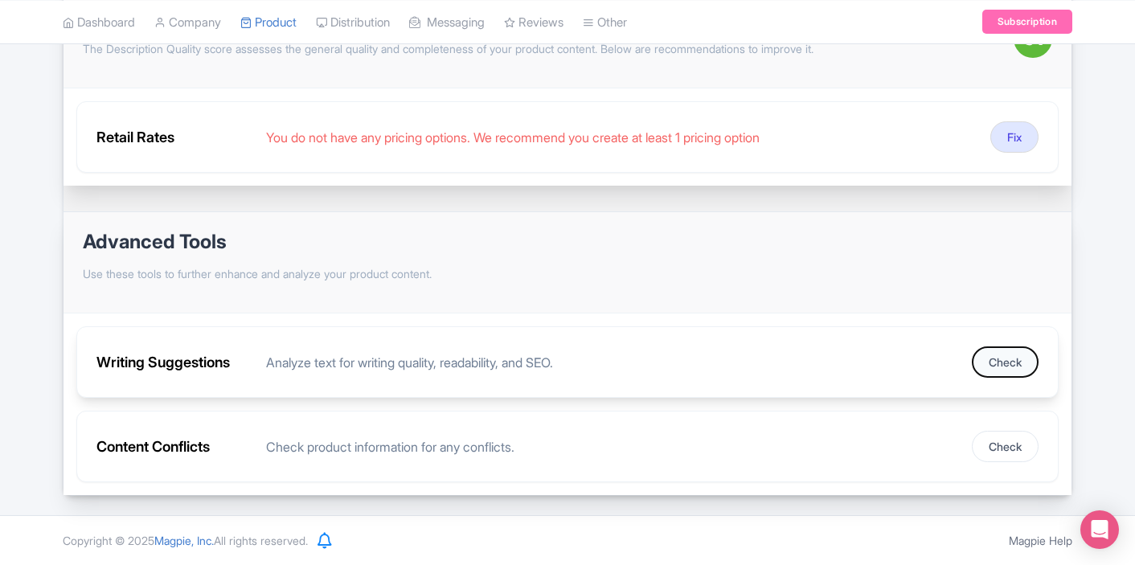
click at [1007, 365] on button "Check" at bounding box center [1005, 361] width 67 height 31
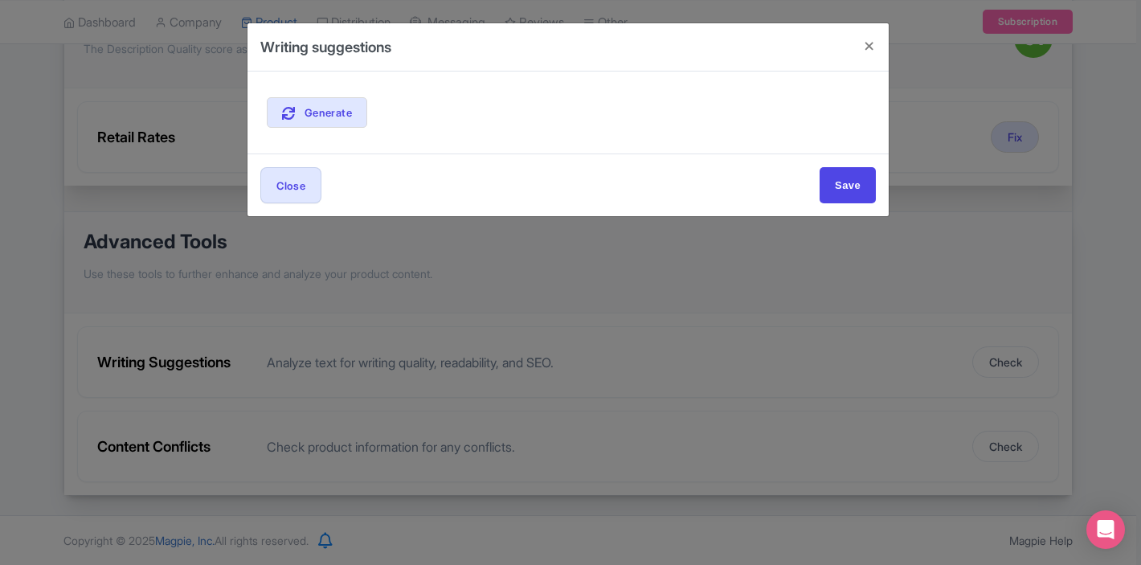
click at [373, 106] on div "Generate" at bounding box center [568, 112] width 603 height 31
click at [340, 109] on span "Generate" at bounding box center [328, 112] width 47 height 13
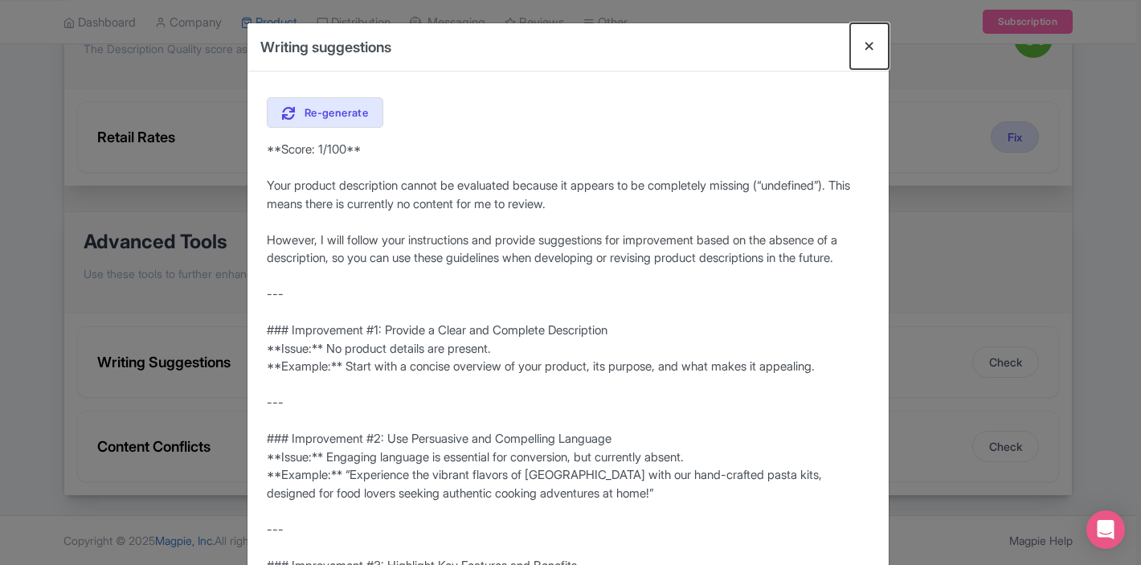
click at [868, 38] on button "Close" at bounding box center [869, 46] width 39 height 46
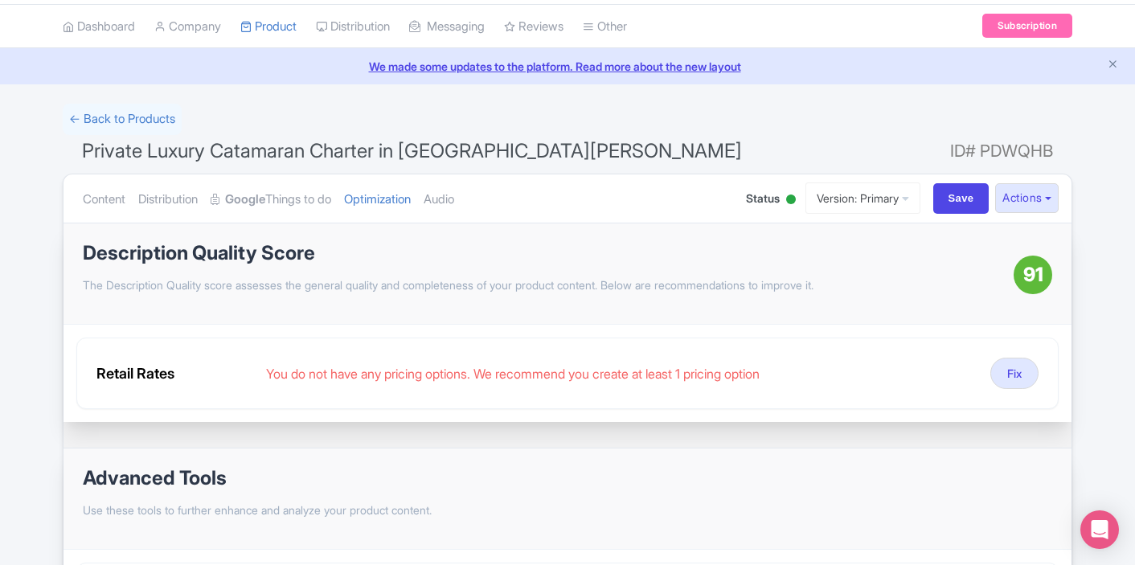
scroll to position [0, 0]
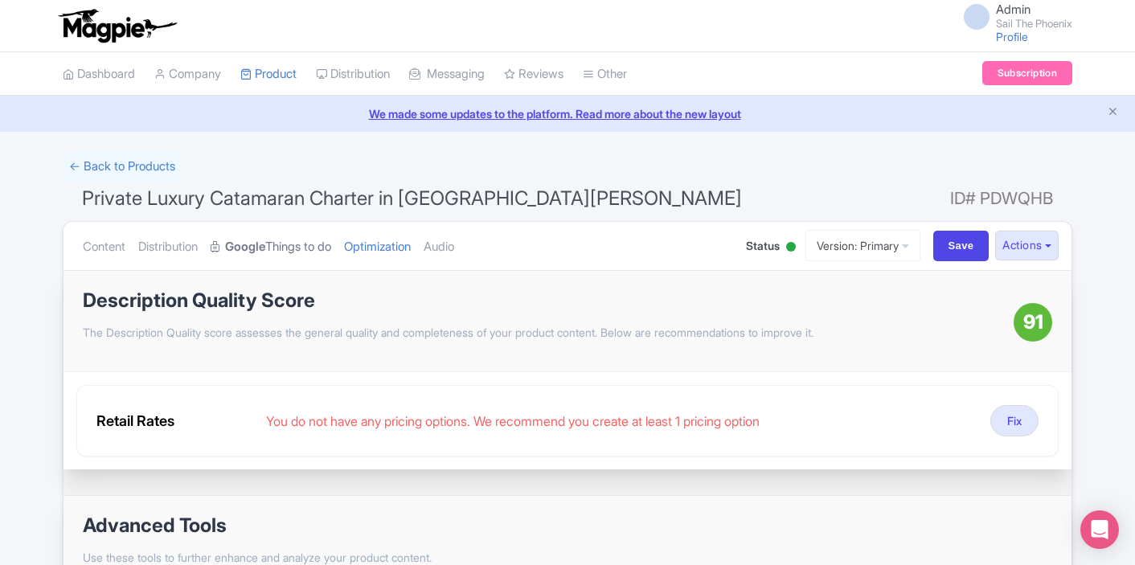
click at [254, 253] on strong "Google" at bounding box center [245, 247] width 40 height 18
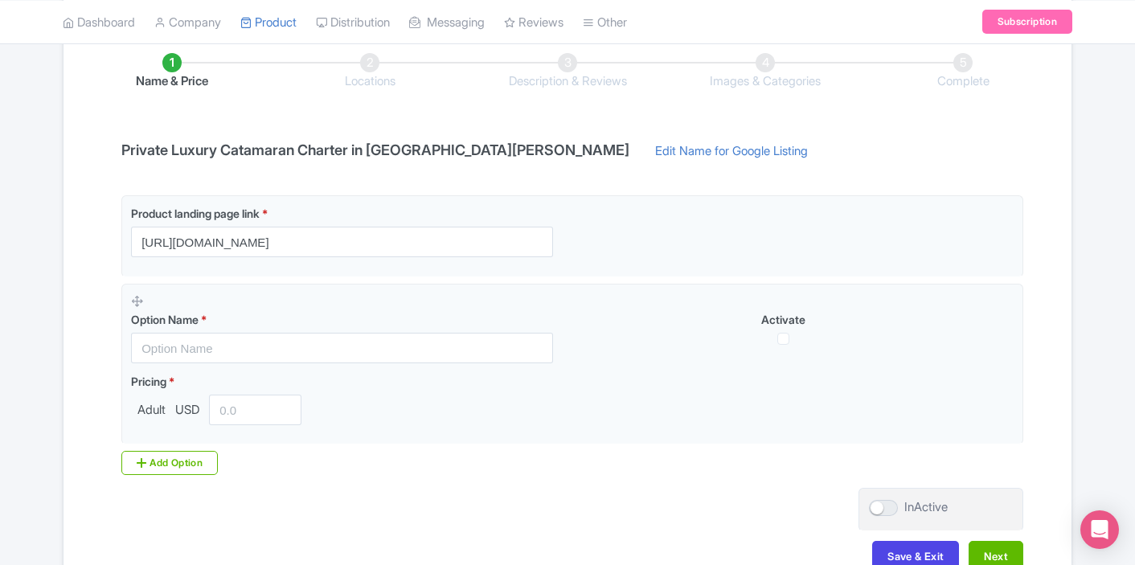
scroll to position [271, 0]
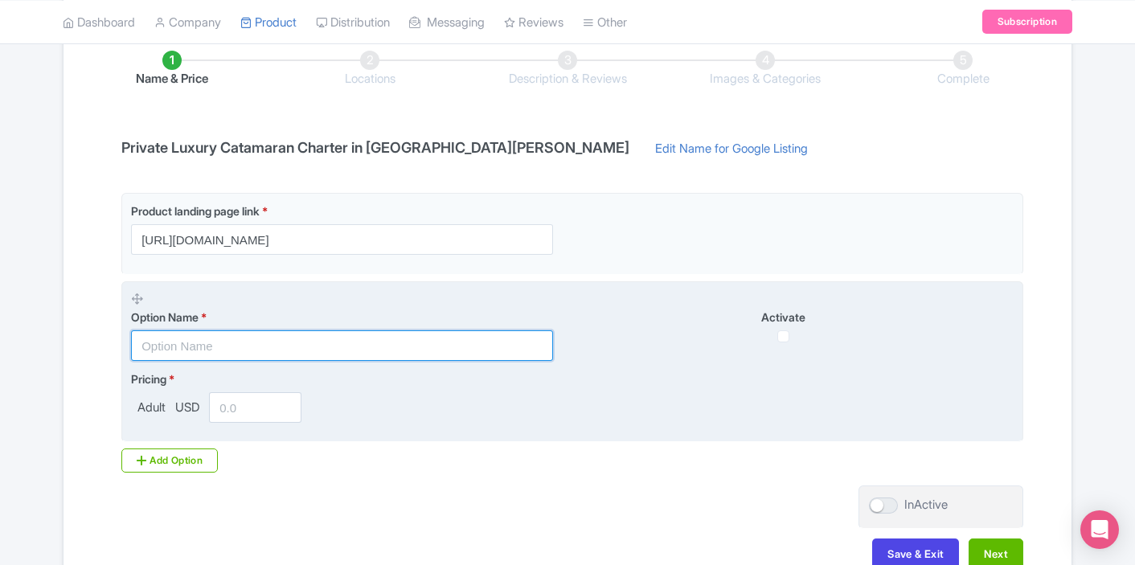
click at [363, 344] on input "text" at bounding box center [342, 345] width 422 height 31
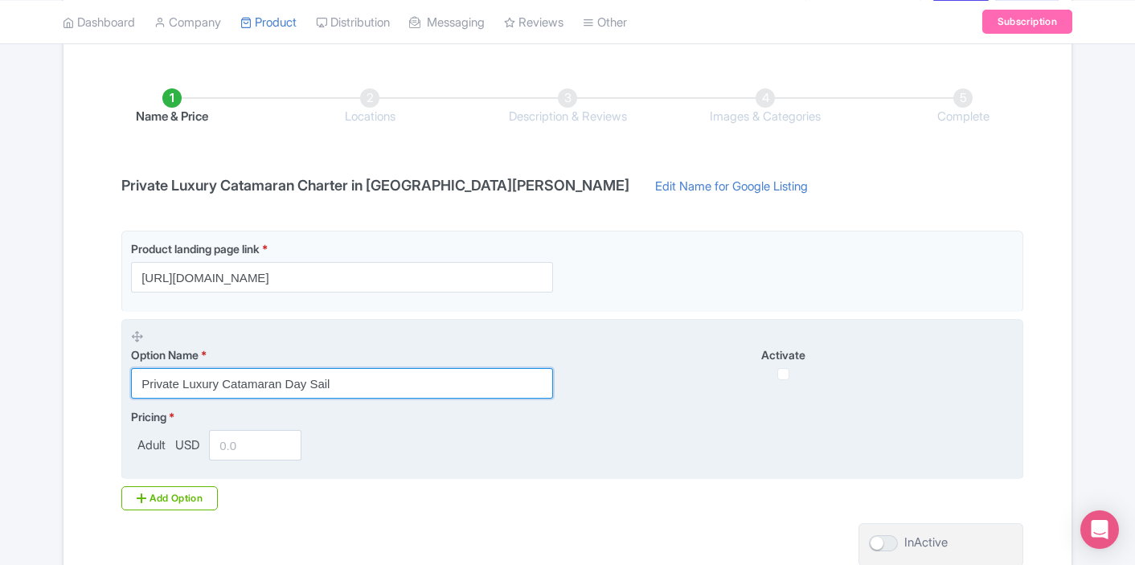
scroll to position [232, 0]
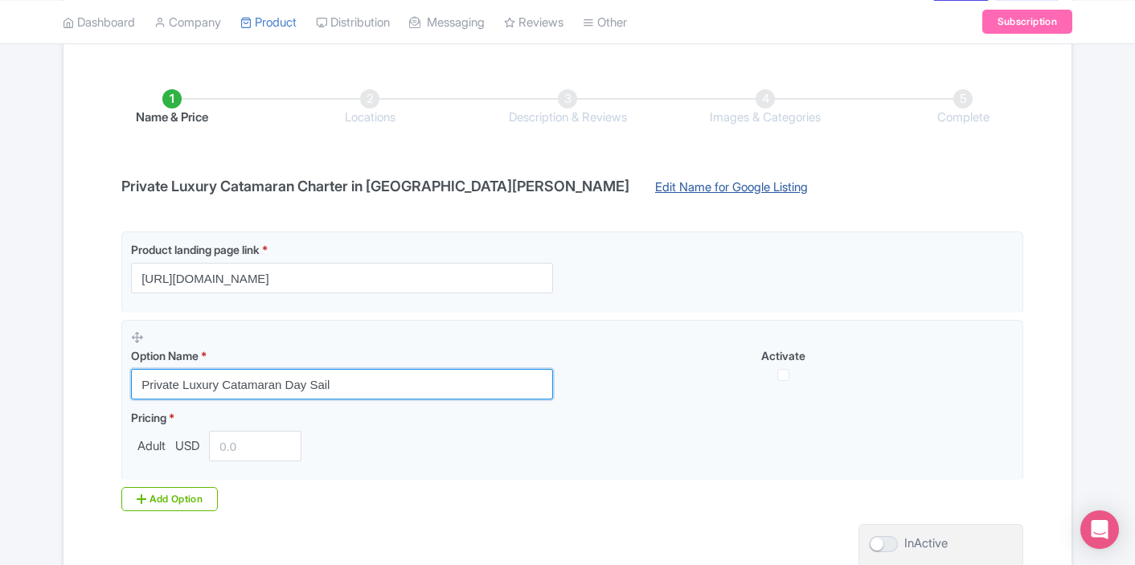
type input "Private Luxury Catamaran Day Sail"
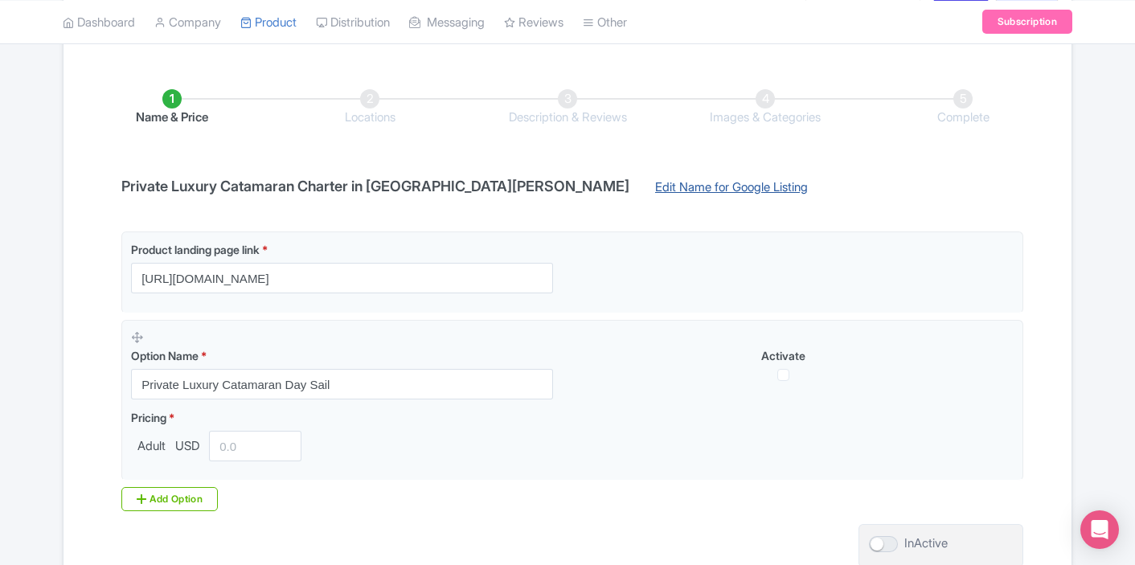
click at [639, 191] on link "Edit Name for Google Listing" at bounding box center [731, 191] width 185 height 26
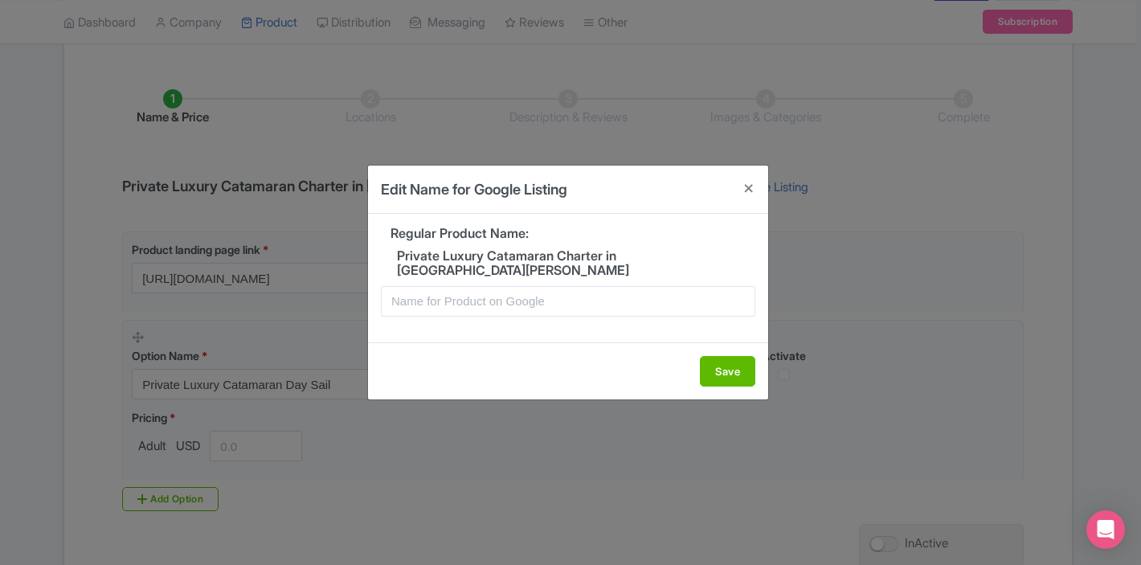
click at [504, 253] on div "Regular Product Name: Private Luxury Catamaran Charter in St. Maarten" at bounding box center [568, 278] width 400 height 129
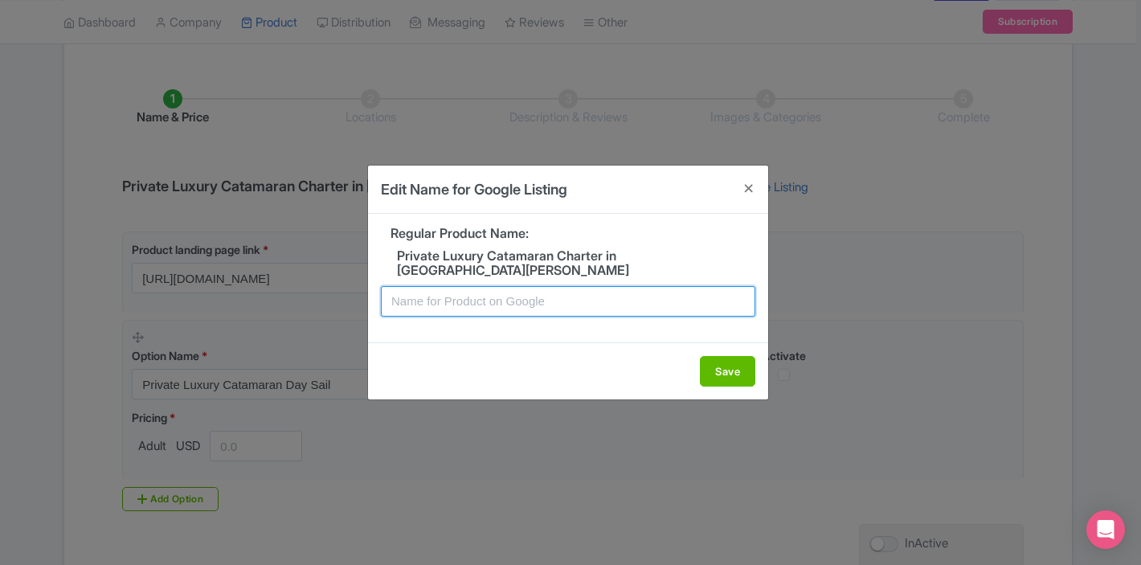
click at [477, 292] on input "text" at bounding box center [568, 301] width 375 height 31
type input "Private Luxury Catamaran Day Sail St. Maarten"
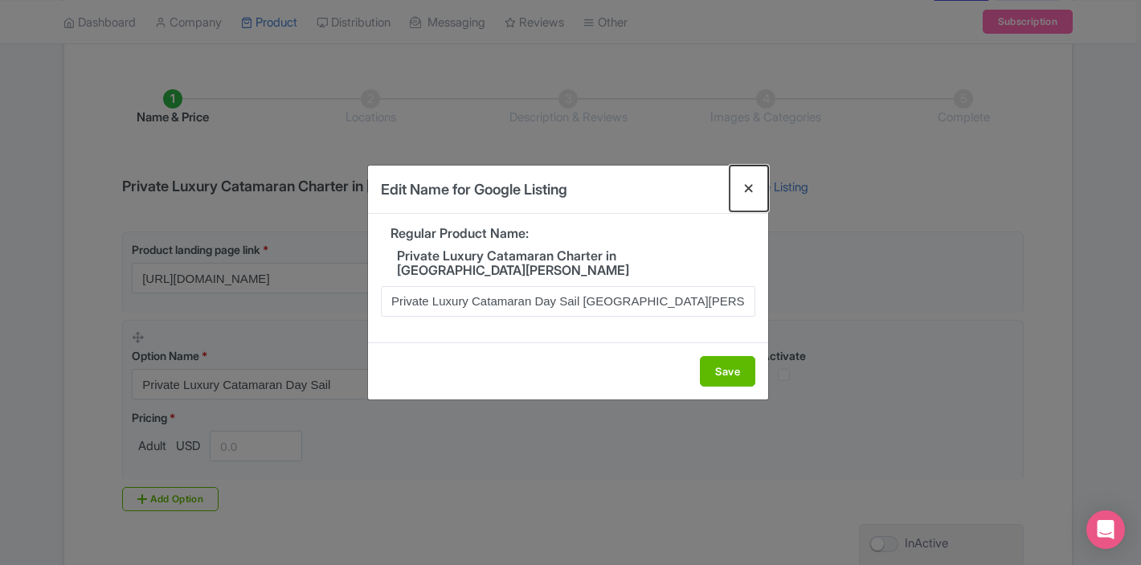
click at [748, 201] on button "Close" at bounding box center [749, 189] width 39 height 46
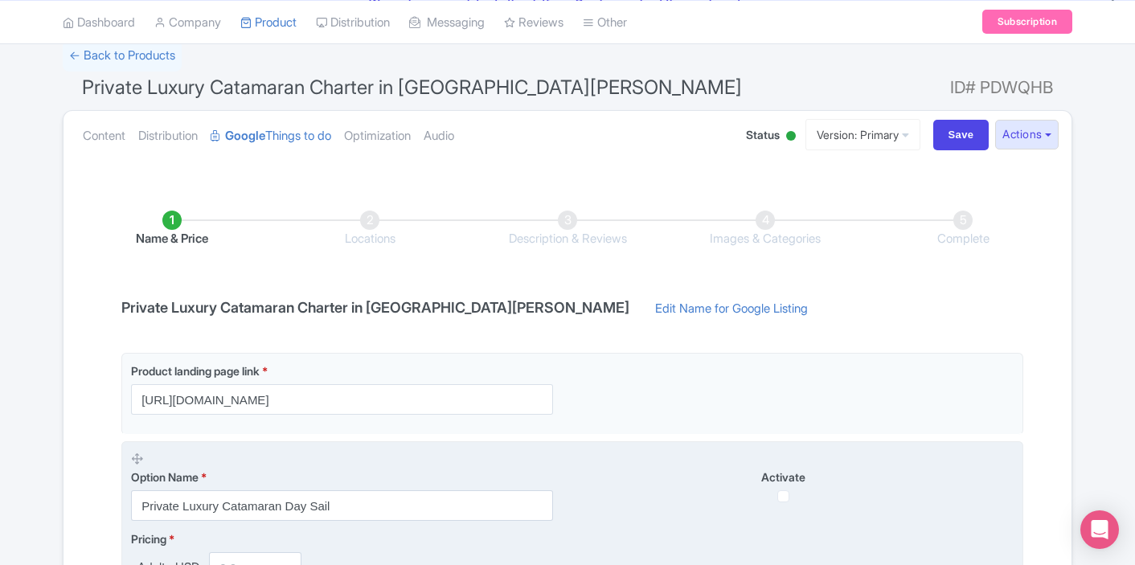
scroll to position [0, 0]
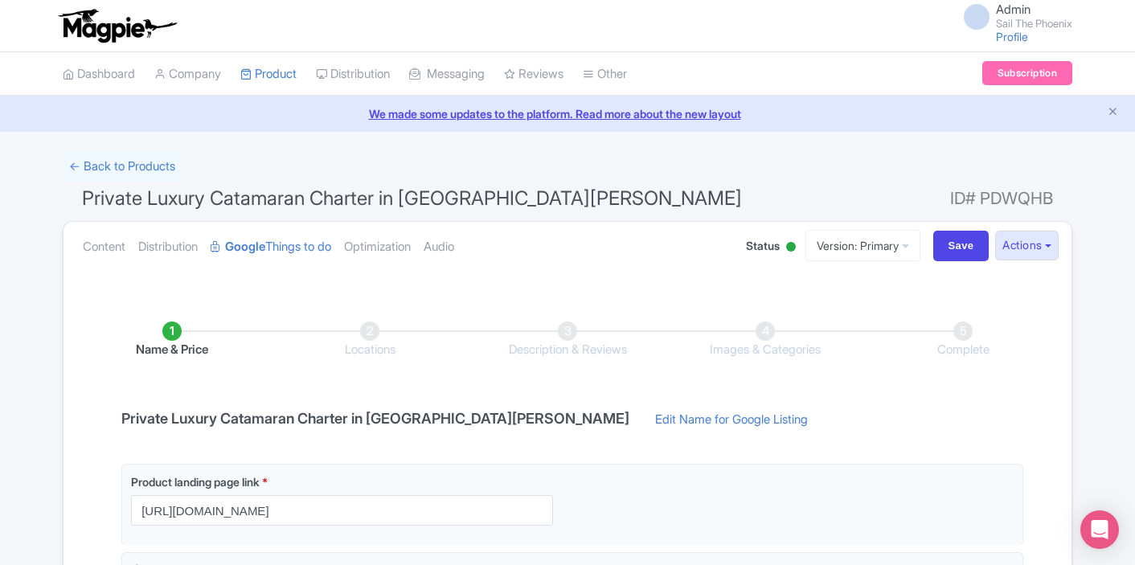
click at [927, 250] on div "Save" at bounding box center [961, 246] width 69 height 31
click at [942, 260] on input "Save" at bounding box center [961, 246] width 56 height 31
type input "Saving..."
